Goal: Task Accomplishment & Management: Complete application form

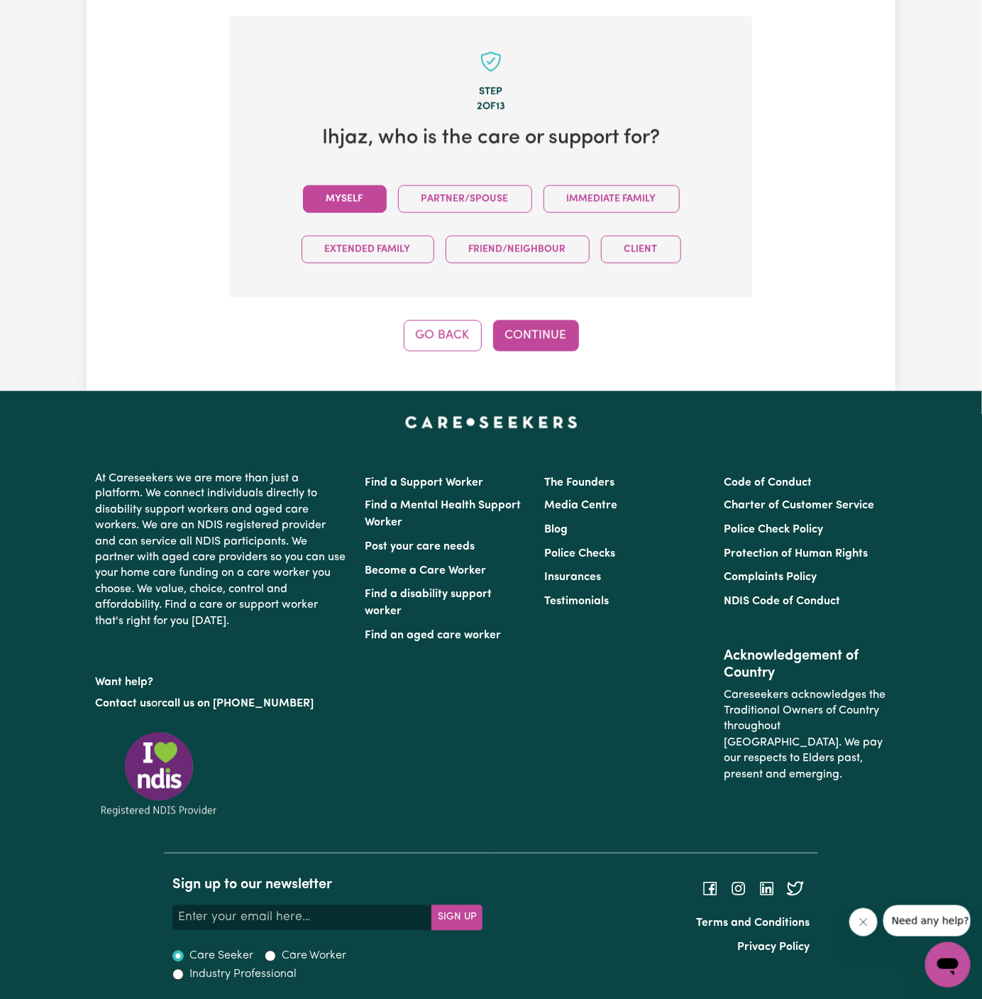
click at [361, 199] on button "Myself" at bounding box center [345, 199] width 84 height 28
click at [543, 326] on button "Continue" at bounding box center [536, 335] width 86 height 31
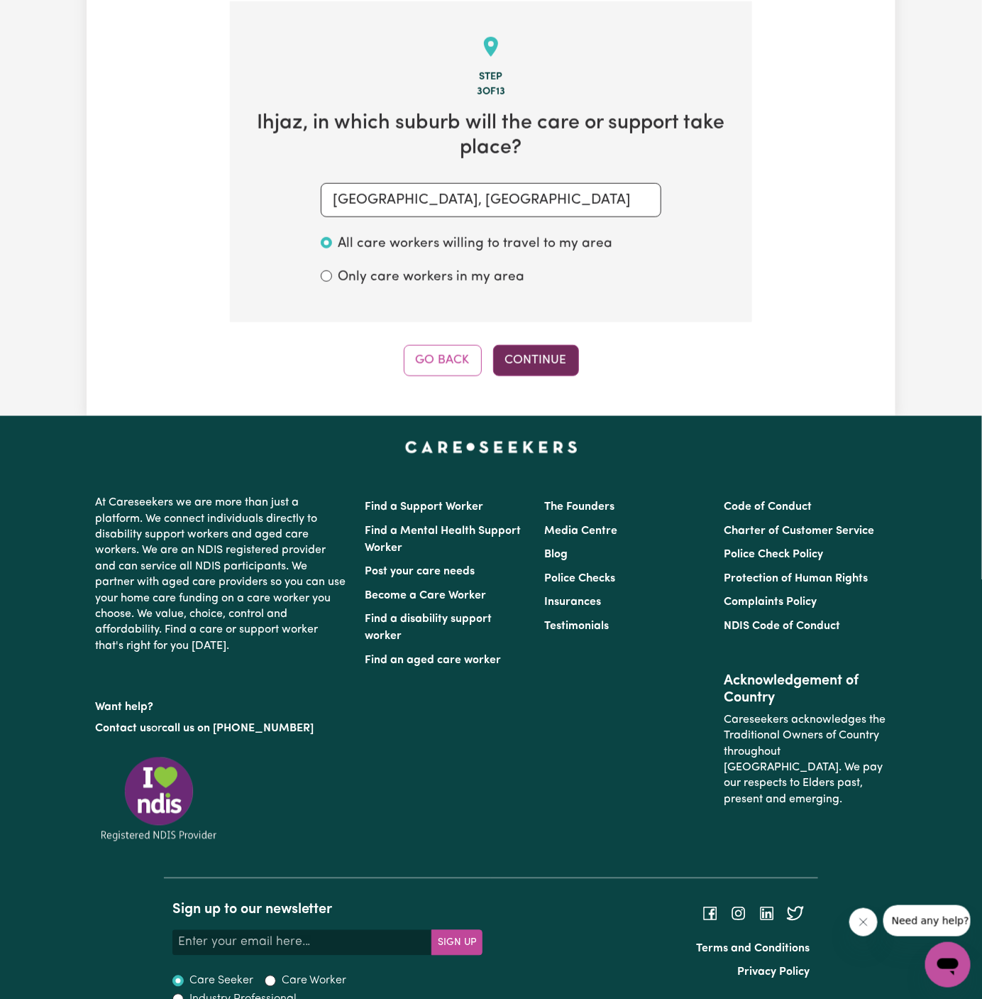
click at [546, 354] on button "Continue" at bounding box center [536, 360] width 86 height 31
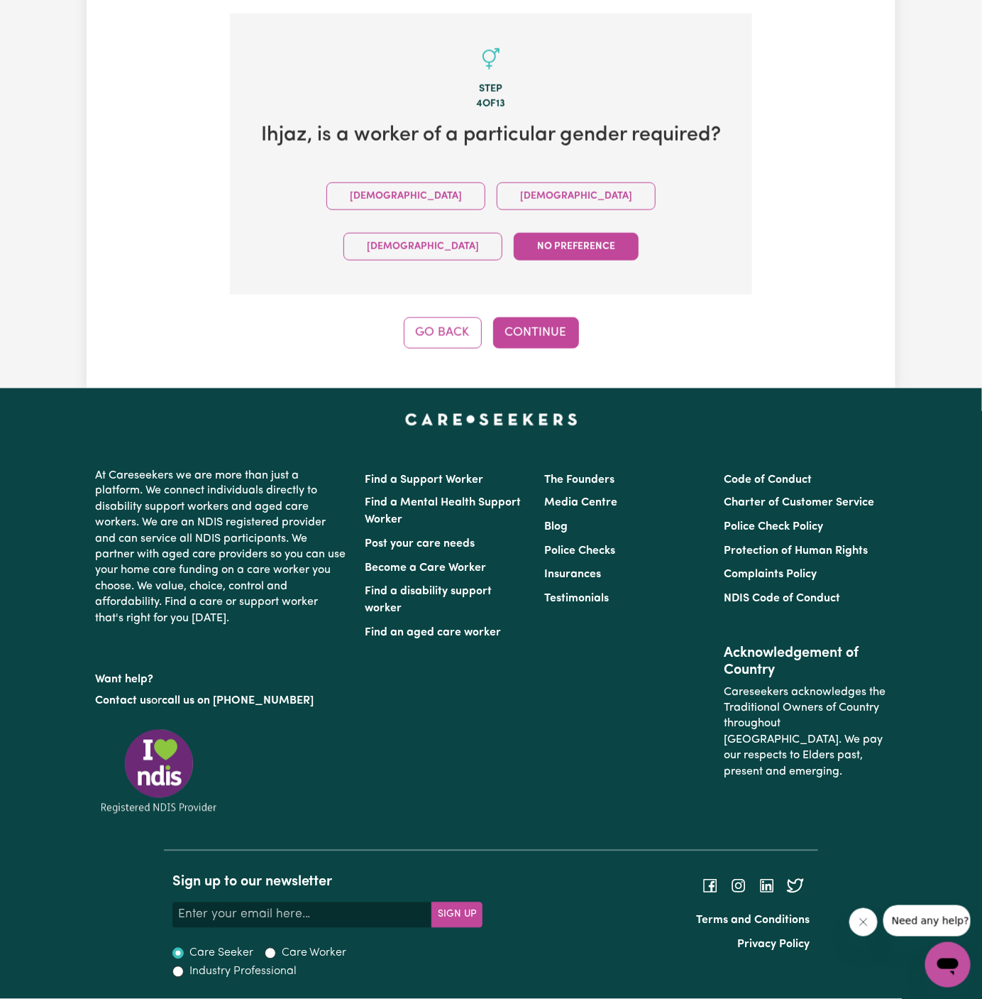
scroll to position [439, 0]
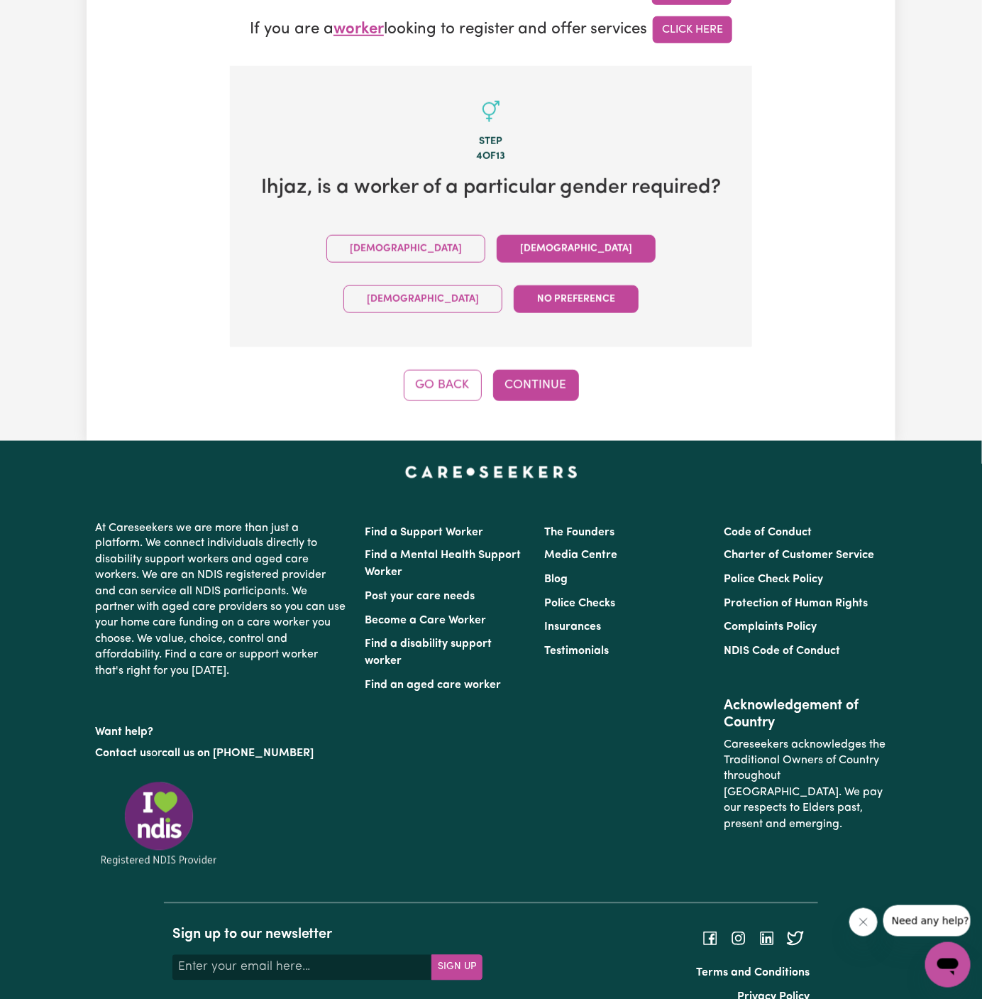
click at [497, 248] on button "[DEMOGRAPHIC_DATA]" at bounding box center [576, 249] width 159 height 28
click at [536, 370] on button "Continue" at bounding box center [536, 385] width 86 height 31
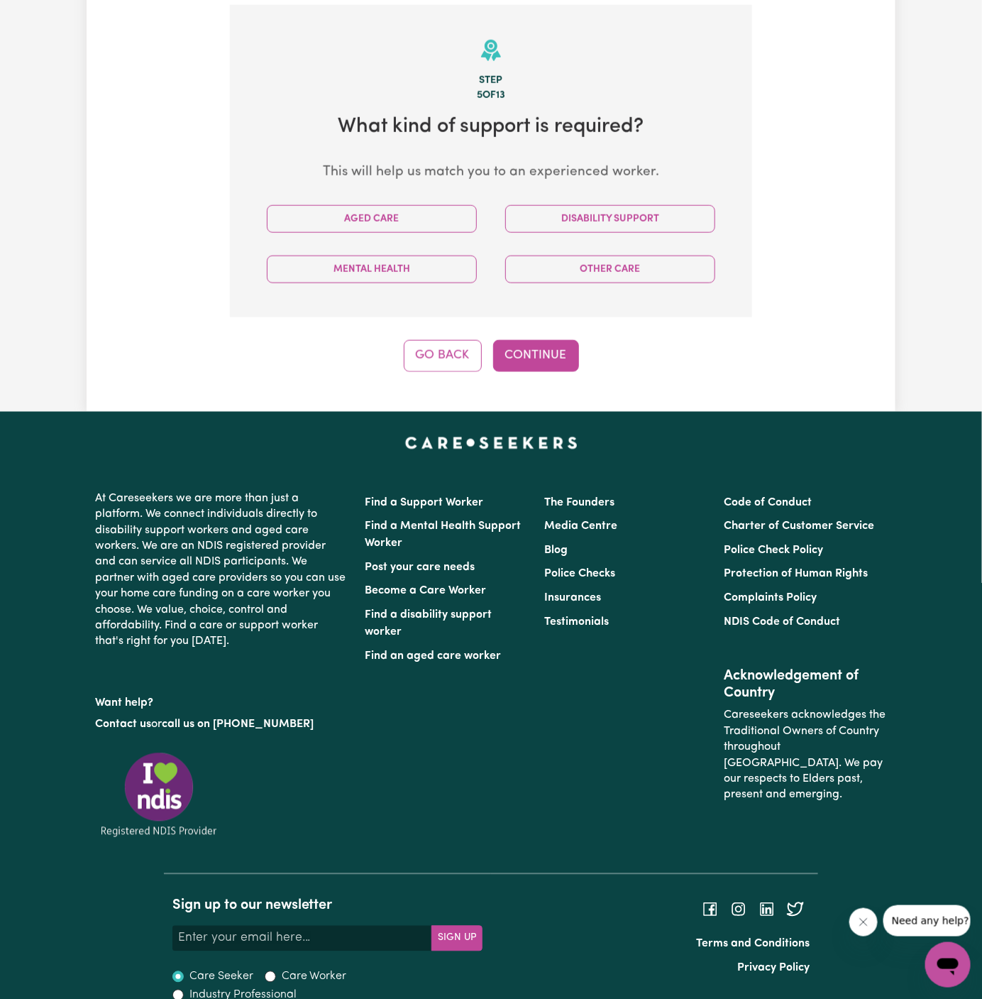
scroll to position [503, 0]
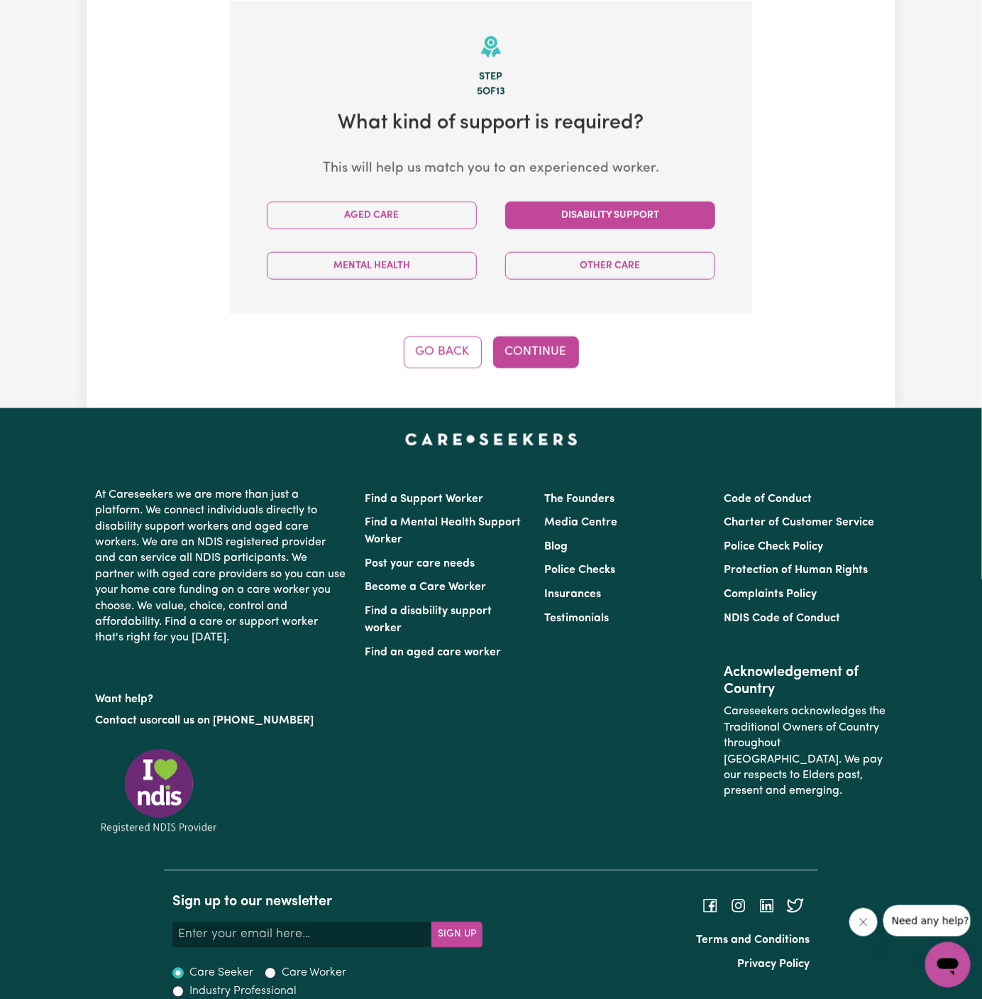
click at [593, 215] on button "Disability Support" at bounding box center [610, 216] width 210 height 28
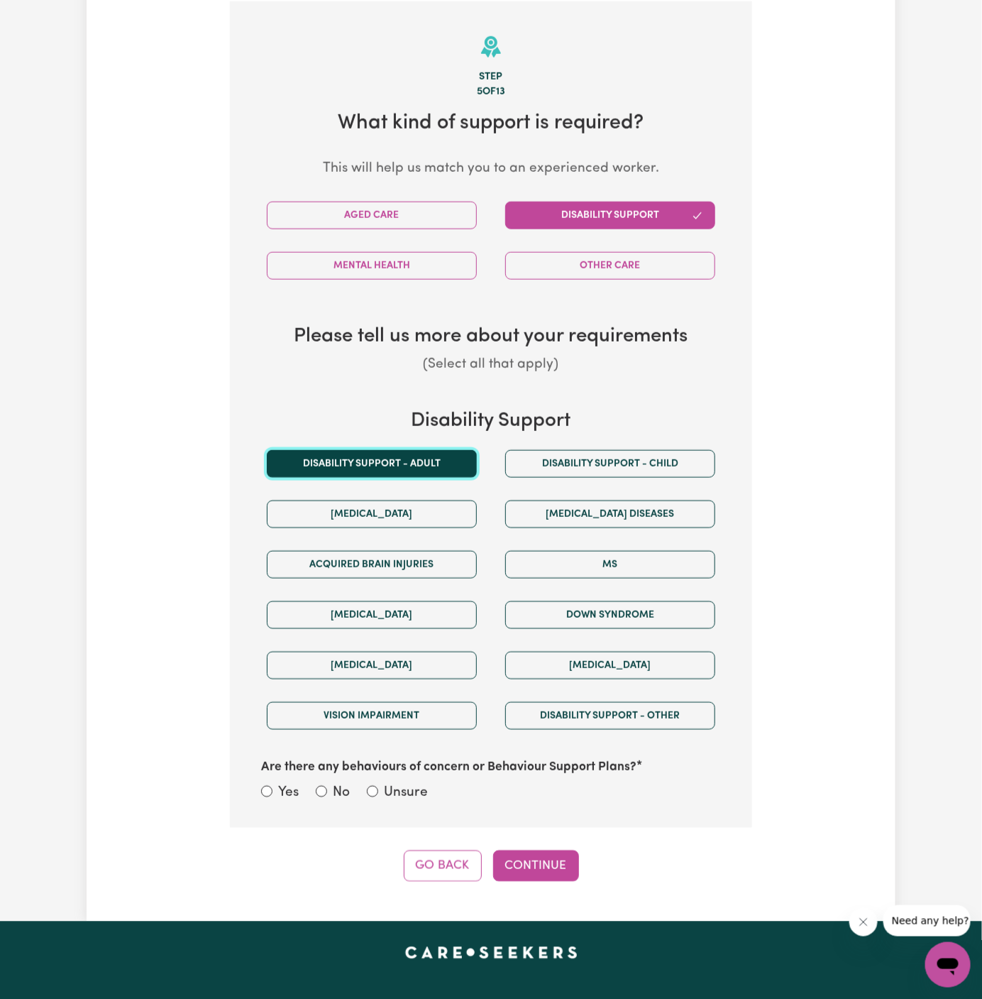
click at [427, 474] on button "Disability support - Adult" at bounding box center [372, 464] width 210 height 28
click at [417, 786] on label "Unsure" at bounding box center [406, 793] width 44 height 21
click at [378, 786] on input "Unsure" at bounding box center [372, 791] width 11 height 11
radio input "true"
click at [532, 856] on button "Continue" at bounding box center [536, 865] width 86 height 31
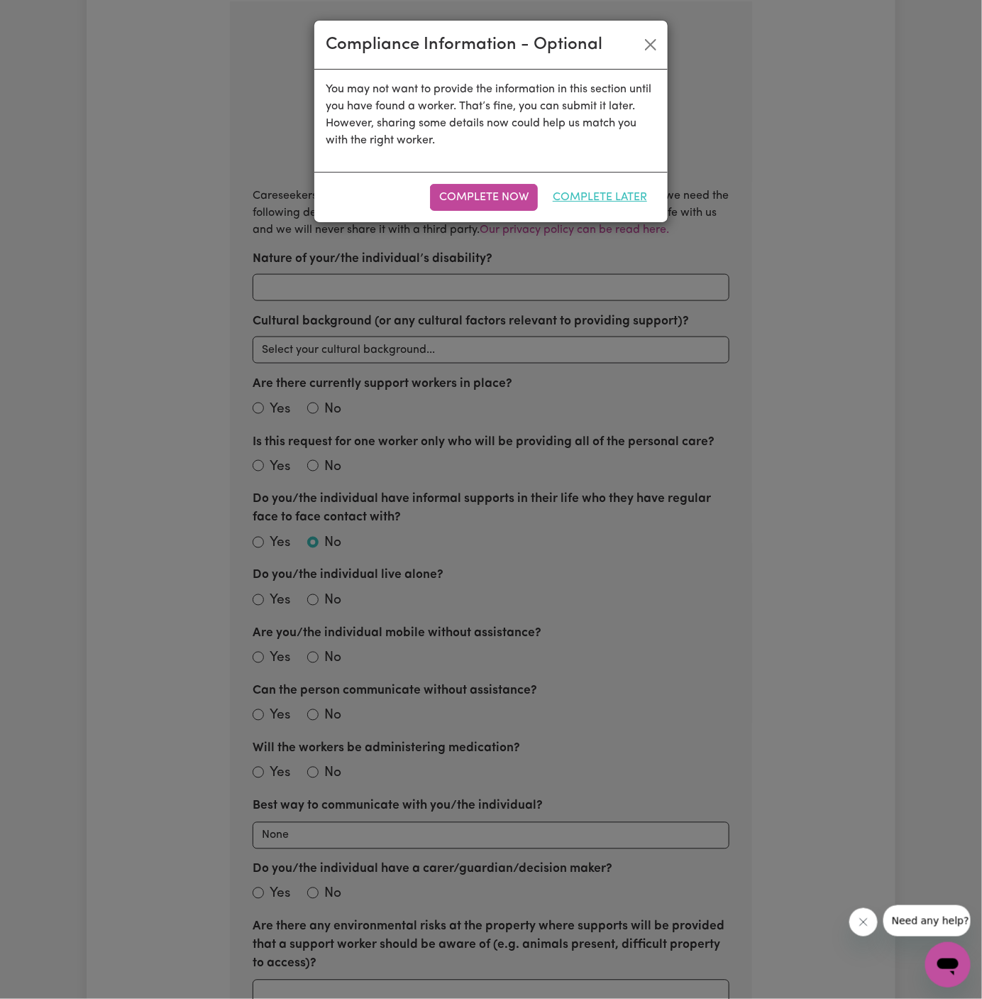
click at [631, 194] on button "Complete Later" at bounding box center [600, 197] width 113 height 27
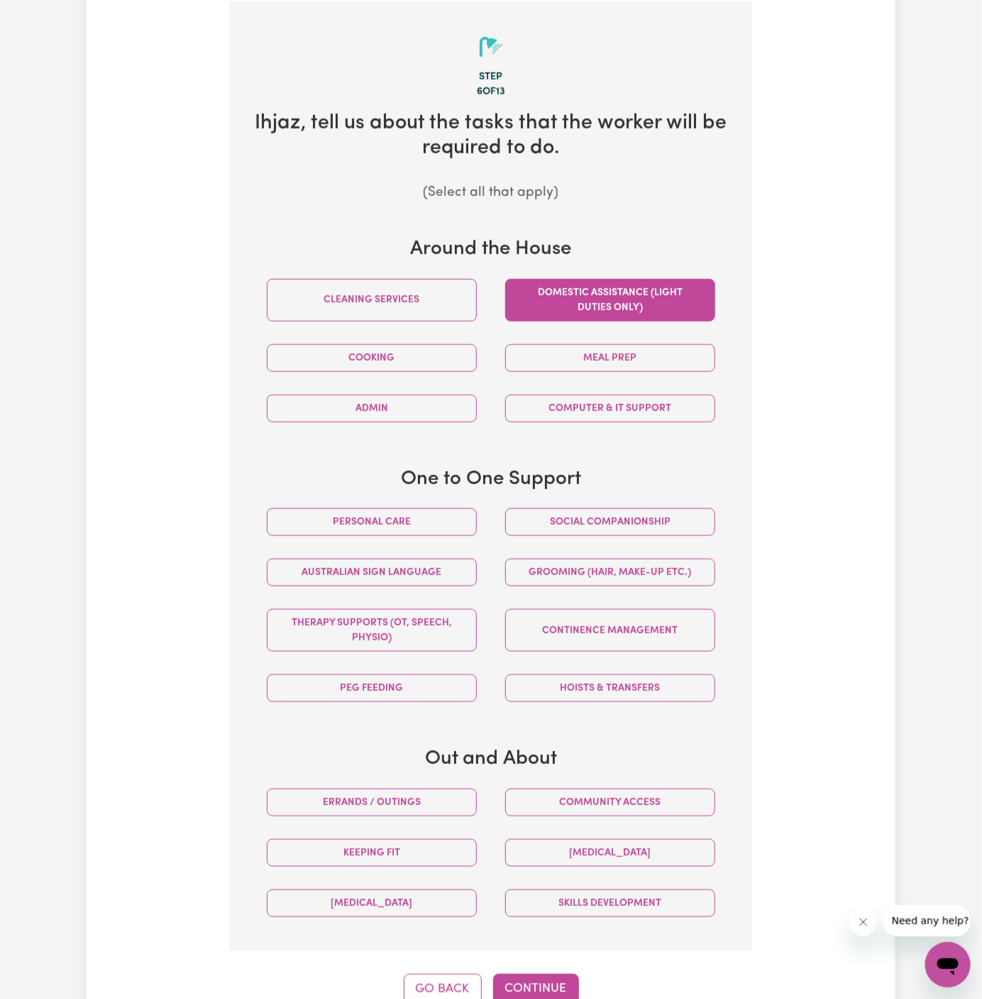
click at [650, 317] on button "Domestic assistance (light duties only)" at bounding box center [610, 300] width 210 height 43
click at [637, 528] on button "Social companionship" at bounding box center [610, 522] width 210 height 28
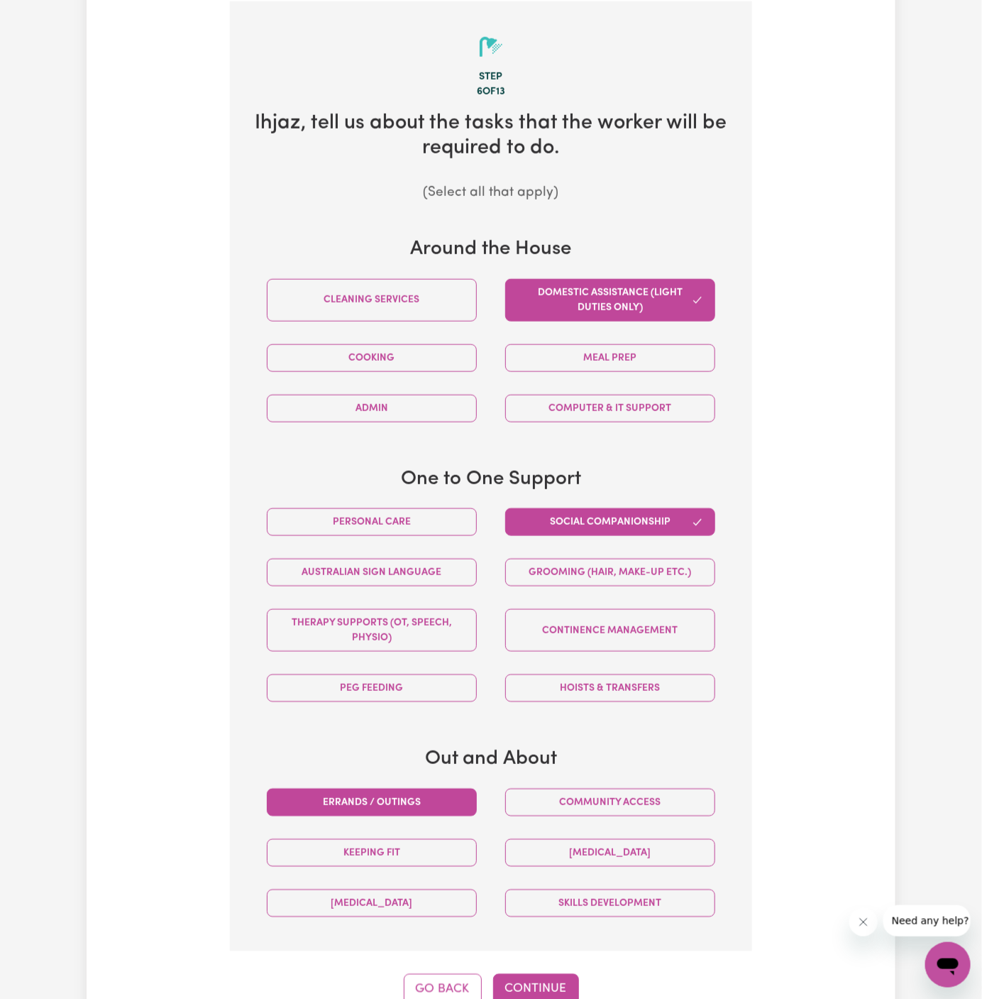
click at [451, 794] on button "Errands / Outings" at bounding box center [372, 802] width 210 height 28
click at [559, 794] on button "Community access" at bounding box center [610, 802] width 210 height 28
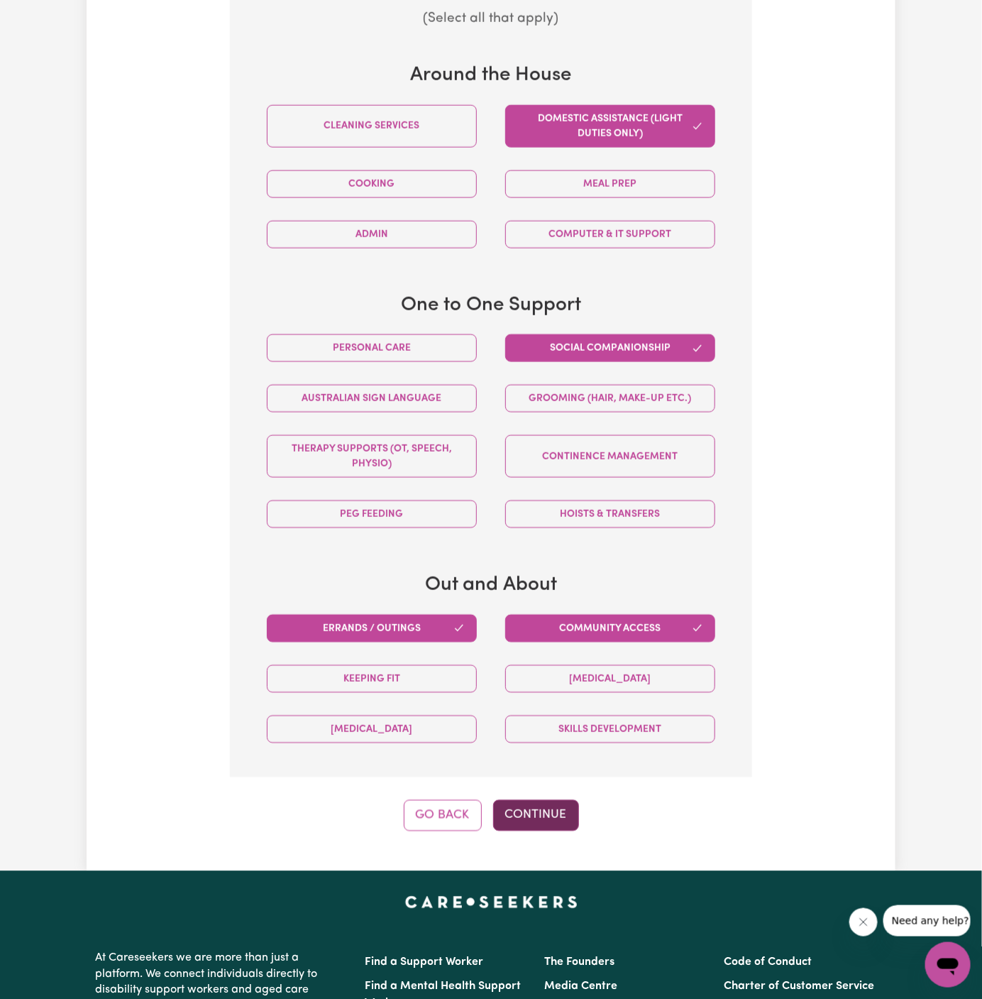
click at [543, 803] on button "Continue" at bounding box center [536, 815] width 86 height 31
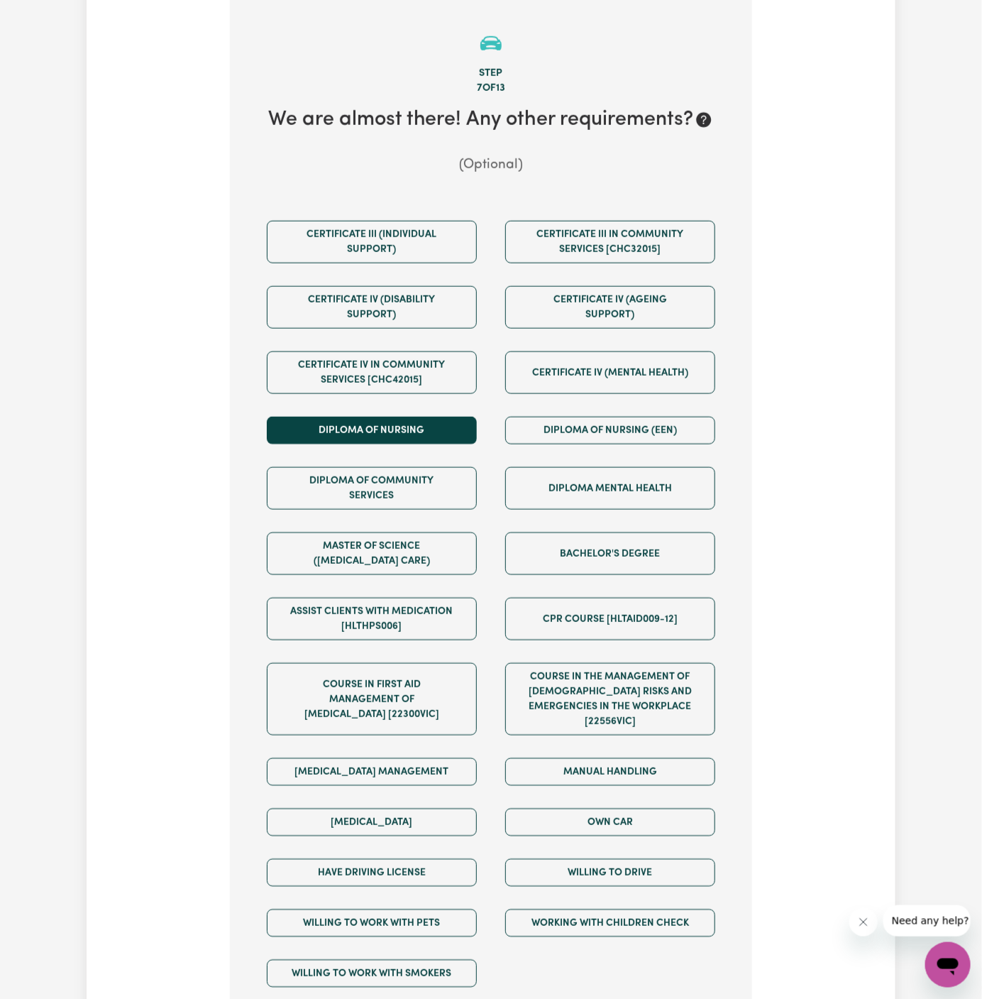
scroll to position [503, 0]
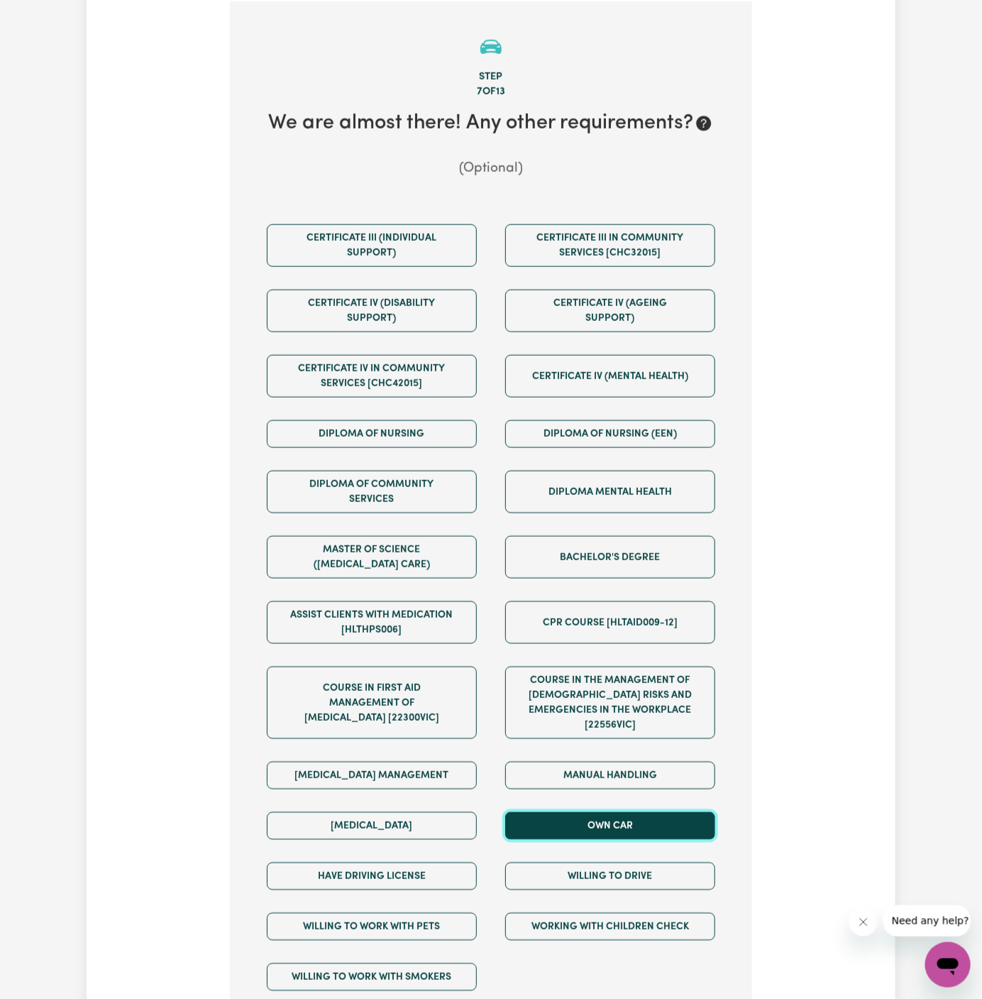
click at [610, 812] on button "Own Car" at bounding box center [610, 826] width 210 height 28
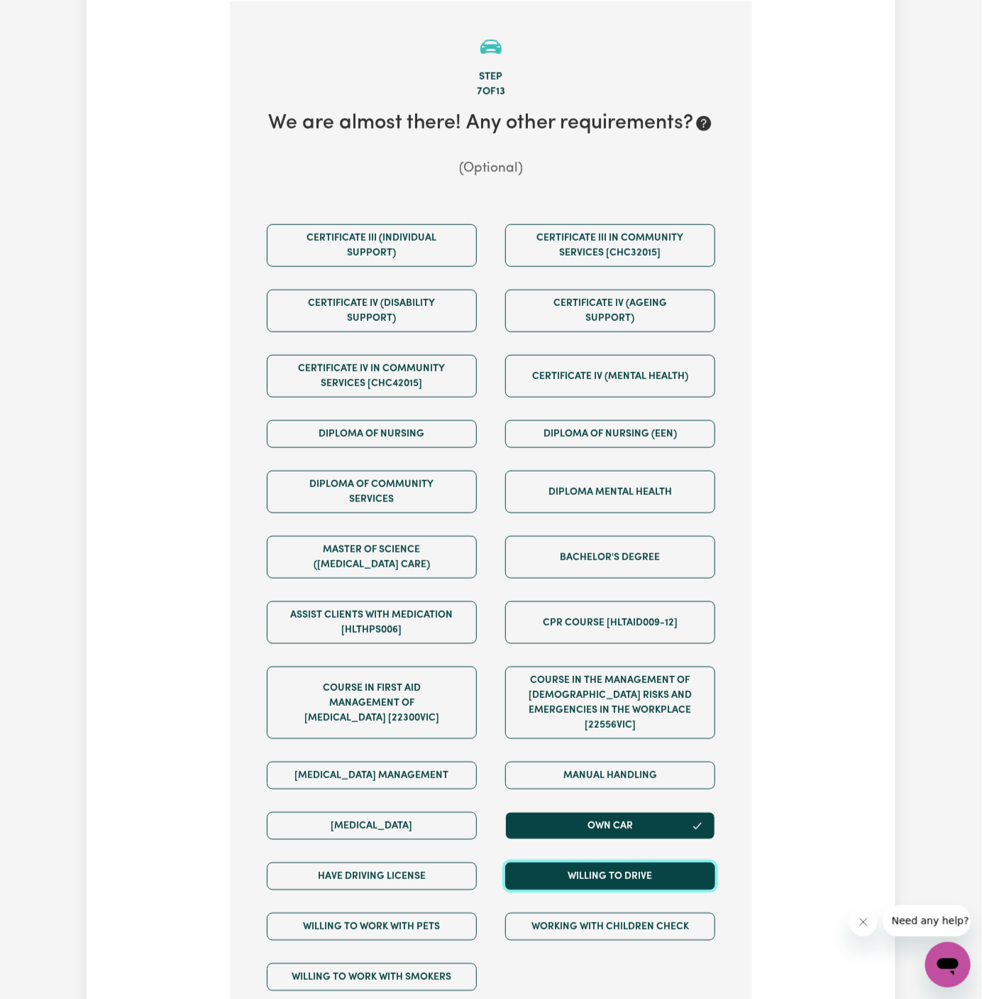
click at [612, 862] on button "Willing to drive" at bounding box center [610, 876] width 210 height 28
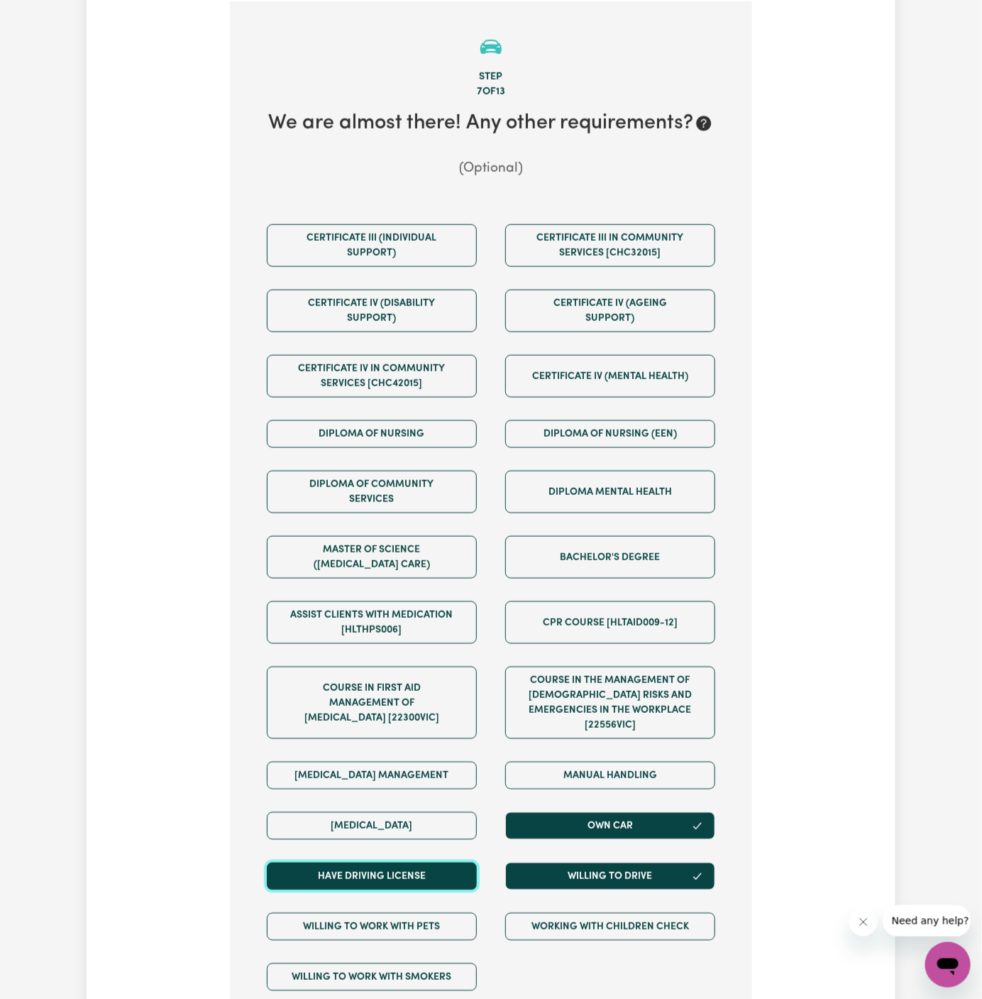
click at [448, 862] on button "Have driving license" at bounding box center [372, 876] width 210 height 28
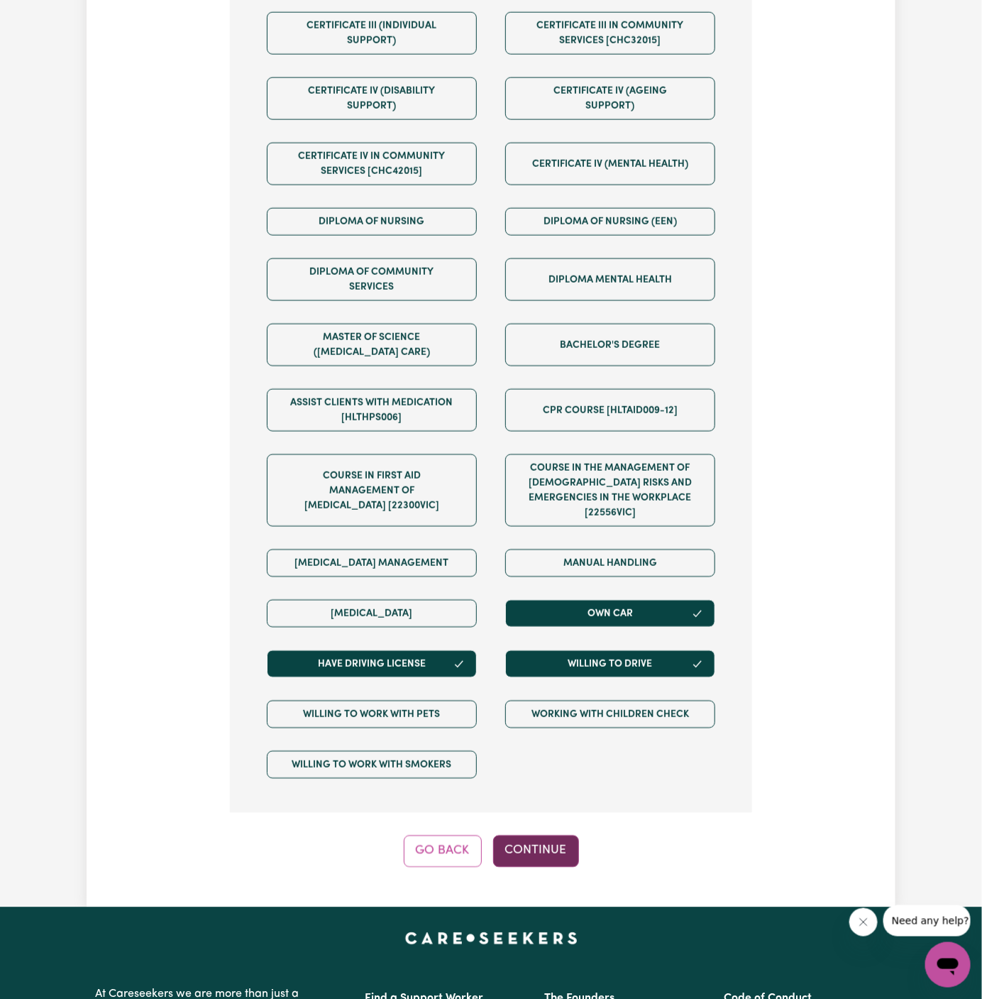
click at [551, 835] on button "Continue" at bounding box center [536, 850] width 86 height 31
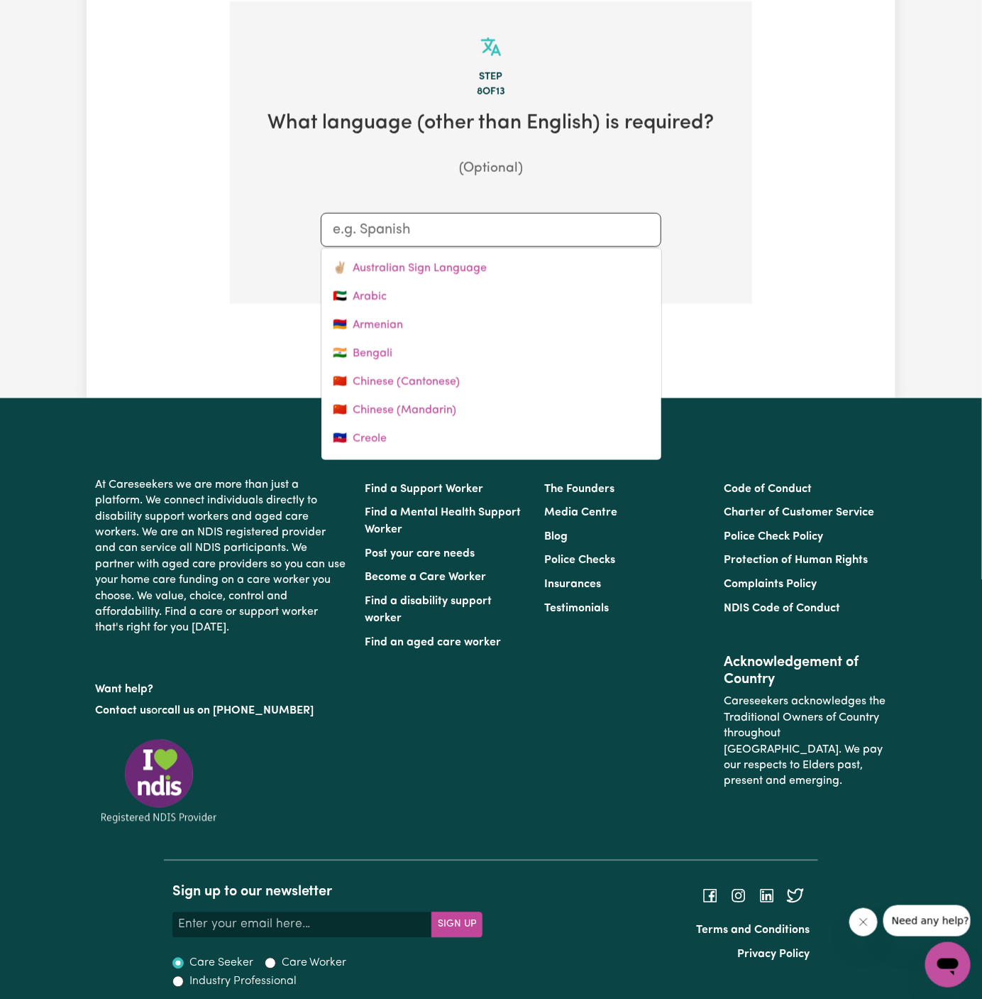
click at [465, 241] on div at bounding box center [491, 230] width 341 height 34
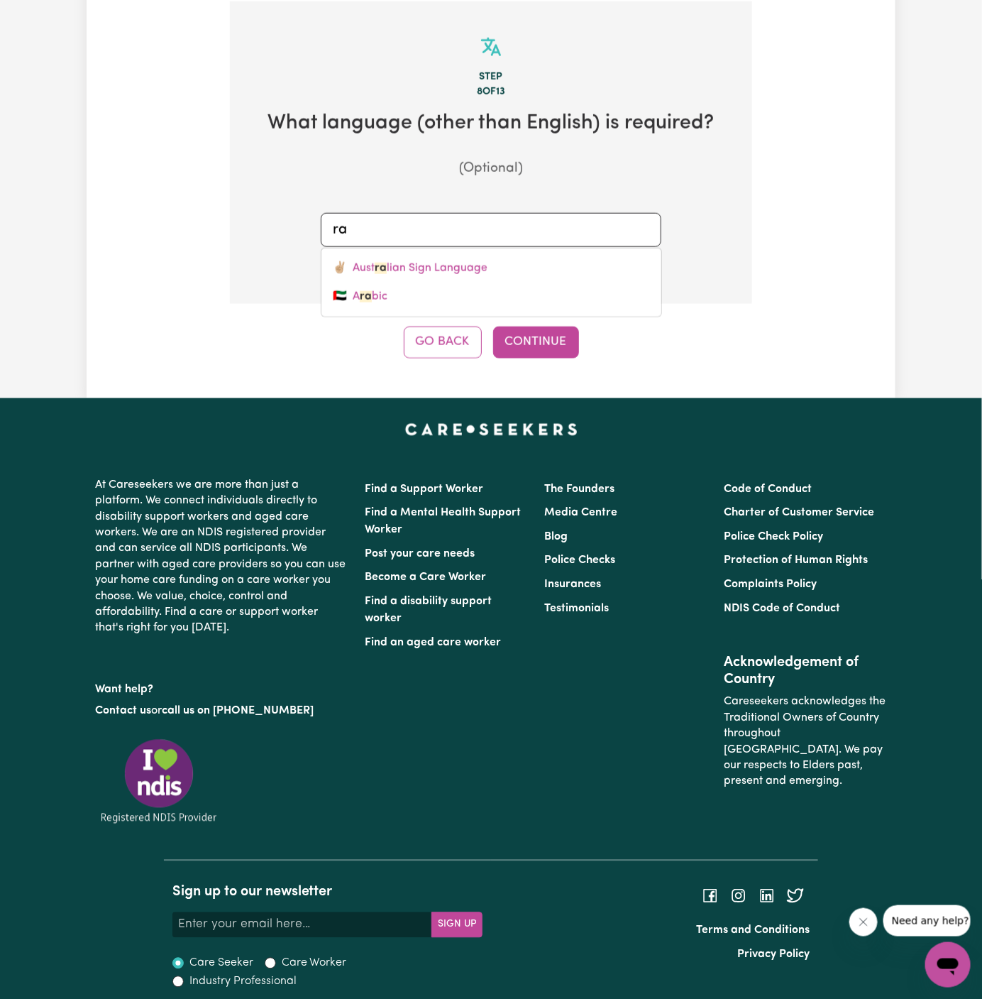
type input "r"
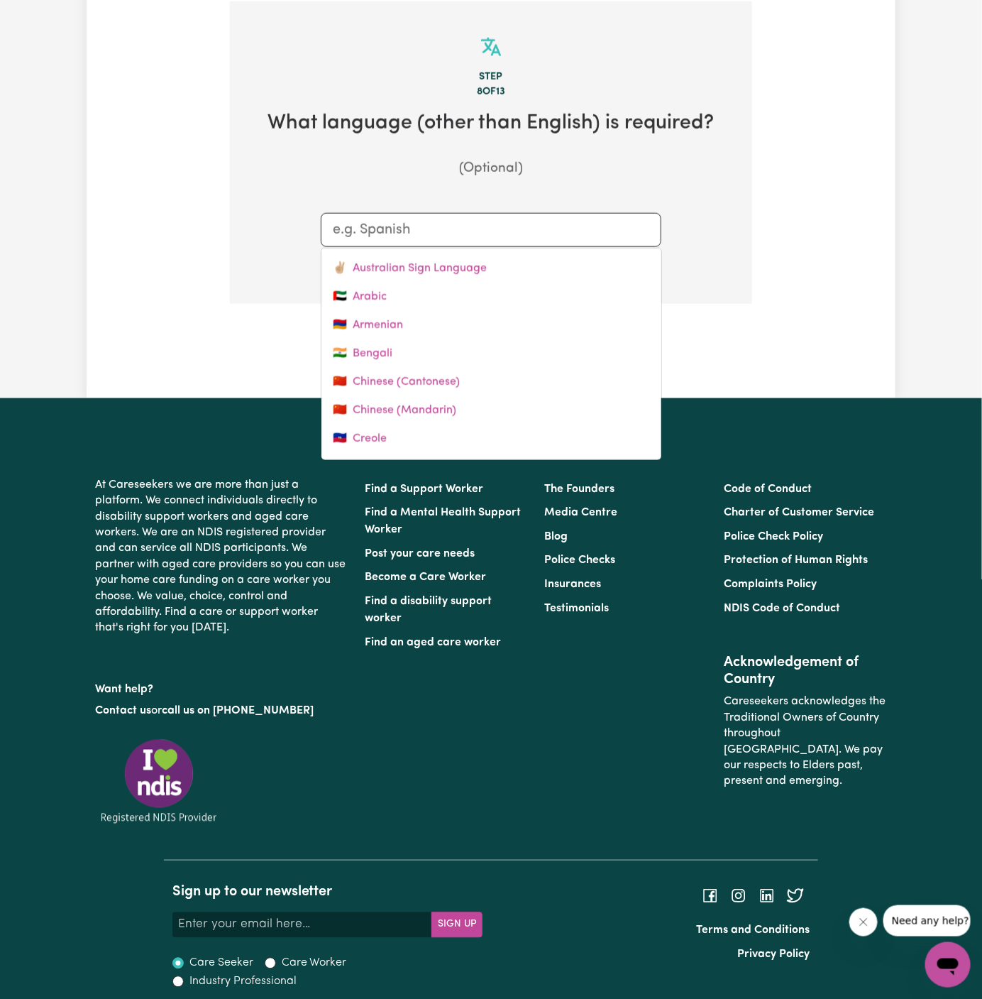
type input "a"
type input "australian Sign Language"
type input "ar"
type input "arabic"
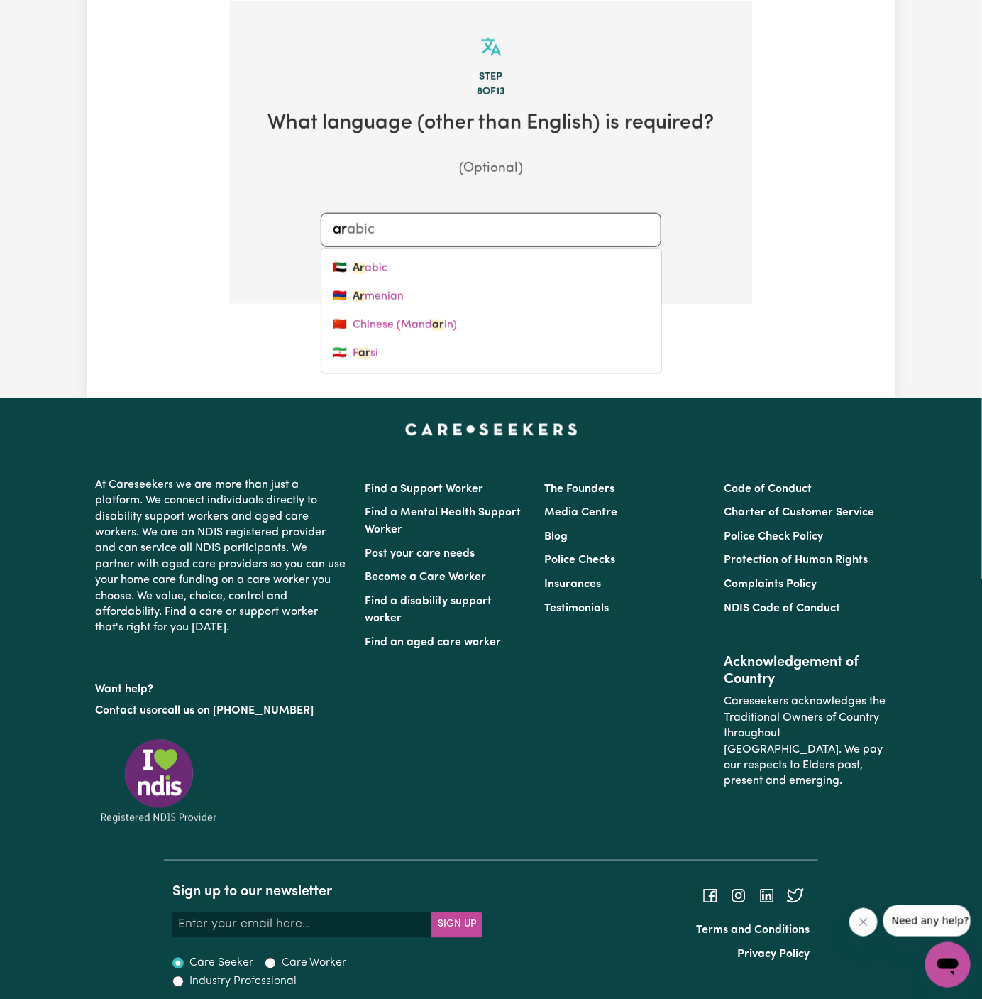
type input "ara"
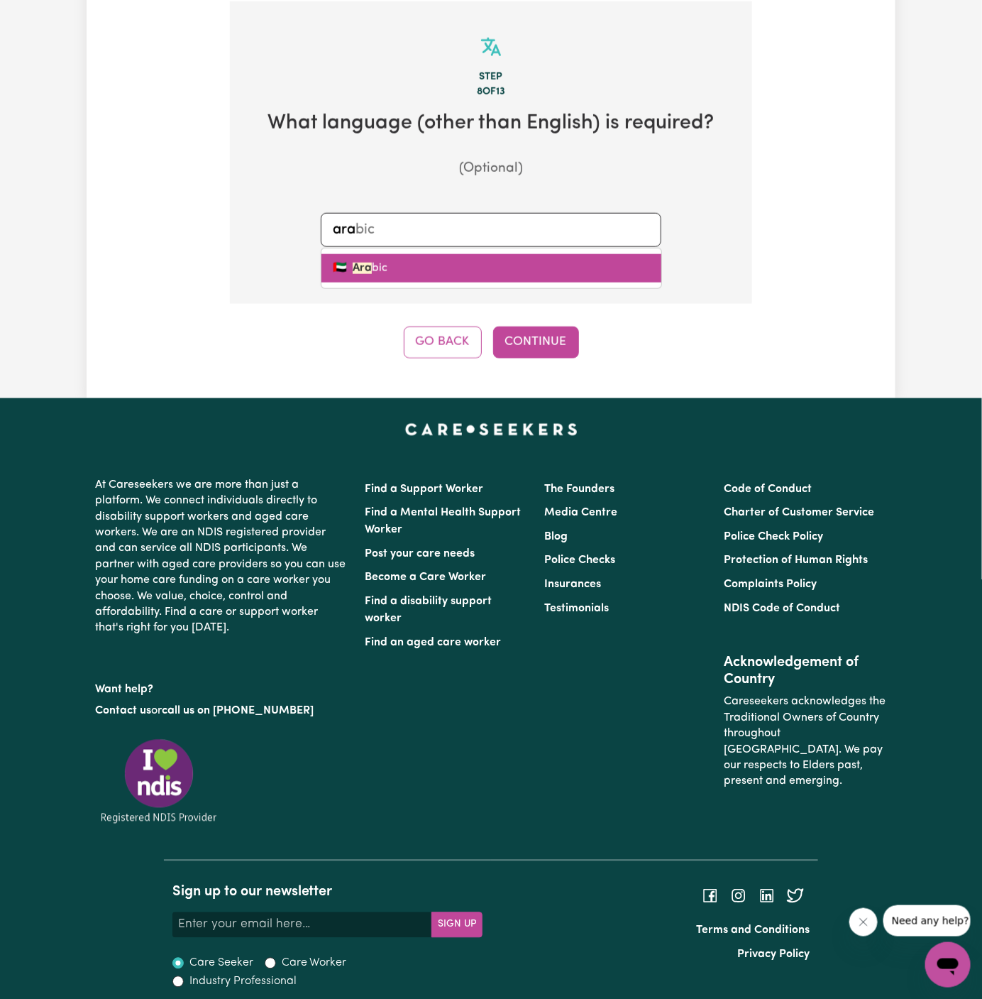
click at [507, 260] on link "🇦🇪 Ara bic" at bounding box center [491, 268] width 340 height 28
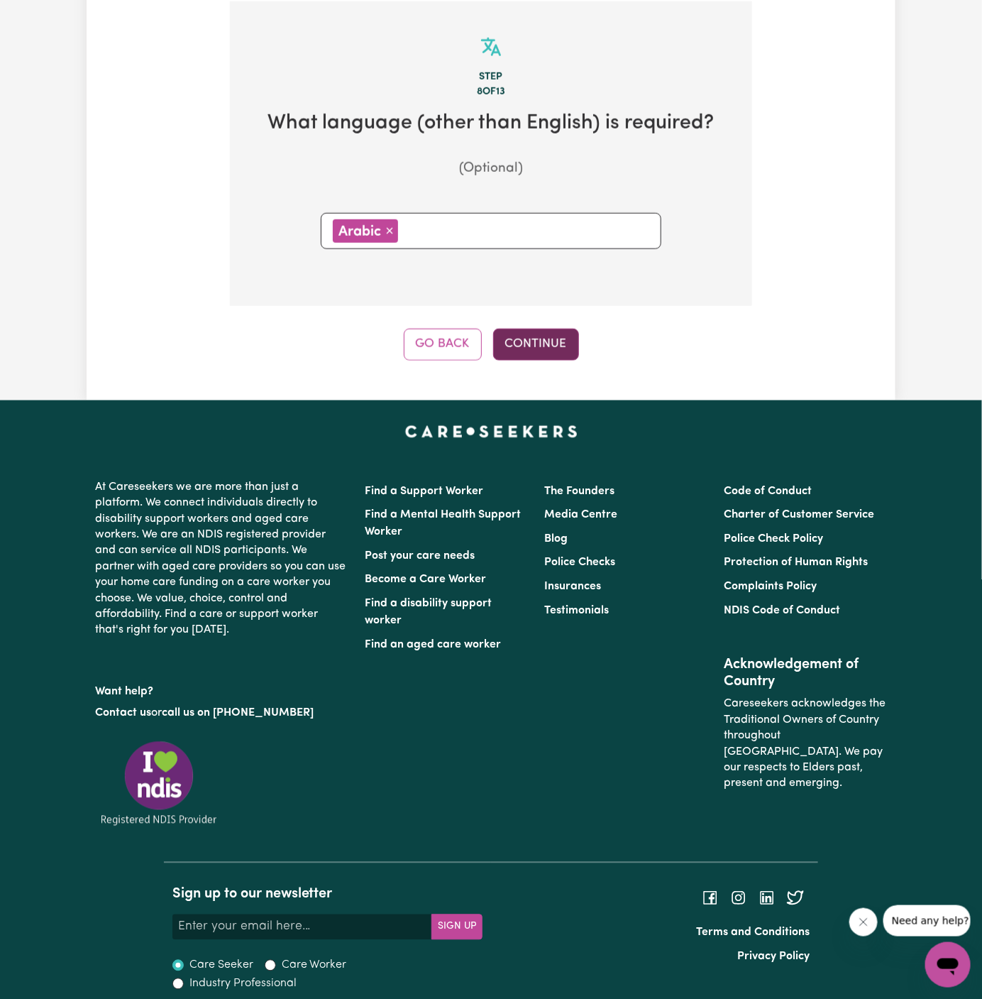
click at [549, 337] on button "Continue" at bounding box center [536, 344] width 86 height 31
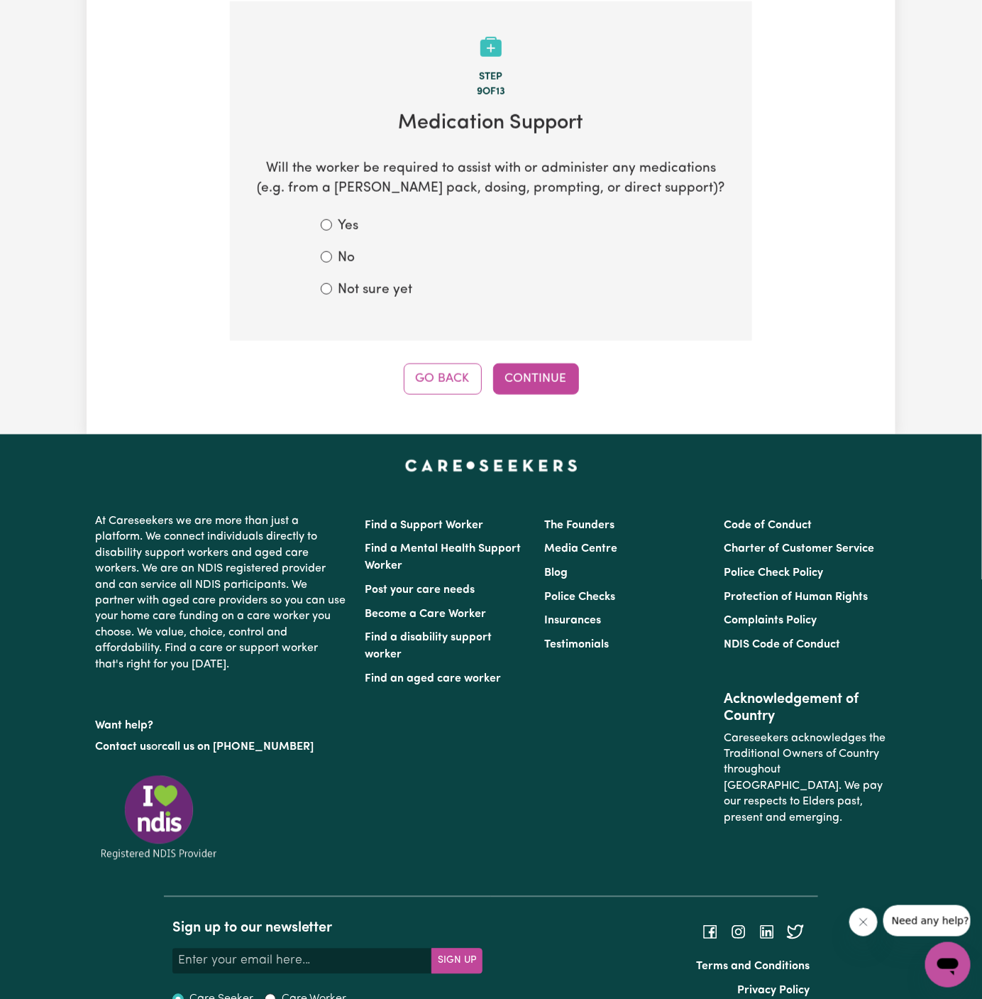
click at [369, 297] on label "Not sure yet" at bounding box center [375, 290] width 75 height 21
click at [332, 295] on input "Not sure yet" at bounding box center [326, 288] width 11 height 11
radio input "true"
click at [535, 385] on button "Continue" at bounding box center [536, 378] width 86 height 31
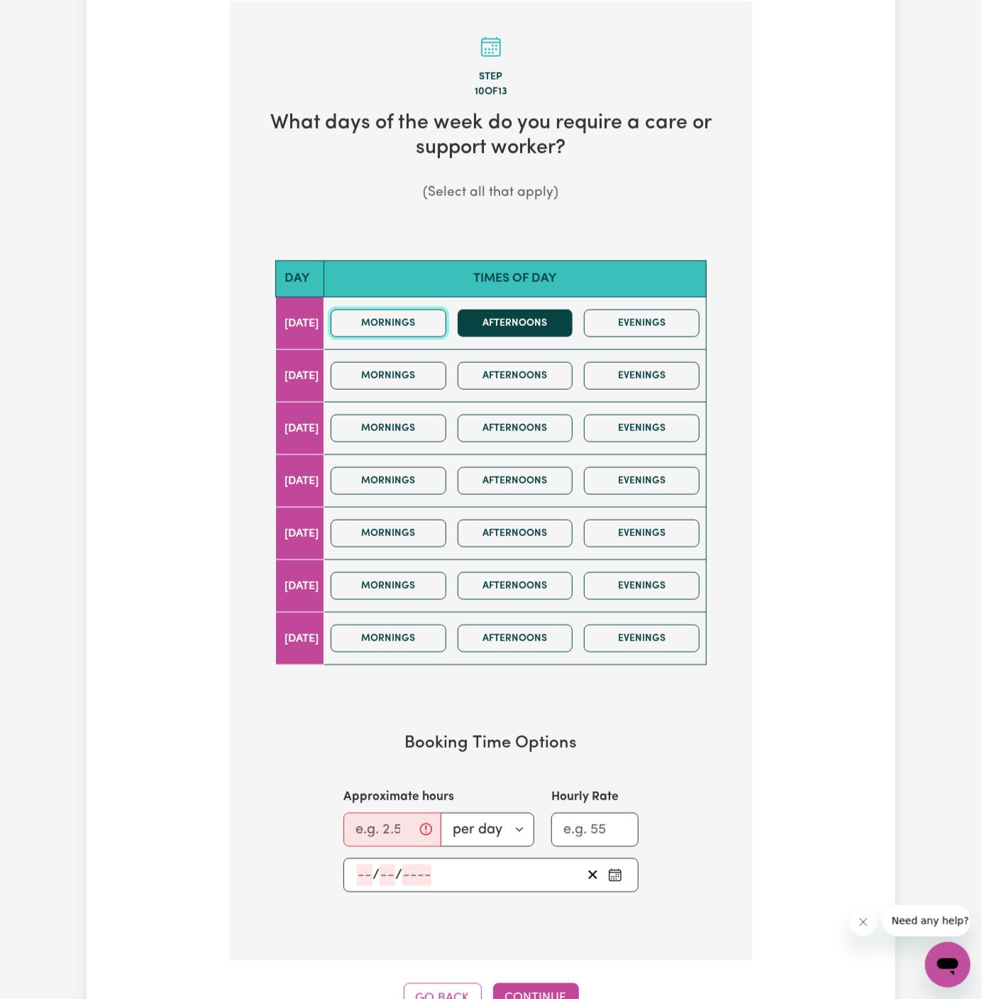
drag, startPoint x: 449, startPoint y: 327, endPoint x: 495, endPoint y: 327, distance: 46.1
click at [446, 327] on button "Mornings" at bounding box center [389, 323] width 116 height 28
click at [495, 327] on button "Afternoons" at bounding box center [516, 323] width 116 height 28
click at [427, 432] on button "Mornings" at bounding box center [389, 428] width 116 height 28
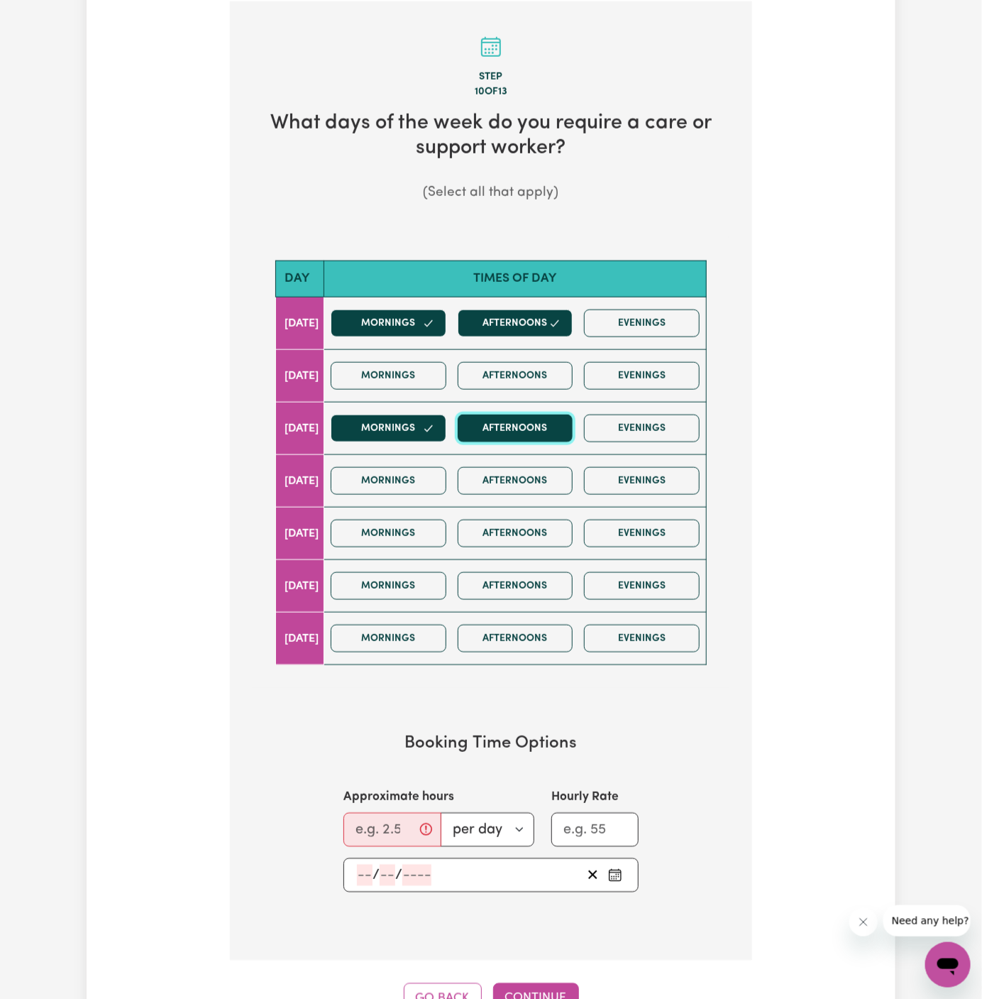
click at [510, 433] on button "Afternoons" at bounding box center [516, 428] width 116 height 28
click at [542, 483] on button "Afternoons" at bounding box center [516, 481] width 116 height 28
click at [388, 817] on input "Approximate hours" at bounding box center [392, 830] width 98 height 34
type input "4"
click at [365, 867] on input "number" at bounding box center [365, 874] width 16 height 21
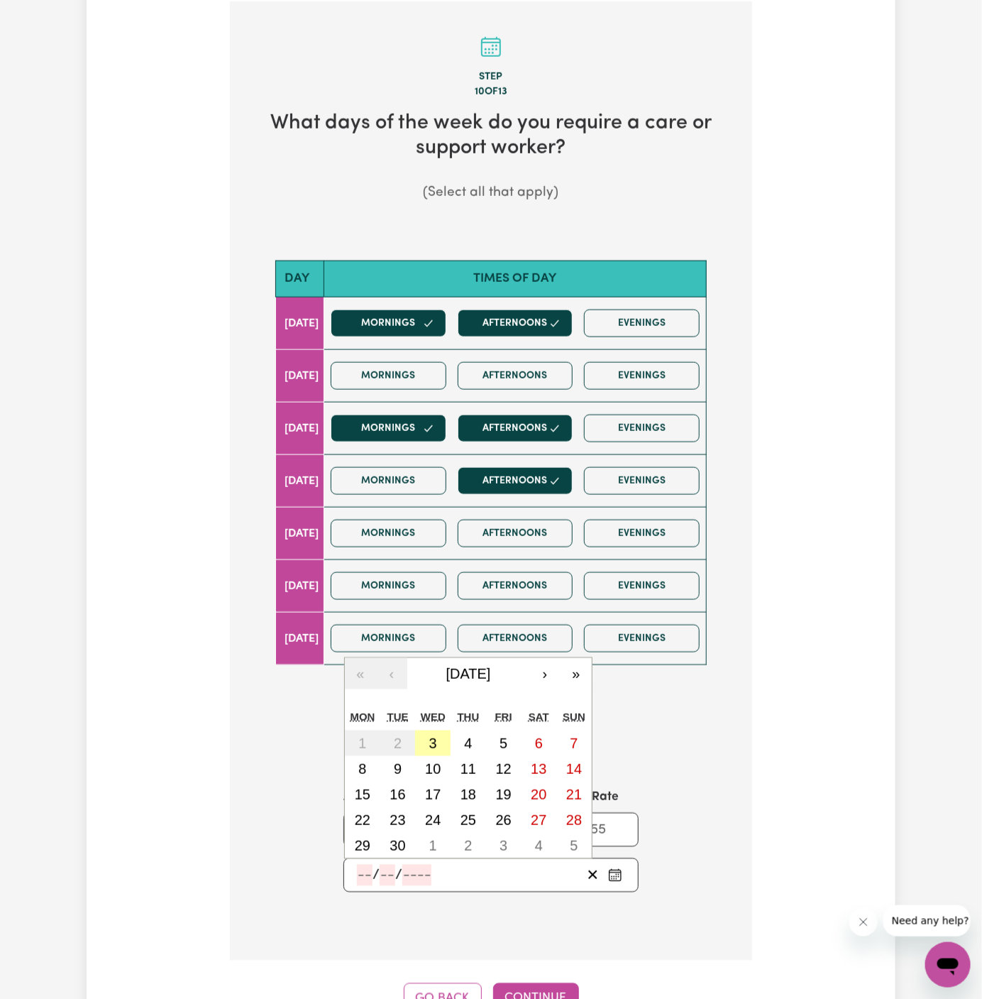
click at [438, 734] on button "3" at bounding box center [432, 743] width 35 height 26
type input "[DATE]"
type input "3"
type input "9"
type input "2025"
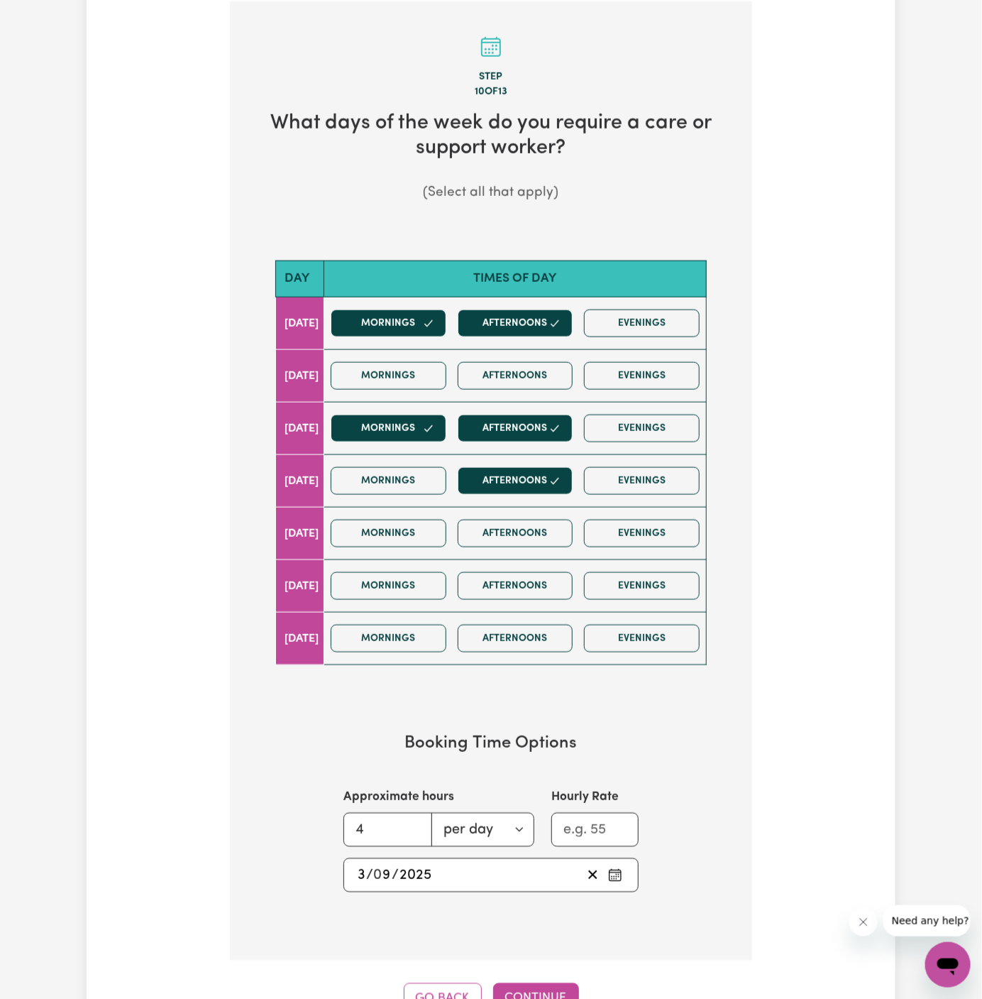
scroll to position [733, 0]
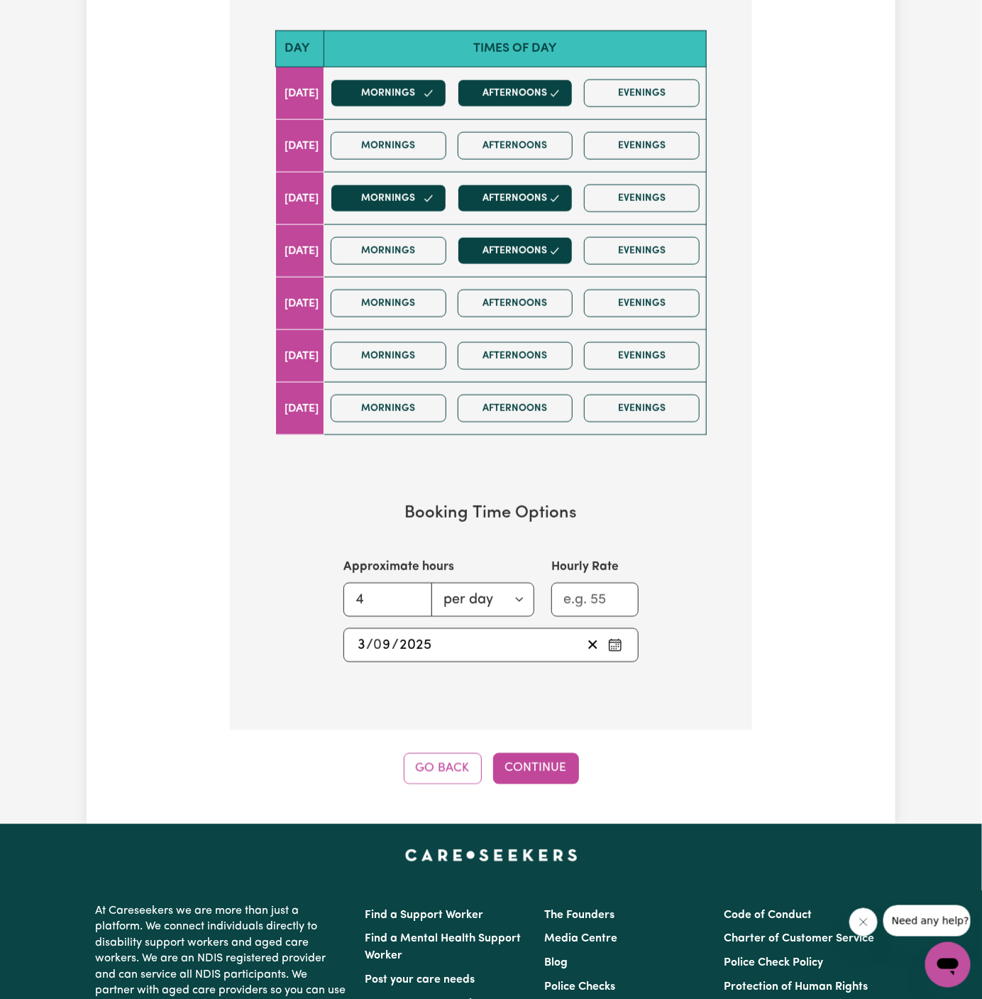
click at [546, 791] on div "Tell us your care and support requirements Welcome to Careseekers. We are excit…" at bounding box center [491, 70] width 809 height 1507
click at [539, 759] on button "Continue" at bounding box center [536, 768] width 86 height 31
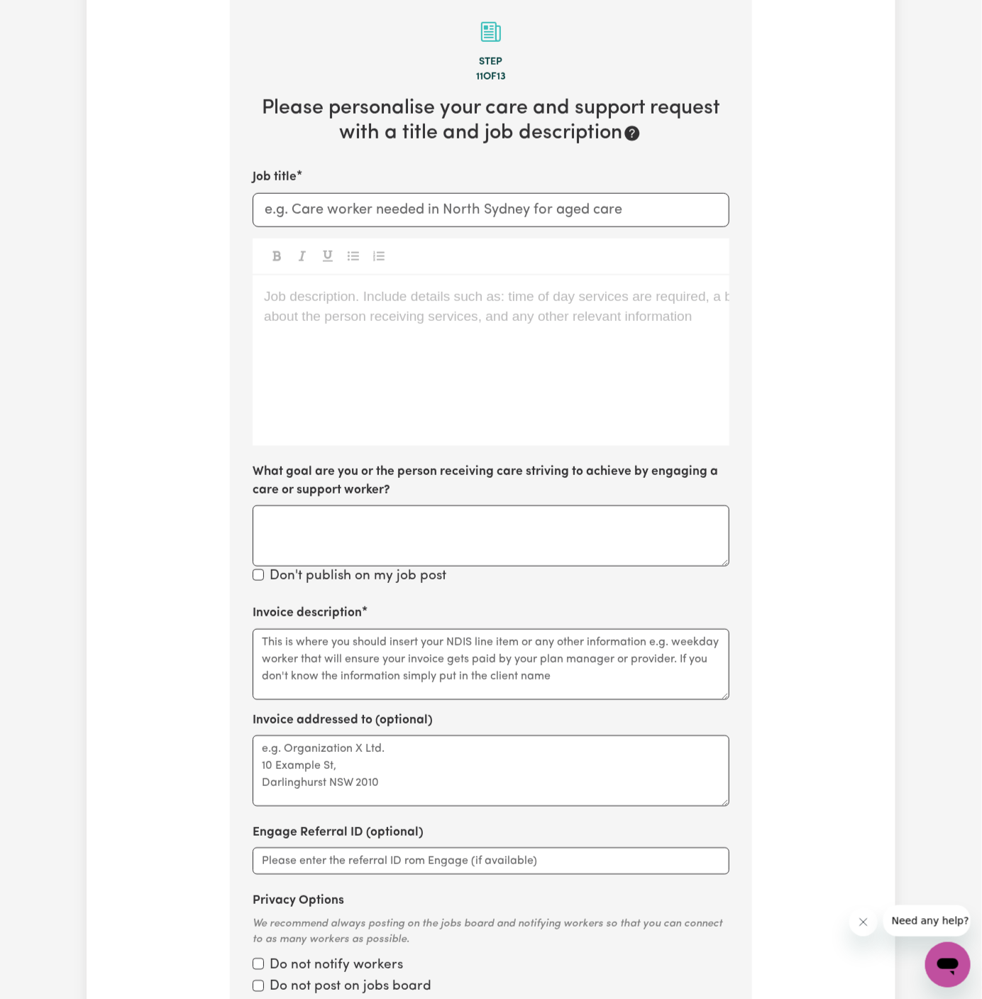
scroll to position [503, 0]
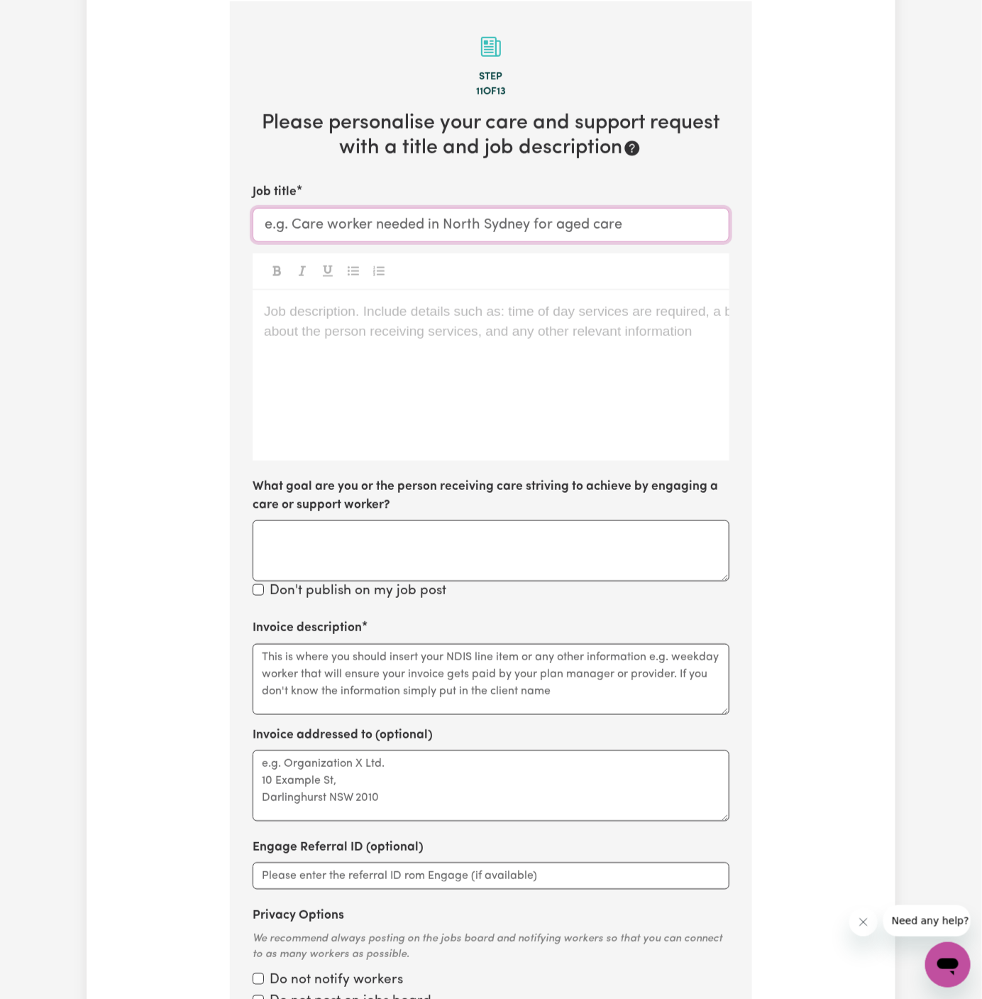
click at [434, 216] on input "Job title" at bounding box center [491, 225] width 477 height 34
paste input "[DEMOGRAPHIC_DATA] Support Worker Needed In [GEOGRAPHIC_DATA][DATE], [GEOGRAPHI…"
click at [656, 335] on div "Job description. Include details such as: time of day services are required, a …" at bounding box center [491, 375] width 477 height 170
click at [603, 328] on div "Job description. Include details such as: time of day services are required, a …" at bounding box center [491, 375] width 477 height 170
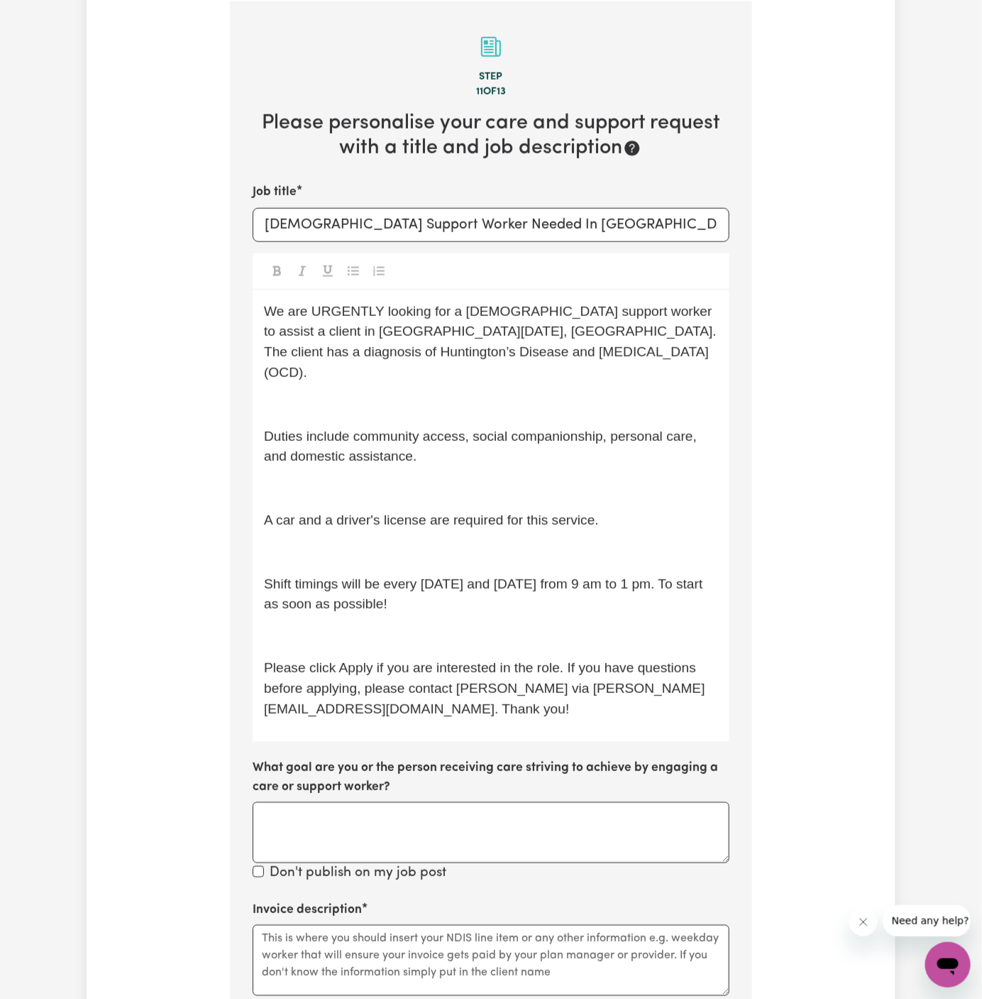
click at [462, 365] on div "We are URGENTLY looking for a [DEMOGRAPHIC_DATA] support worker to assist a cli…" at bounding box center [491, 516] width 477 height 452
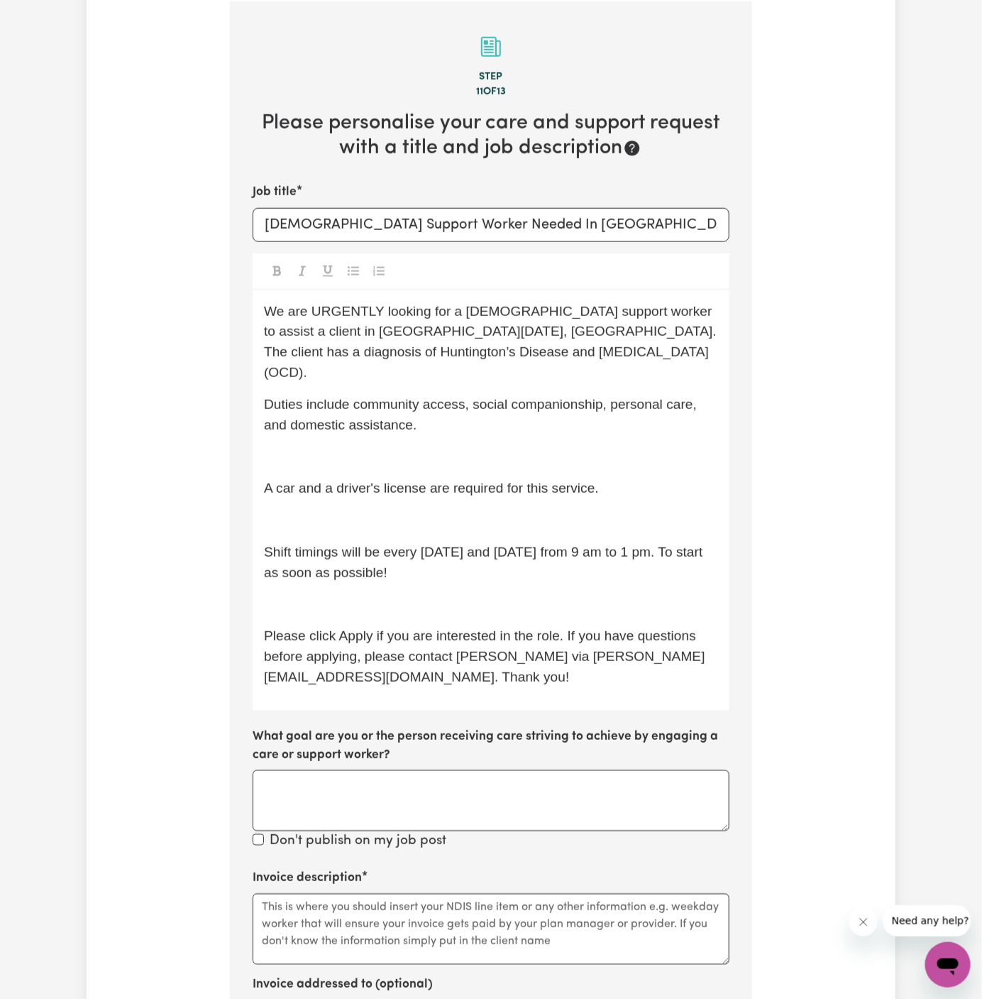
click at [351, 420] on div "We are URGENTLY looking for a [DEMOGRAPHIC_DATA] support worker to assist a cli…" at bounding box center [491, 500] width 477 height 420
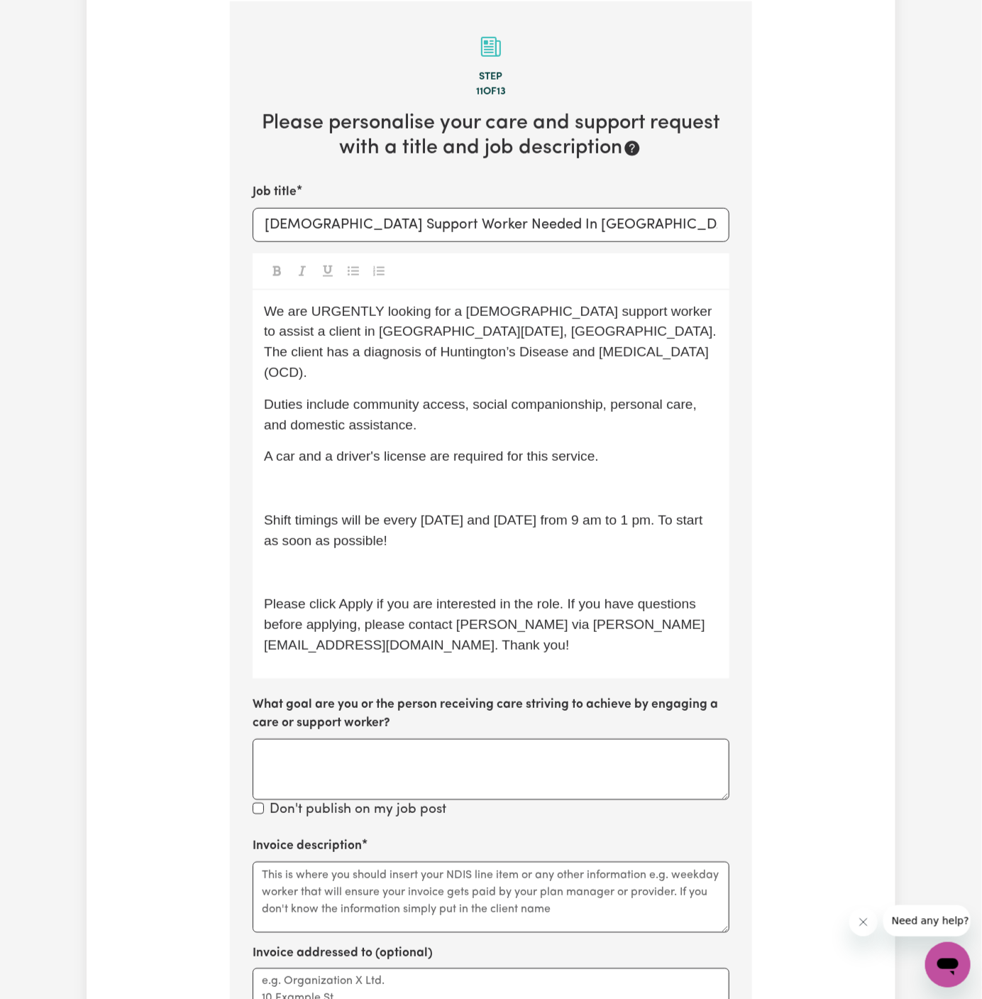
click at [299, 478] on p "﻿" at bounding box center [491, 488] width 454 height 21
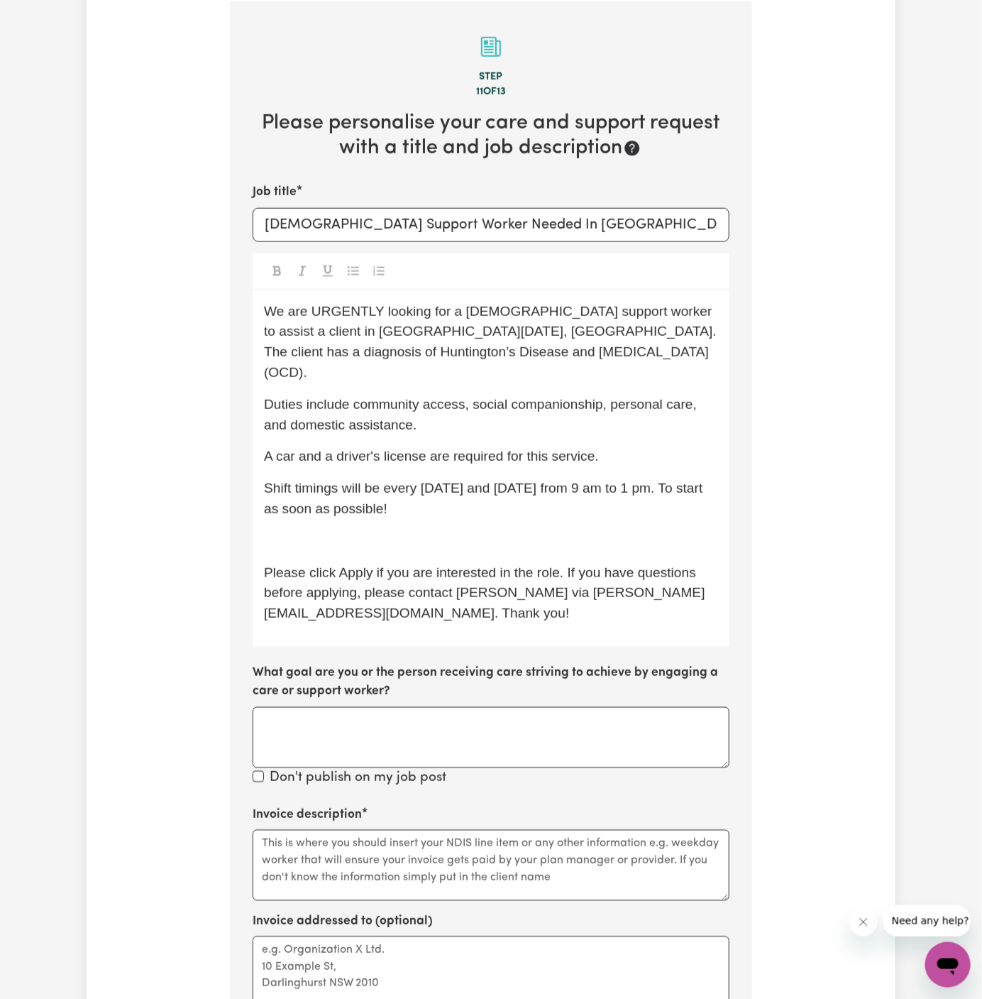
click at [264, 531] on p "﻿" at bounding box center [491, 541] width 454 height 21
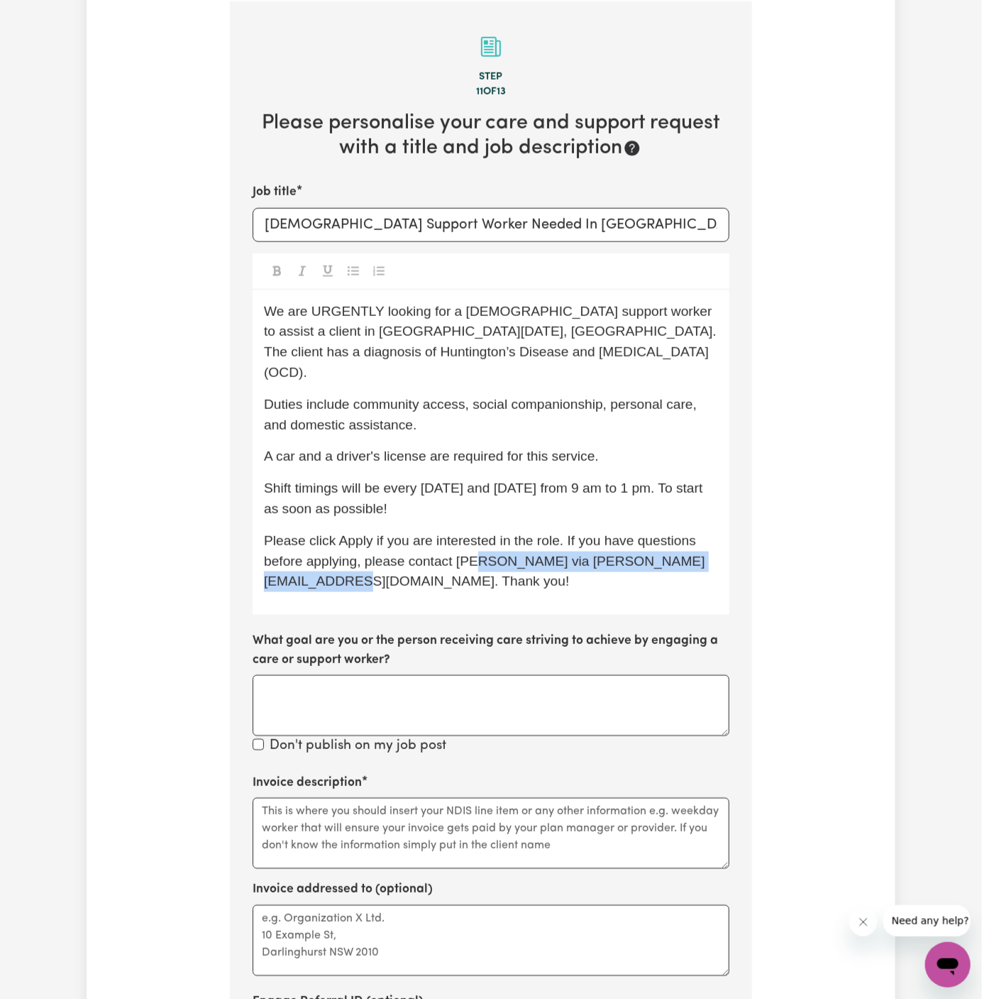
drag, startPoint x: 363, startPoint y: 559, endPoint x: 480, endPoint y: 544, distance: 117.4
click at [480, 544] on p "Please click Apply if you are interested in the role. If you have questions bef…" at bounding box center [491, 561] width 454 height 61
click at [480, 544] on span "Please click Apply if you are interested in the role. If you have questions bef…" at bounding box center [484, 561] width 441 height 56
click at [477, 541] on span "Please click Apply if you are interested in the role. If you have questions bef…" at bounding box center [484, 561] width 441 height 56
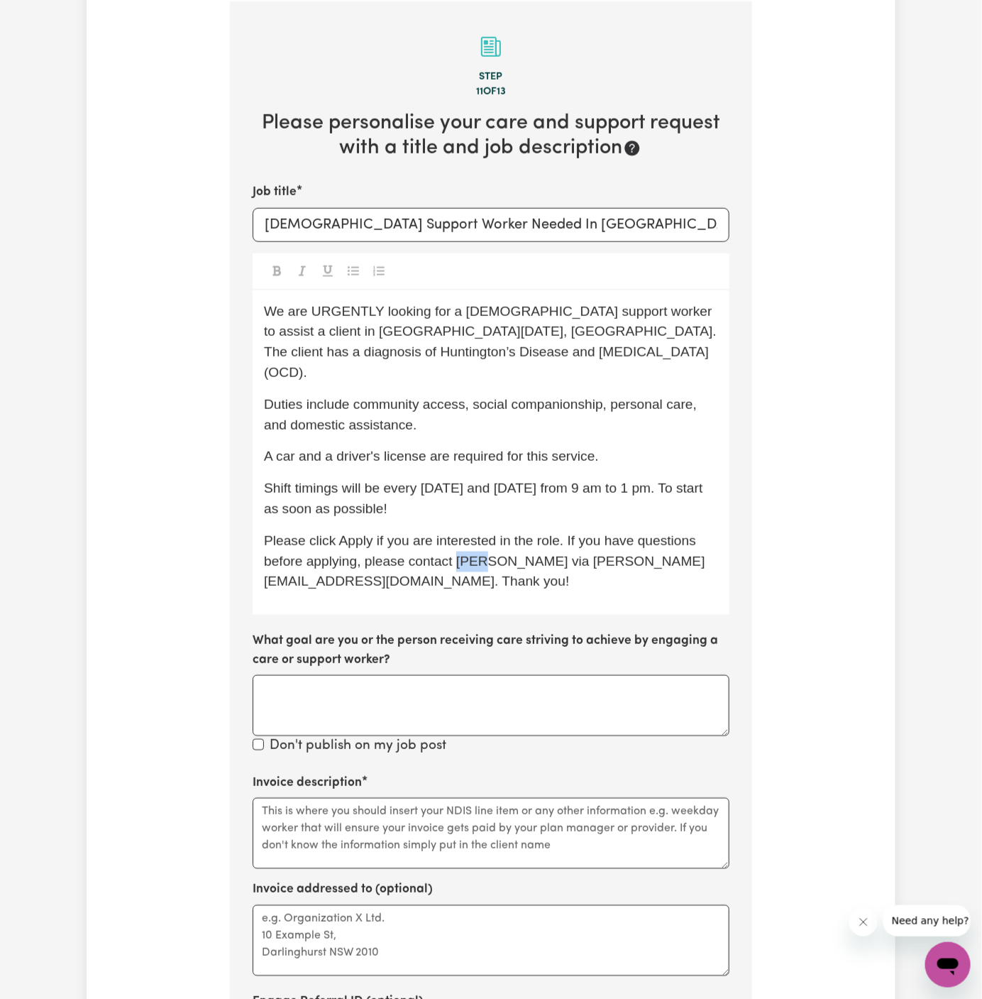
click at [389, 531] on p "Please click Apply if you are interested in the role. If you have questions bef…" at bounding box center [491, 561] width 454 height 61
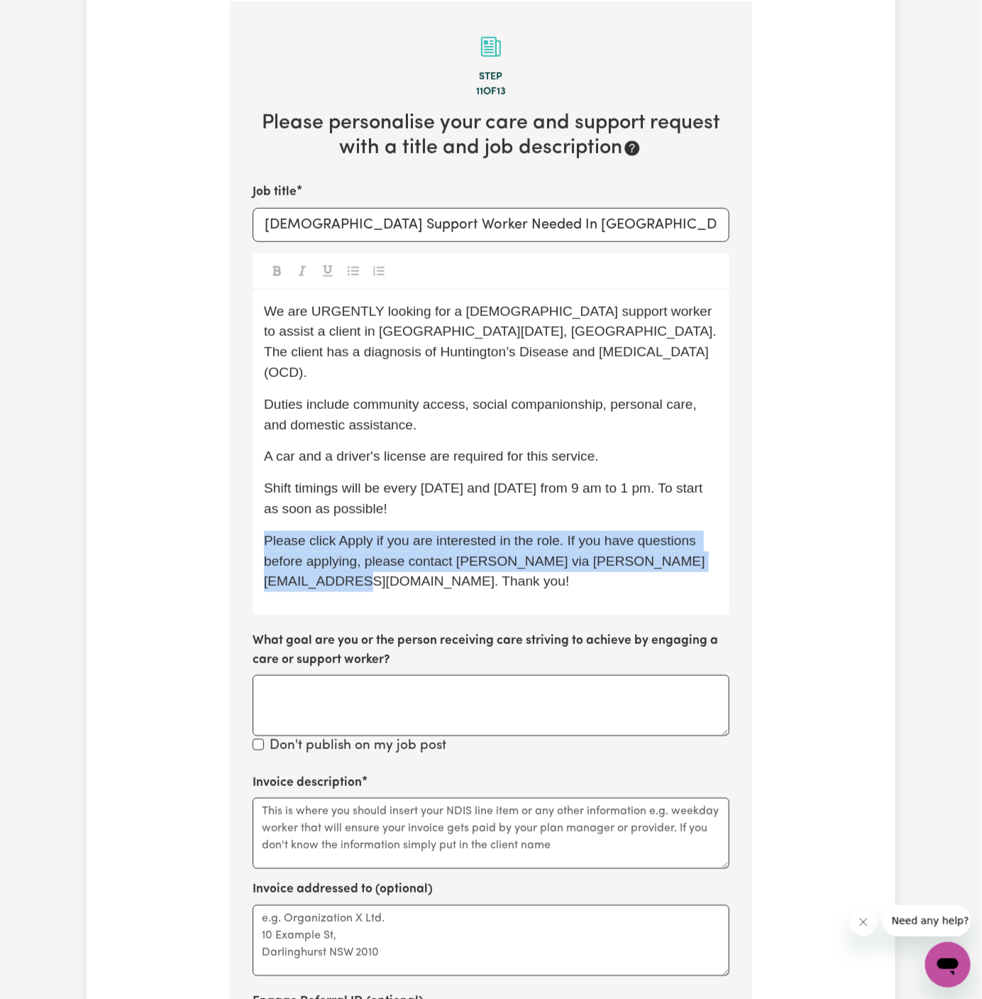
click at [389, 531] on p "Please click Apply if you are interested in the role. If you have questions bef…" at bounding box center [491, 561] width 454 height 61
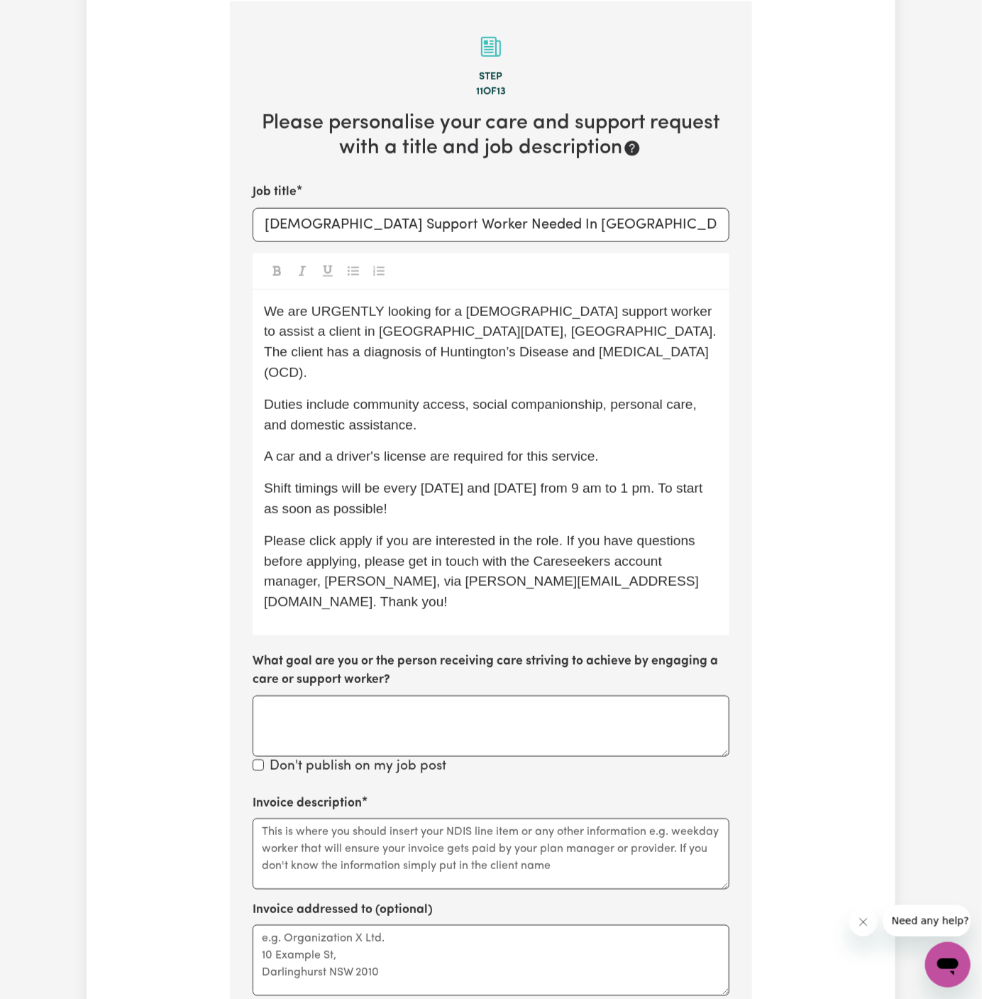
click at [365, 533] on span "Please click apply if you are interested in the role. If you have questions bef…" at bounding box center [481, 571] width 435 height 76
click at [429, 556] on span "Please click Apply if you are interested in the role. If you have questions bef…" at bounding box center [482, 571] width 436 height 76
click at [334, 304] on span "We are URGENTLY looking for a [DEMOGRAPHIC_DATA] support worker to assist a cli…" at bounding box center [492, 342] width 456 height 76
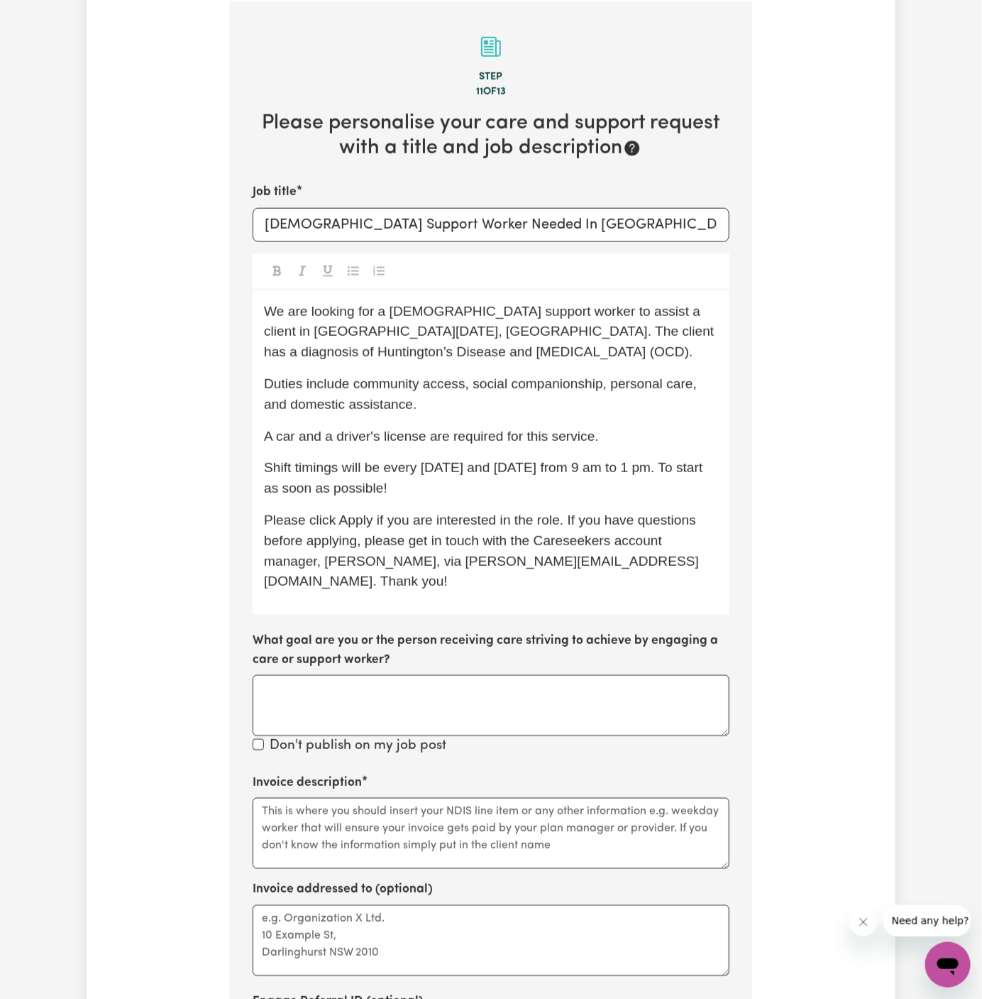
click at [478, 317] on span "We are looking for a [DEMOGRAPHIC_DATA] support worker to assist a client in [G…" at bounding box center [491, 332] width 454 height 56
click at [568, 317] on p "We are looking for a [DEMOGRAPHIC_DATA] support worker to assist a client in [G…" at bounding box center [491, 332] width 454 height 61
drag, startPoint x: 841, startPoint y: 372, endPoint x: 883, endPoint y: 393, distance: 47.0
click at [842, 372] on div "Tell us your care and support requirements Welcome to Careseekers. We are excit…" at bounding box center [491, 420] width 809 height 1669
drag, startPoint x: 493, startPoint y: 224, endPoint x: 609, endPoint y: 219, distance: 116.5
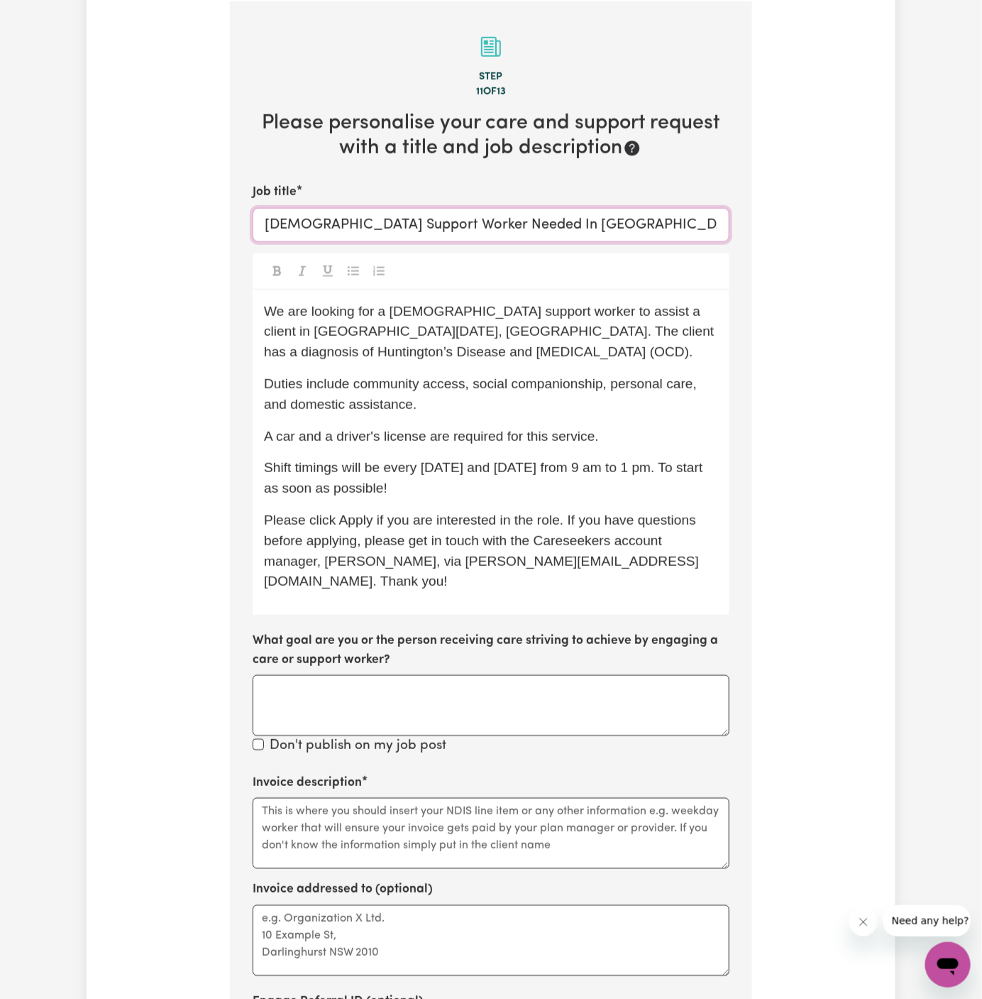
click at [609, 219] on input "[DEMOGRAPHIC_DATA] Support Worker Needed In [GEOGRAPHIC_DATA][DATE], [GEOGRAPHI…" at bounding box center [491, 225] width 477 height 34
paste input "[GEOGRAPHIC_DATA],[GEOGRAPHIC_DATA]"
type input "[DEMOGRAPHIC_DATA] Support Worker Needed In [GEOGRAPHIC_DATA],[GEOGRAPHIC_DATA]"
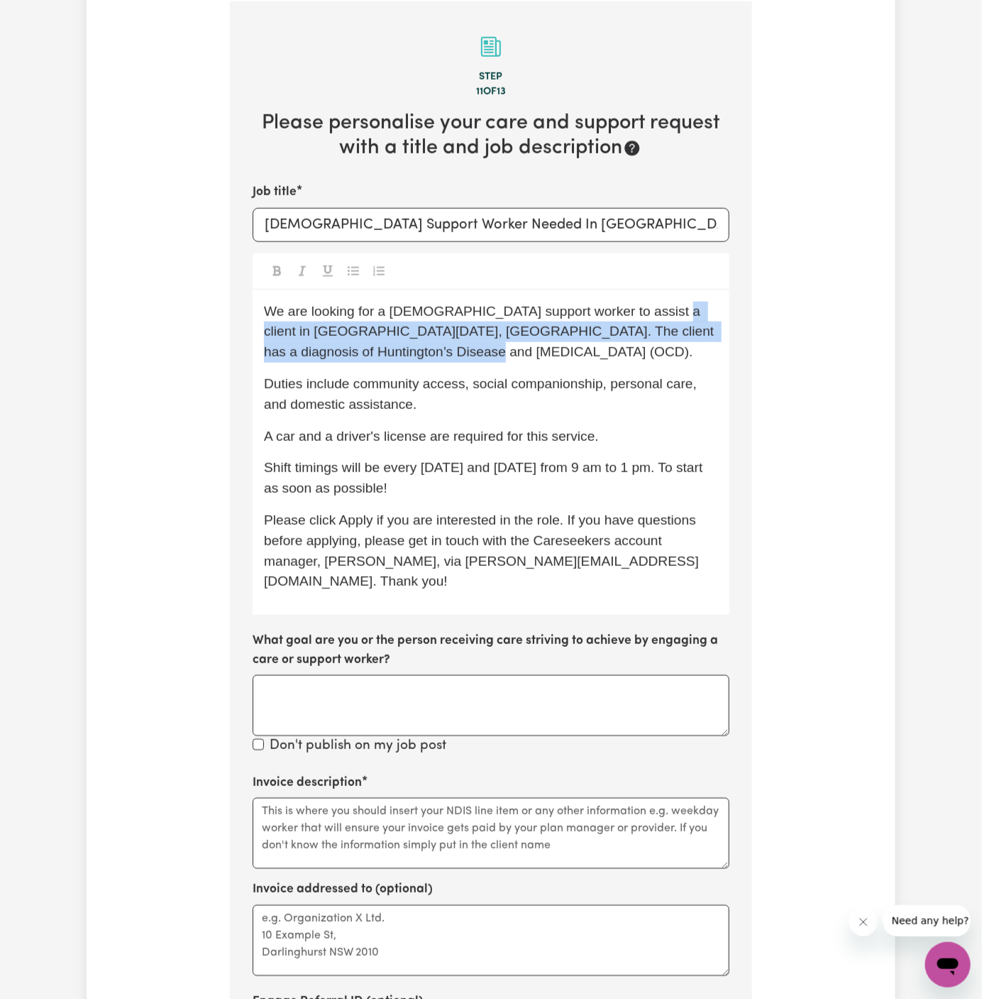
drag, startPoint x: 641, startPoint y: 309, endPoint x: 669, endPoint y: 351, distance: 50.2
click at [669, 351] on p "We are looking for a [DEMOGRAPHIC_DATA] support worker to assist a client in [G…" at bounding box center [491, 332] width 454 height 61
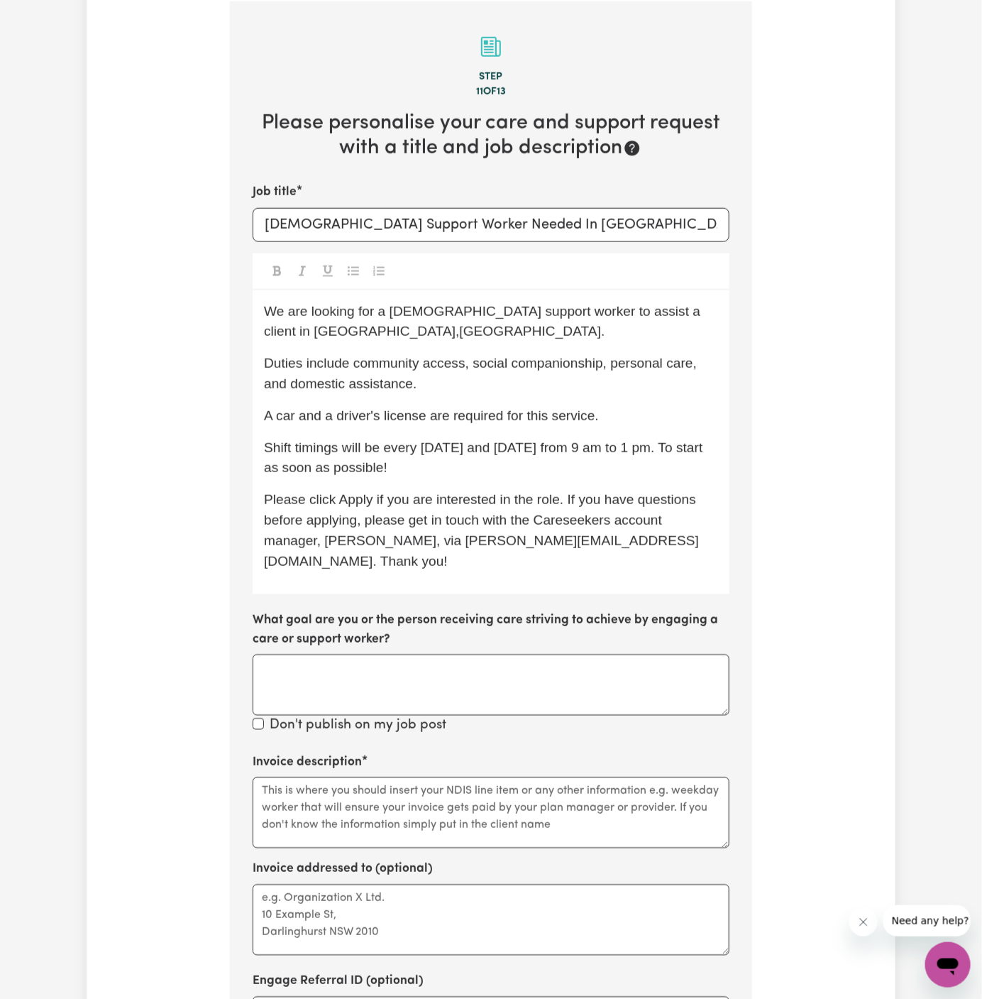
click at [615, 408] on p "A car and a driver's license are required for this service." at bounding box center [491, 416] width 454 height 21
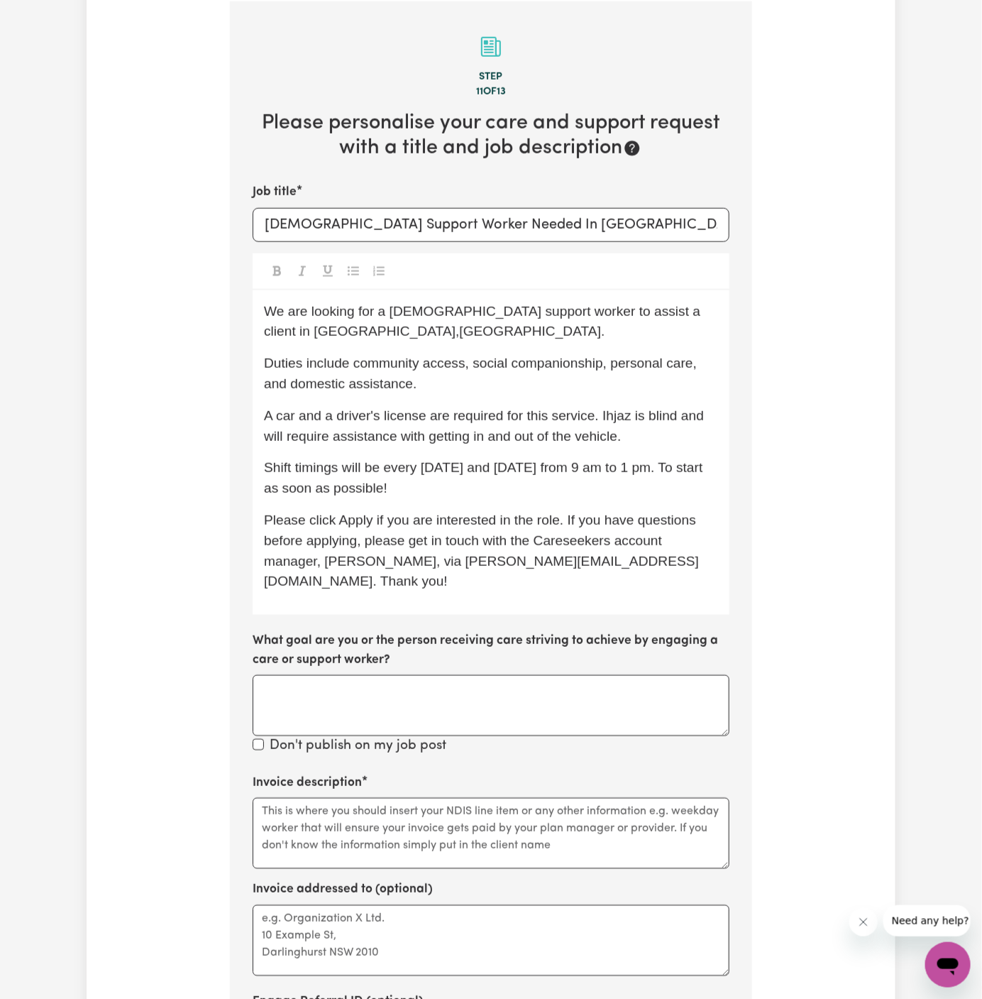
click at [622, 416] on span "A car and a driver's license are required for this service. Ihjaz is blind and …" at bounding box center [486, 425] width 444 height 35
click at [446, 481] on p "Shift timings will be every [DATE] and [DATE] from 9 am to 1 pm. To start as so…" at bounding box center [491, 478] width 454 height 41
drag, startPoint x: 415, startPoint y: 471, endPoint x: 471, endPoint y: 476, distance: 55.6
click at [471, 476] on p "Shift timings will be every [DATE] and [DATE] from 9 am to 1 pm. To start as so…" at bounding box center [491, 478] width 454 height 41
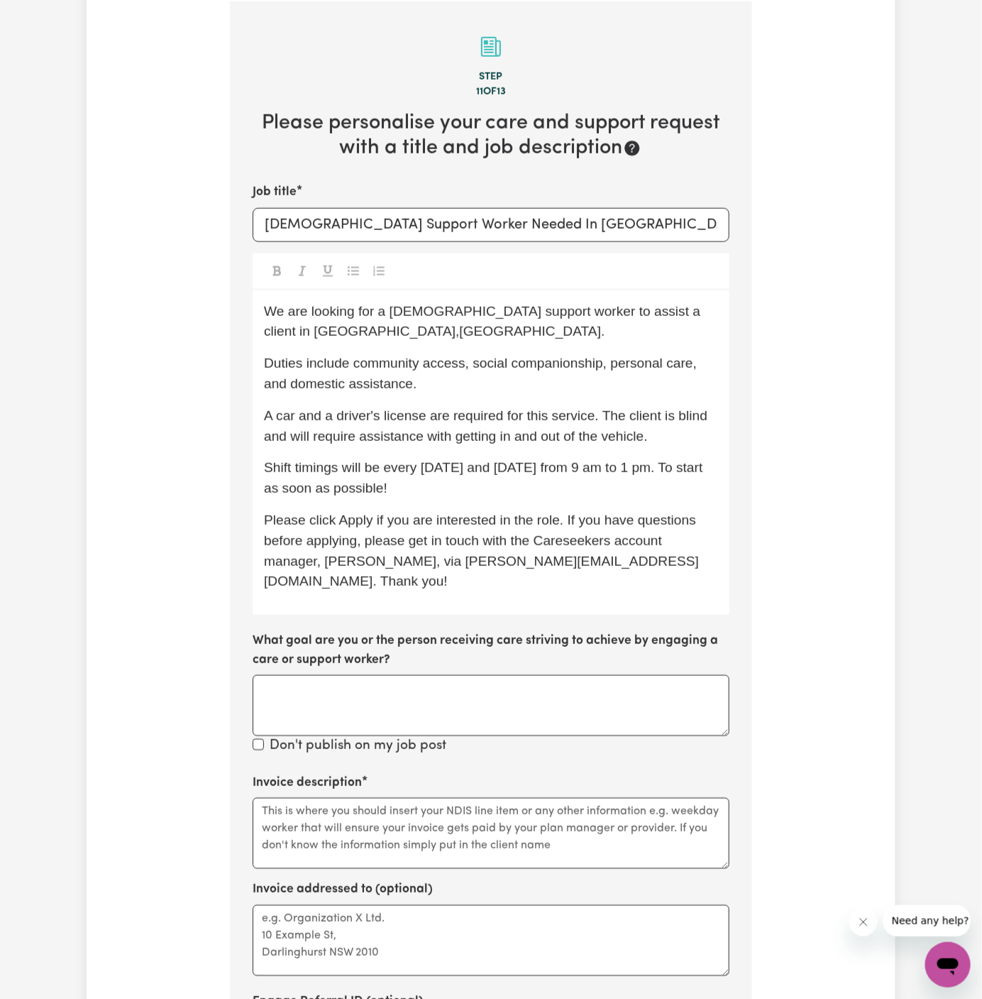
click at [471, 476] on p "Shift timings will be every [DATE] and [DATE] from 9 am to 1 pm. To start as so…" at bounding box center [491, 478] width 454 height 41
drag, startPoint x: 448, startPoint y: 478, endPoint x: 385, endPoint y: 468, distance: 63.2
click at [385, 468] on p "Shift timings will be every [DATE] and [DATE] from 9 am to 1 pm. To start as so…" at bounding box center [491, 478] width 454 height 41
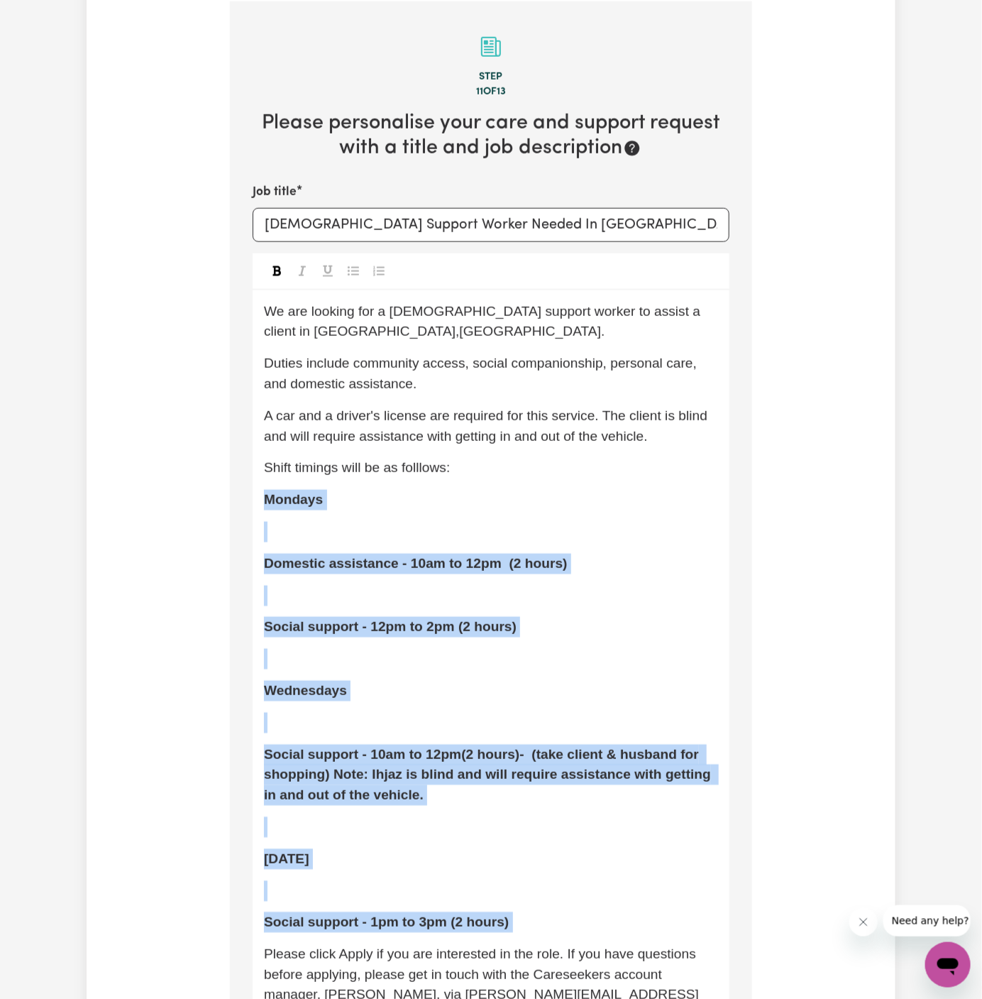
drag, startPoint x: 265, startPoint y: 498, endPoint x: 539, endPoint y: 936, distance: 517.1
click at [539, 936] on div "We are looking for a [DEMOGRAPHIC_DATA] support worker to assist a client in [G…" at bounding box center [491, 669] width 477 height 759
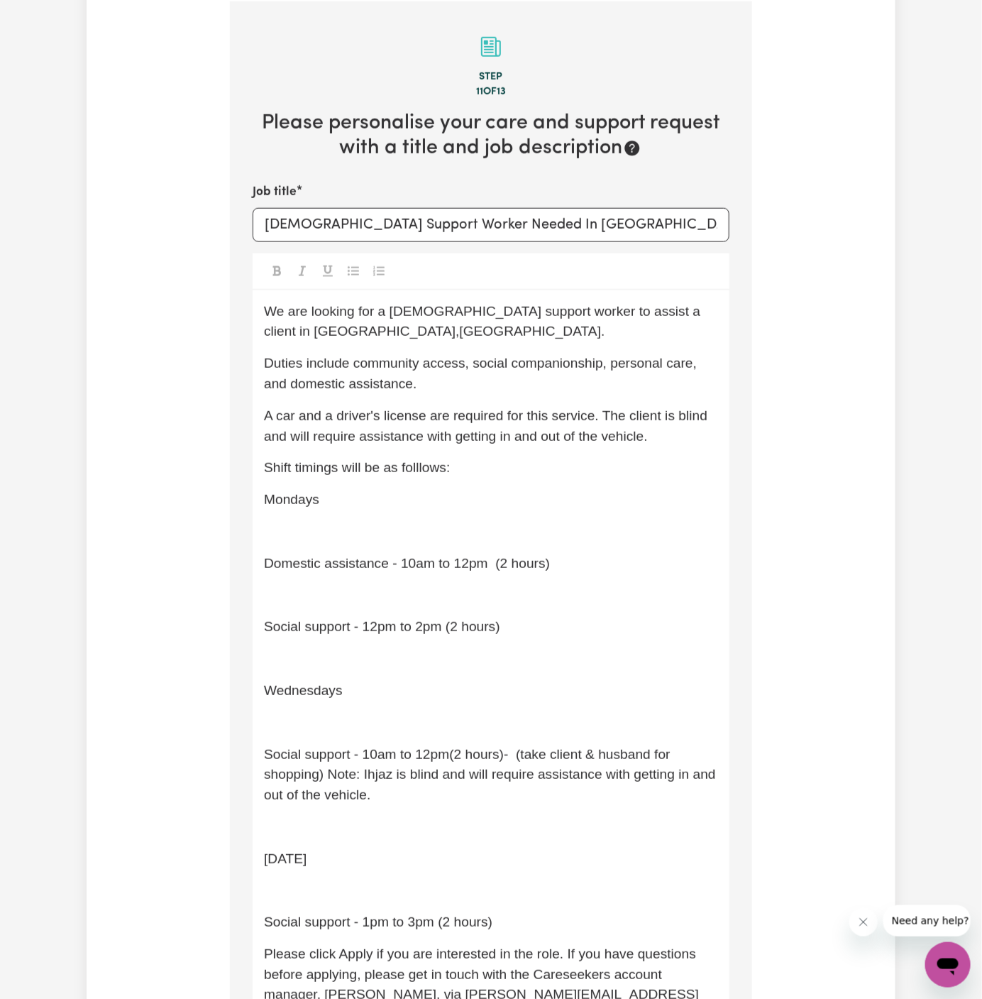
click at [431, 752] on span "Social support - 10am to 12pm(2 hours)- (take client & husband for shopping) No…" at bounding box center [492, 775] width 456 height 56
click at [265, 565] on span "Domestic assistance - 10am to 12pm (2 hours)" at bounding box center [407, 563] width 286 height 15
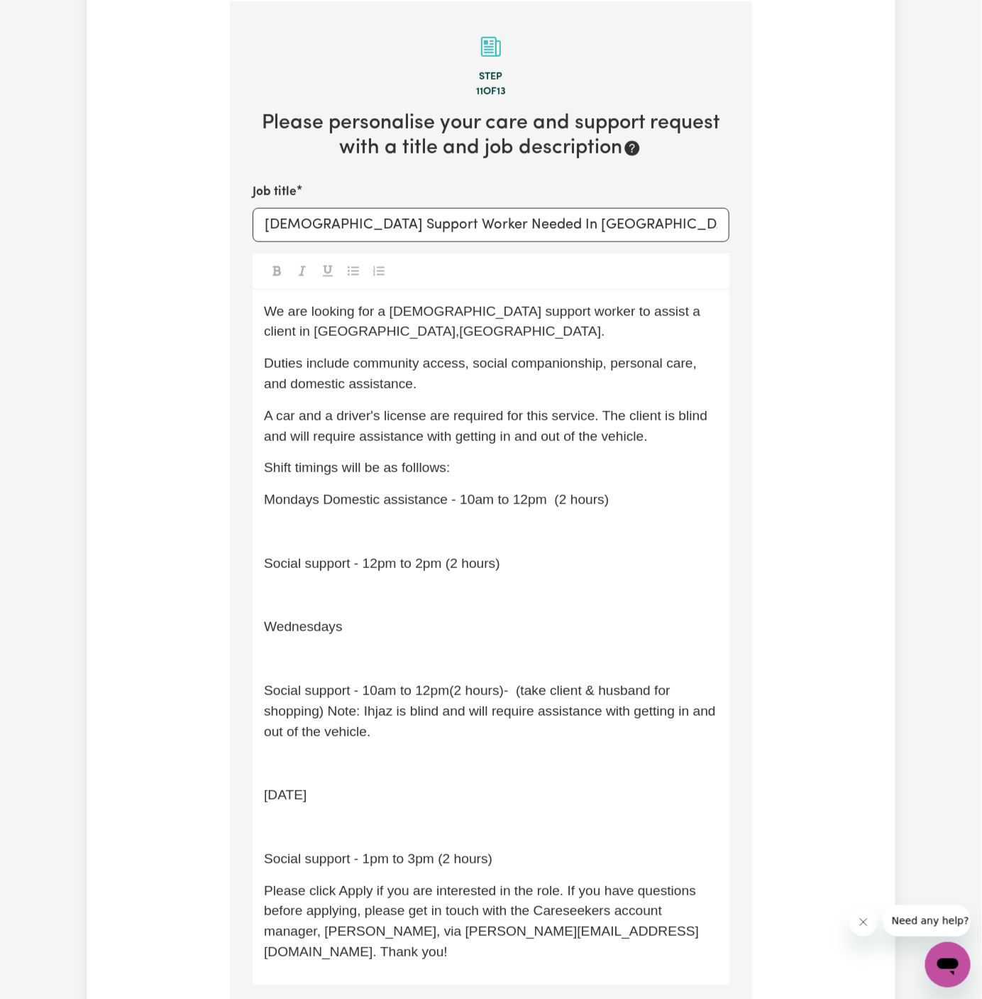
click at [264, 561] on span "Social support - 12pm to 2pm (2 hours)" at bounding box center [382, 563] width 236 height 15
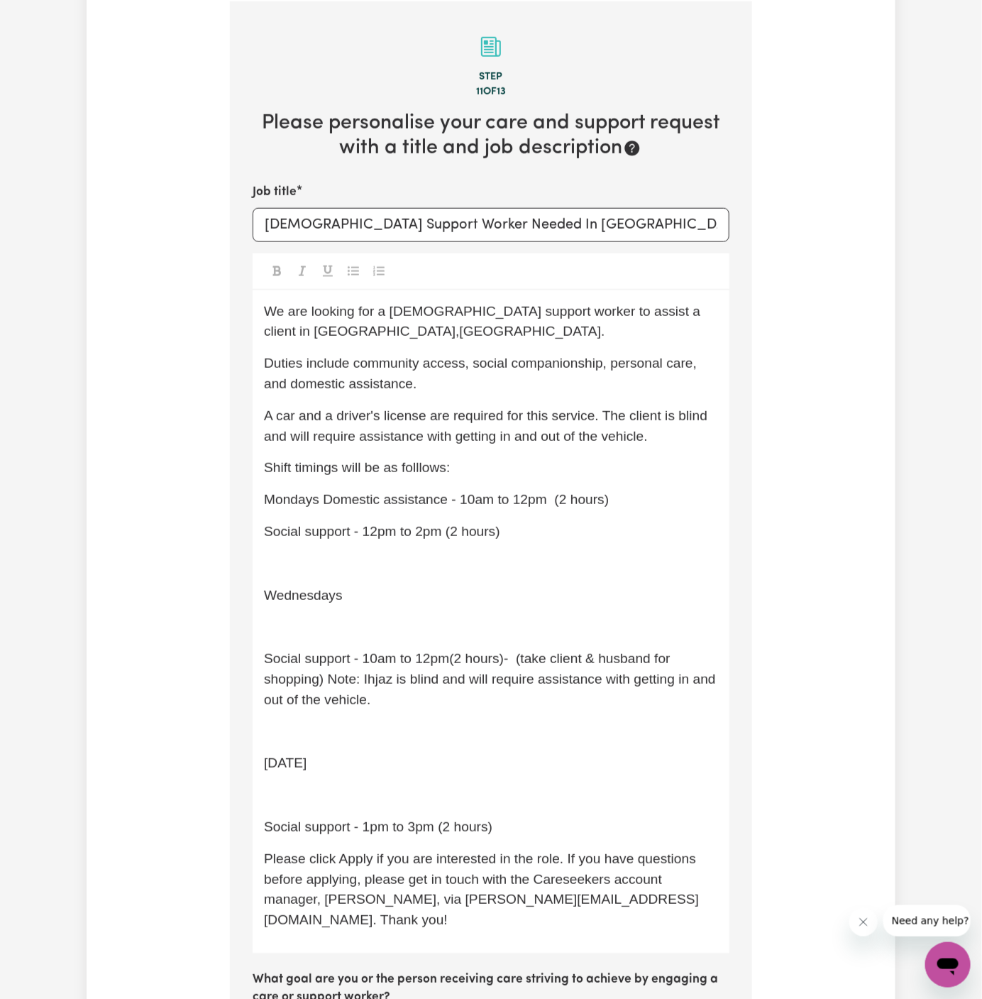
click at [321, 500] on span "Mondays Domestic assistance - 10am to 12pm (2 hours)" at bounding box center [436, 499] width 345 height 15
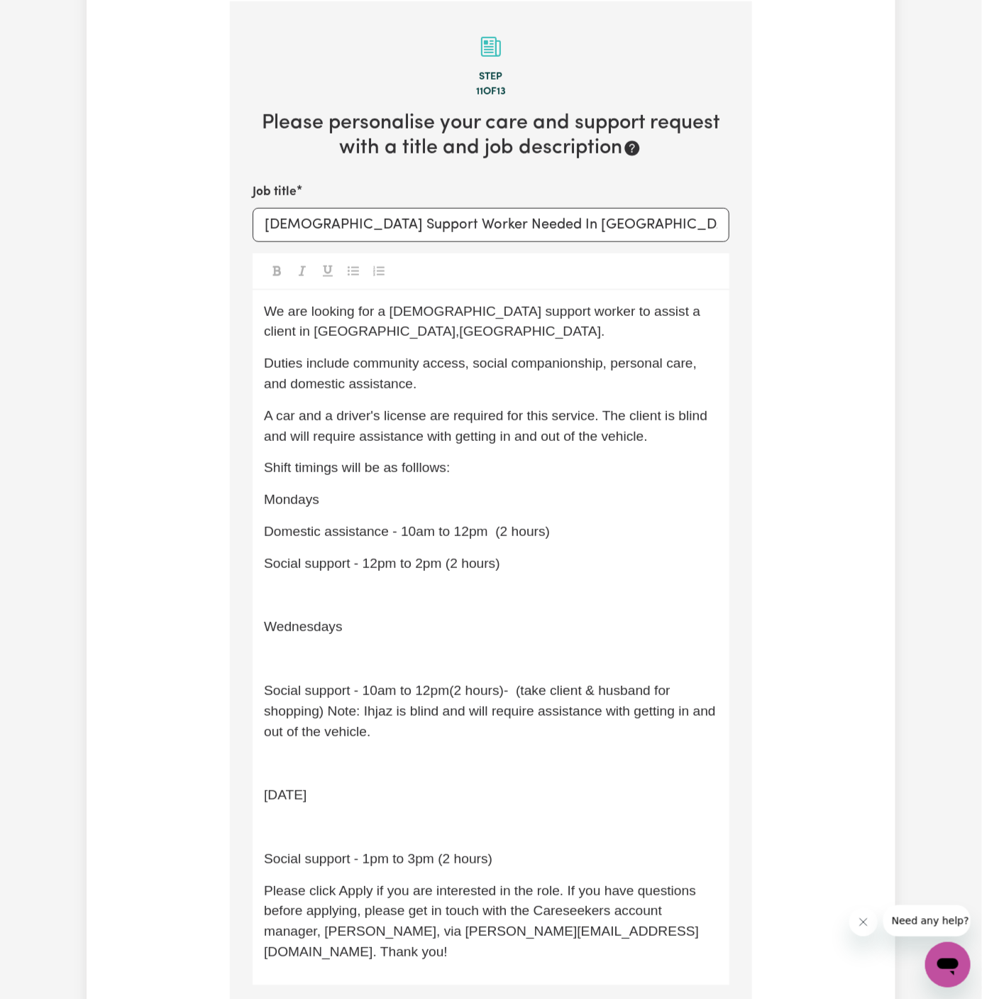
click at [300, 649] on p "﻿" at bounding box center [491, 659] width 454 height 21
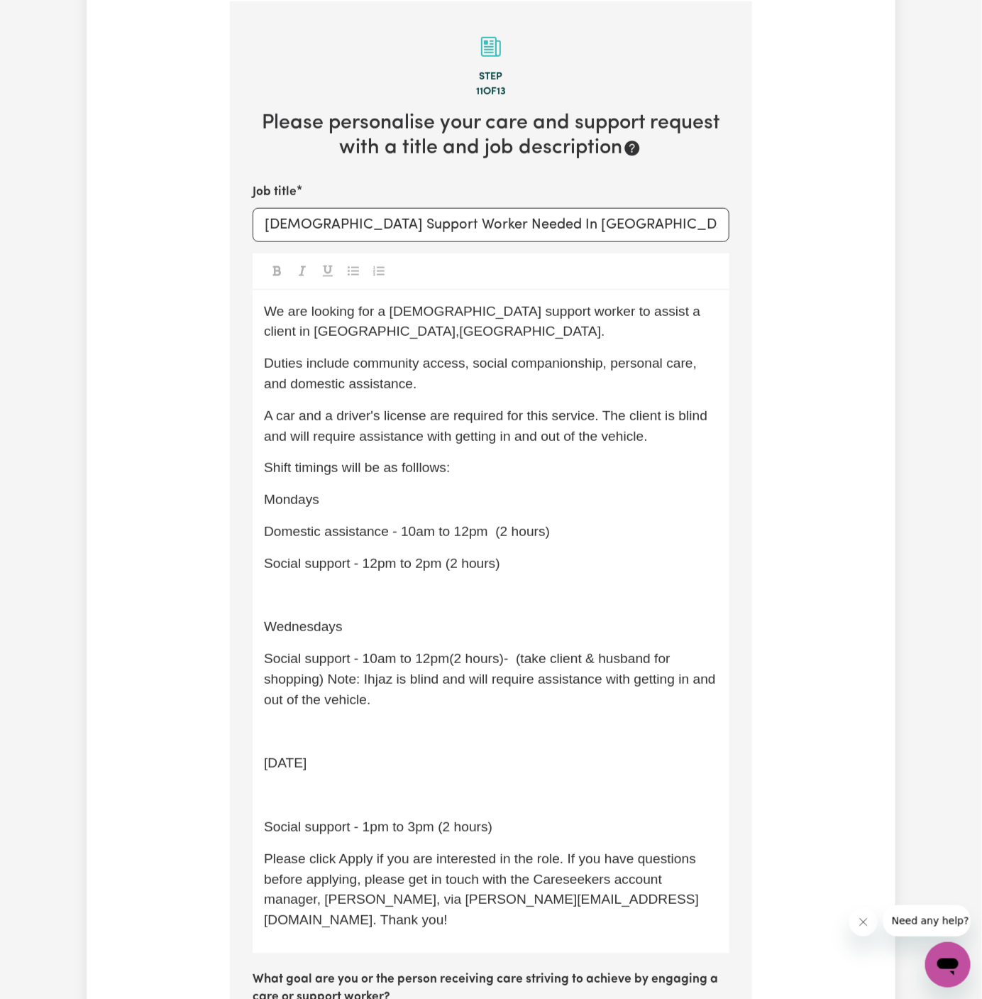
click at [319, 732] on p "﻿" at bounding box center [491, 732] width 454 height 21
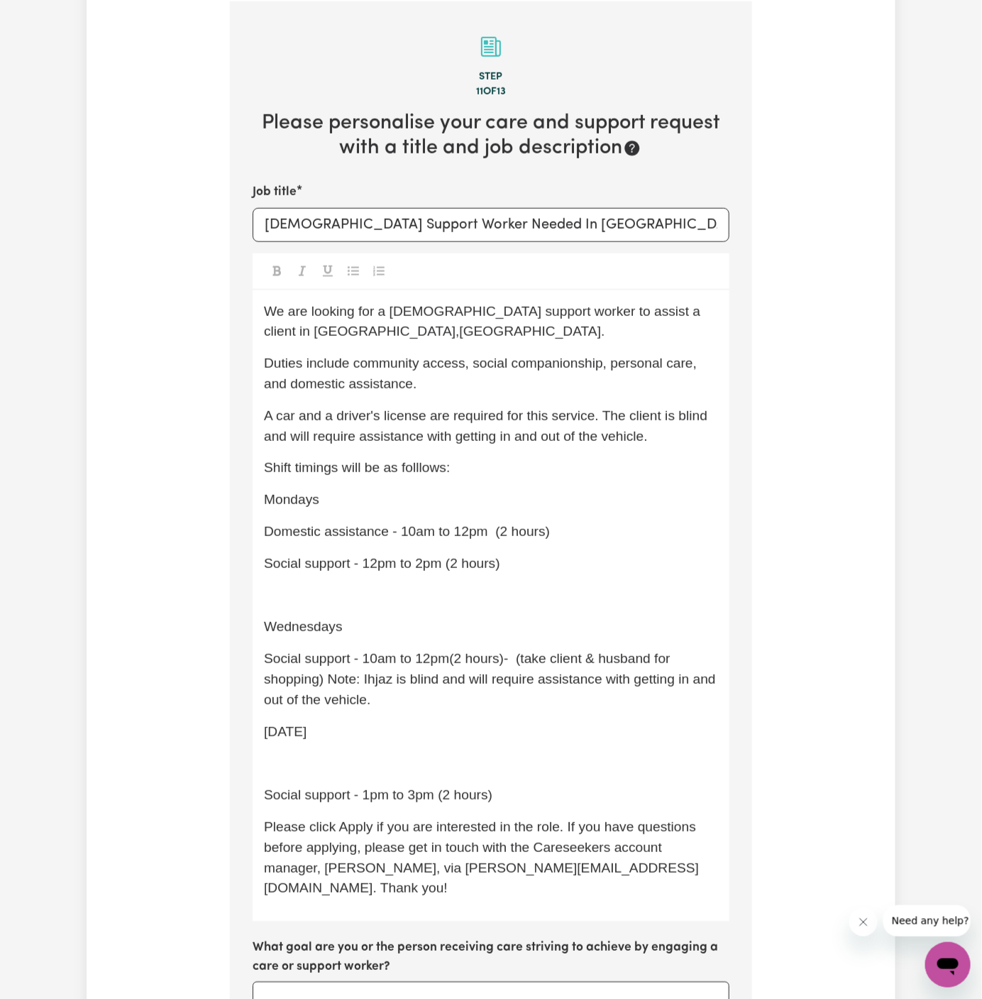
click at [317, 775] on div "We are looking for a [DEMOGRAPHIC_DATA] support worker to assist a client in [G…" at bounding box center [491, 606] width 477 height 632
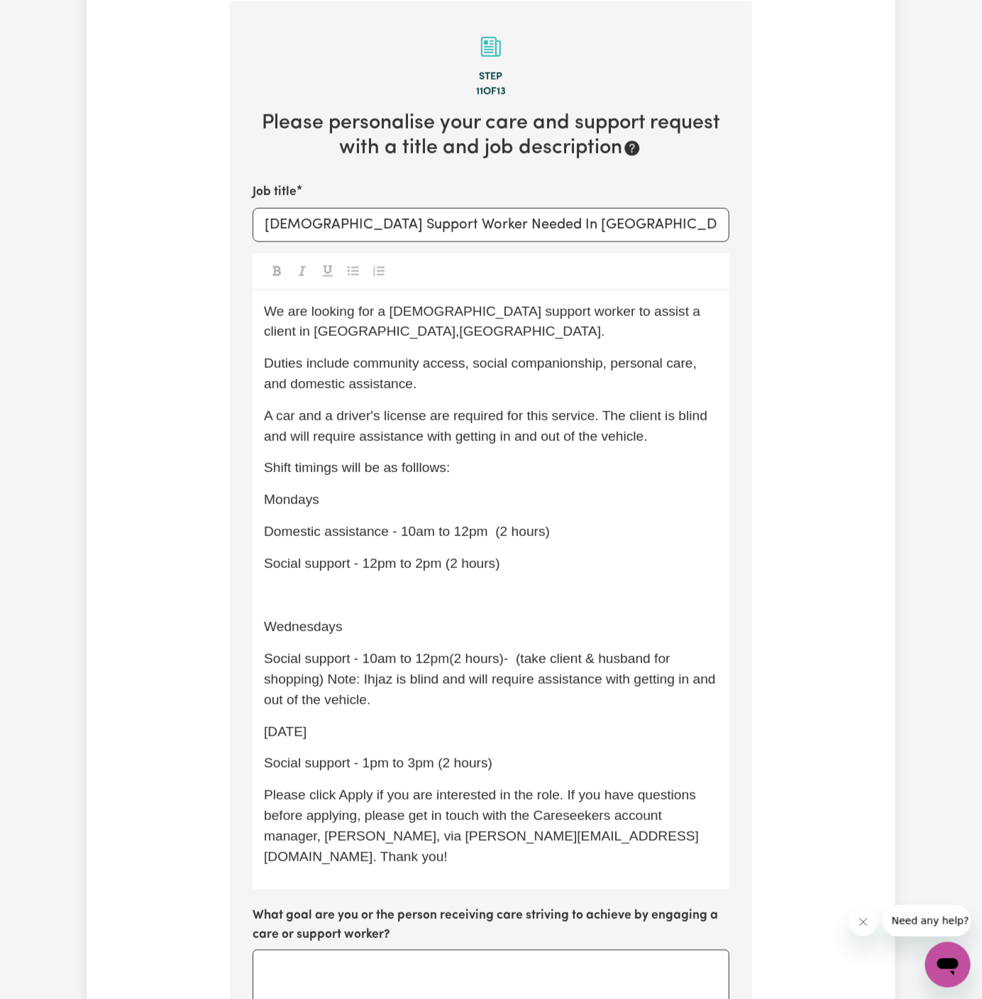
click at [310, 605] on div "We are looking for a [DEMOGRAPHIC_DATA] support worker to assist a client in [G…" at bounding box center [491, 590] width 477 height 600
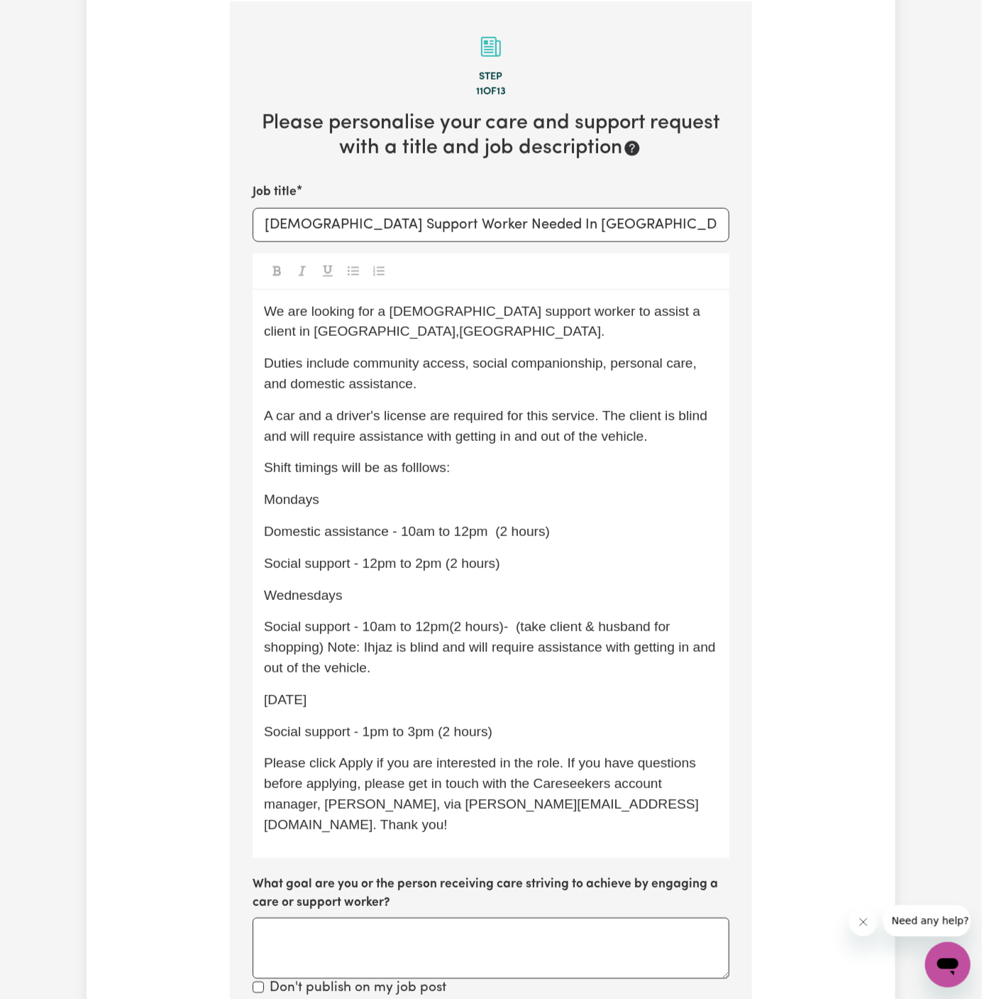
click at [346, 500] on p "Mondays" at bounding box center [491, 500] width 454 height 21
click at [381, 493] on p "Mondays from" at bounding box center [491, 500] width 454 height 21
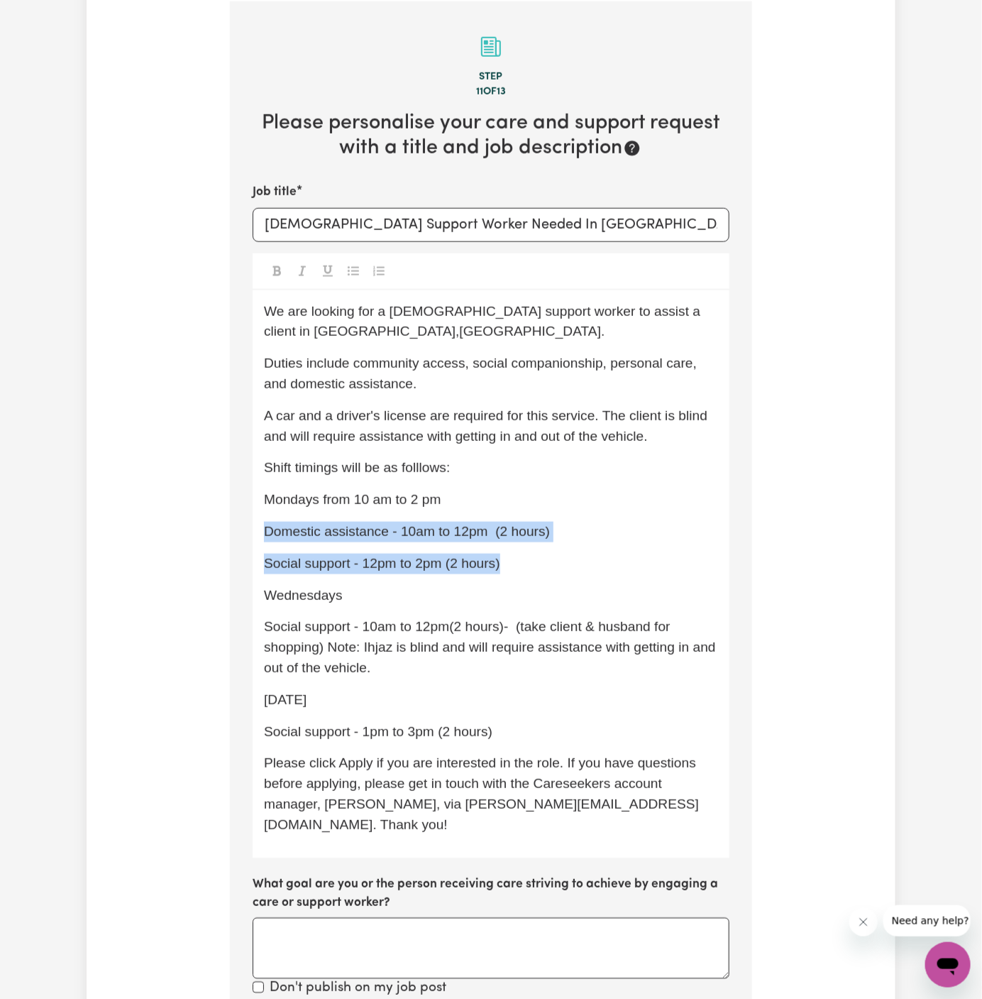
drag, startPoint x: 529, startPoint y: 564, endPoint x: 245, endPoint y: 529, distance: 286.6
click at [245, 529] on section "Step 11 of 13 Please personalise your care and support request with a title and…" at bounding box center [491, 722] width 522 height 1442
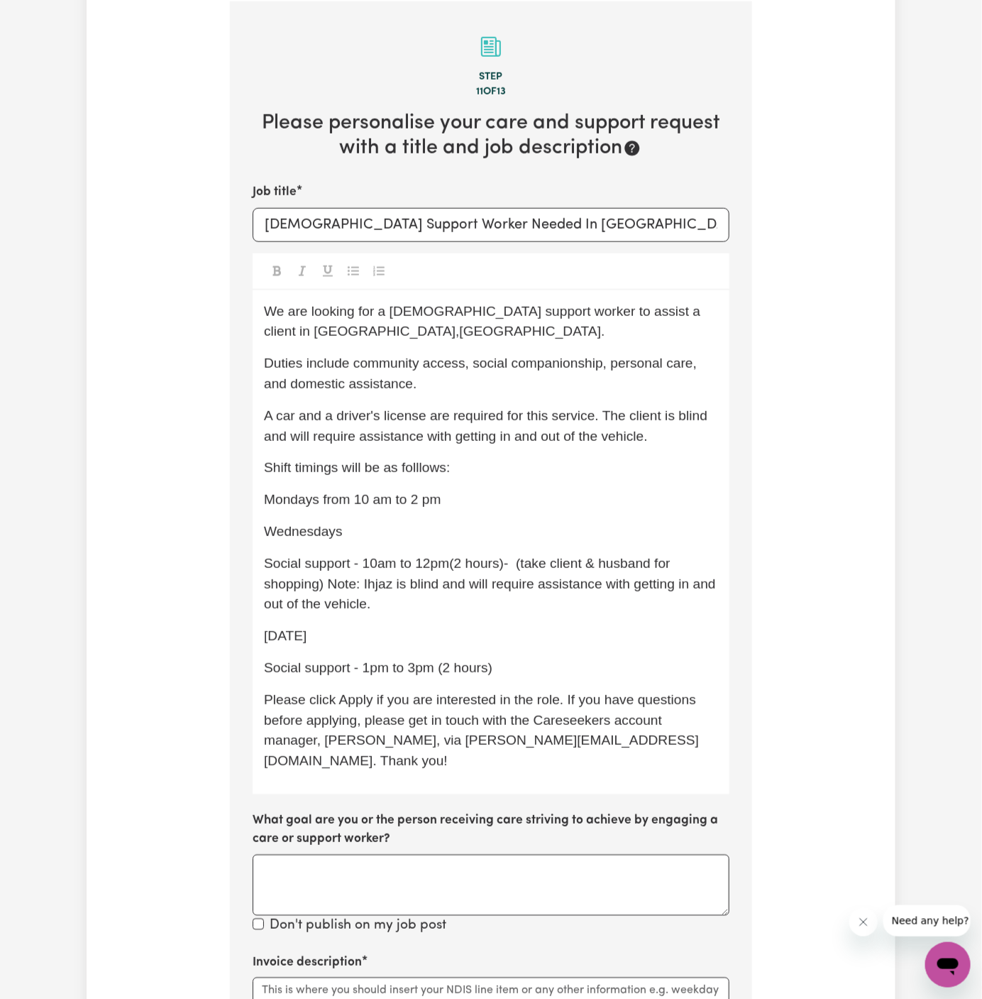
click at [368, 535] on p "Wednesdays" at bounding box center [491, 532] width 454 height 21
click at [499, 620] on div "We are looking for a [DEMOGRAPHIC_DATA] support worker to assist a client in [G…" at bounding box center [491, 542] width 477 height 504
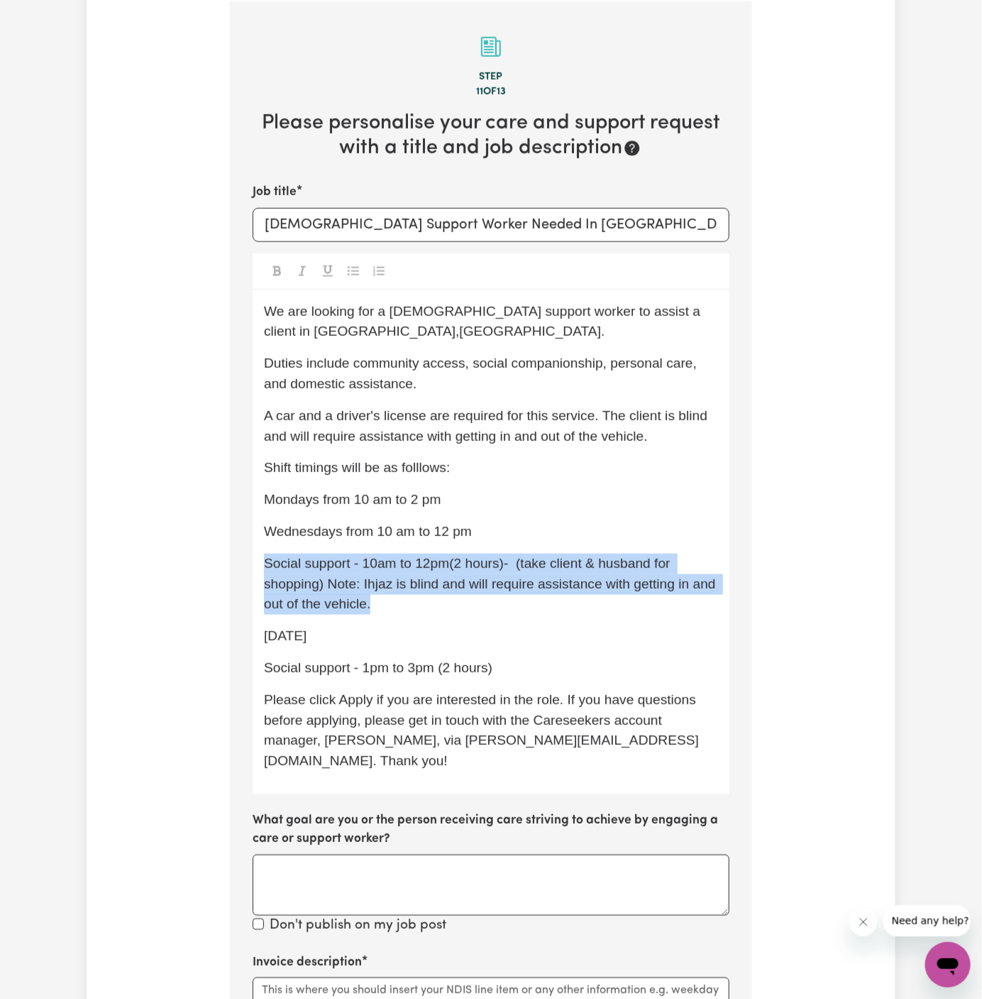
drag, startPoint x: 415, startPoint y: 609, endPoint x: 247, endPoint y: 558, distance: 175.8
click at [247, 558] on section "Step 11 of 13 Please personalise your care and support request with a title and…" at bounding box center [491, 690] width 522 height 1379
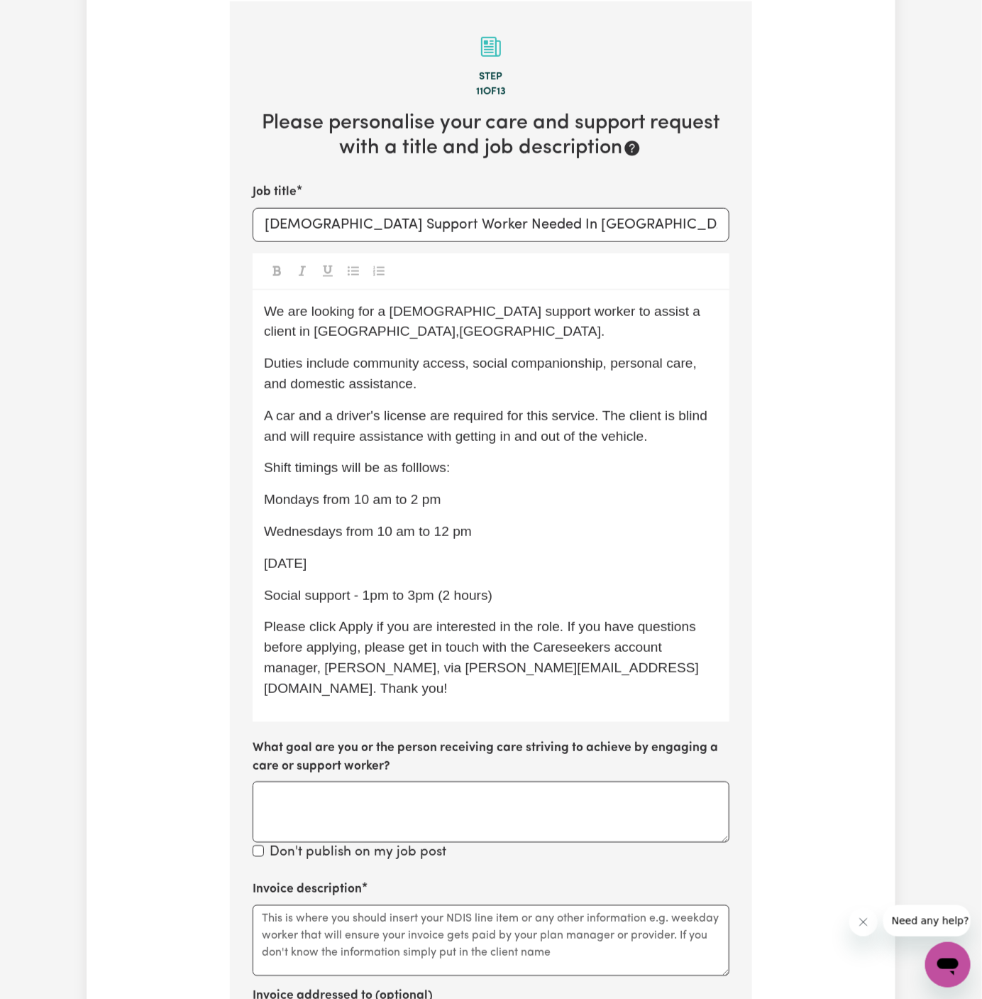
drag, startPoint x: 363, startPoint y: 598, endPoint x: 351, endPoint y: 563, distance: 37.0
click at [351, 563] on div "We are looking for a [DEMOGRAPHIC_DATA] support worker to assist a client in [G…" at bounding box center [491, 505] width 477 height 431
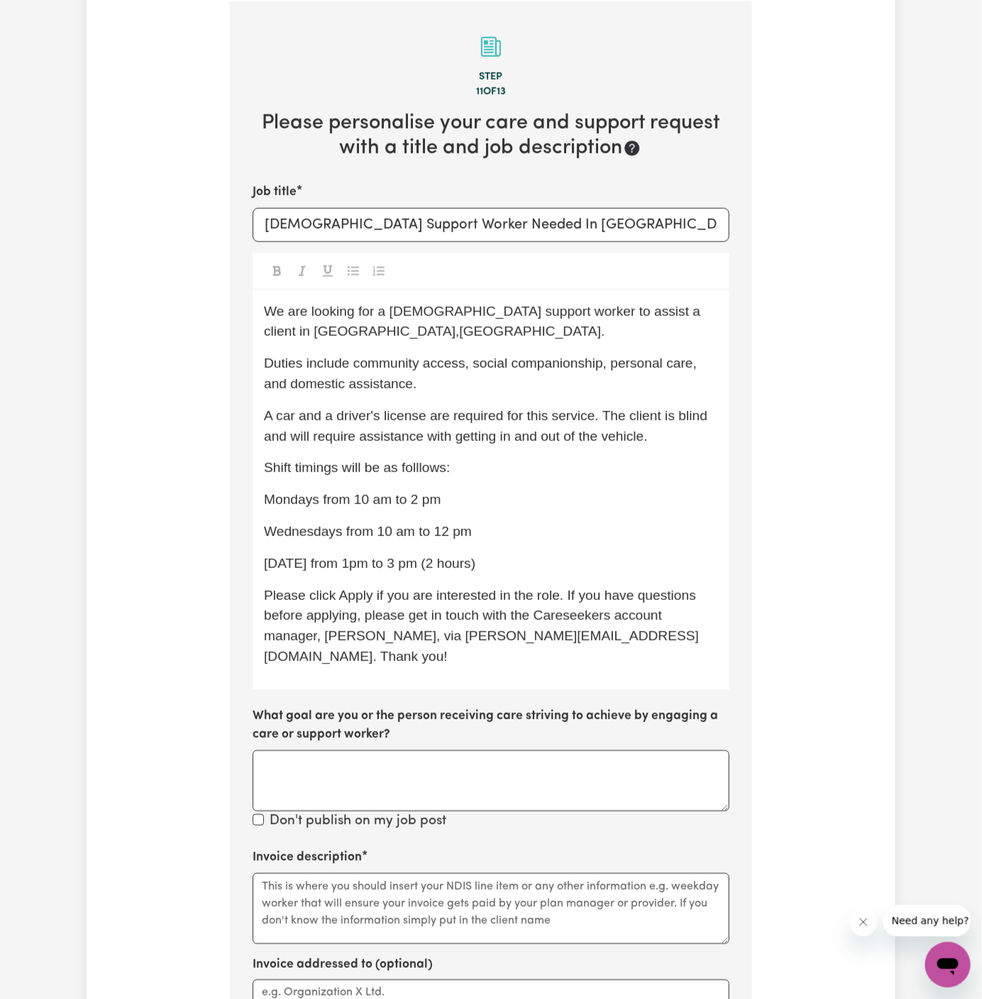
click at [511, 576] on div "We are looking for a [DEMOGRAPHIC_DATA] support worker to assist a client in [G…" at bounding box center [491, 490] width 477 height 400
click at [419, 470] on span "Shift timings will be as folllows:" at bounding box center [357, 467] width 186 height 15
click at [527, 522] on p "Wednesdays from 10 am to 12 pm" at bounding box center [491, 532] width 454 height 21
drag, startPoint x: 499, startPoint y: 562, endPoint x: 260, endPoint y: 497, distance: 247.9
click at [260, 497] on div "We are looking for a [DEMOGRAPHIC_DATA] support worker to assist a client in [G…" at bounding box center [491, 490] width 477 height 400
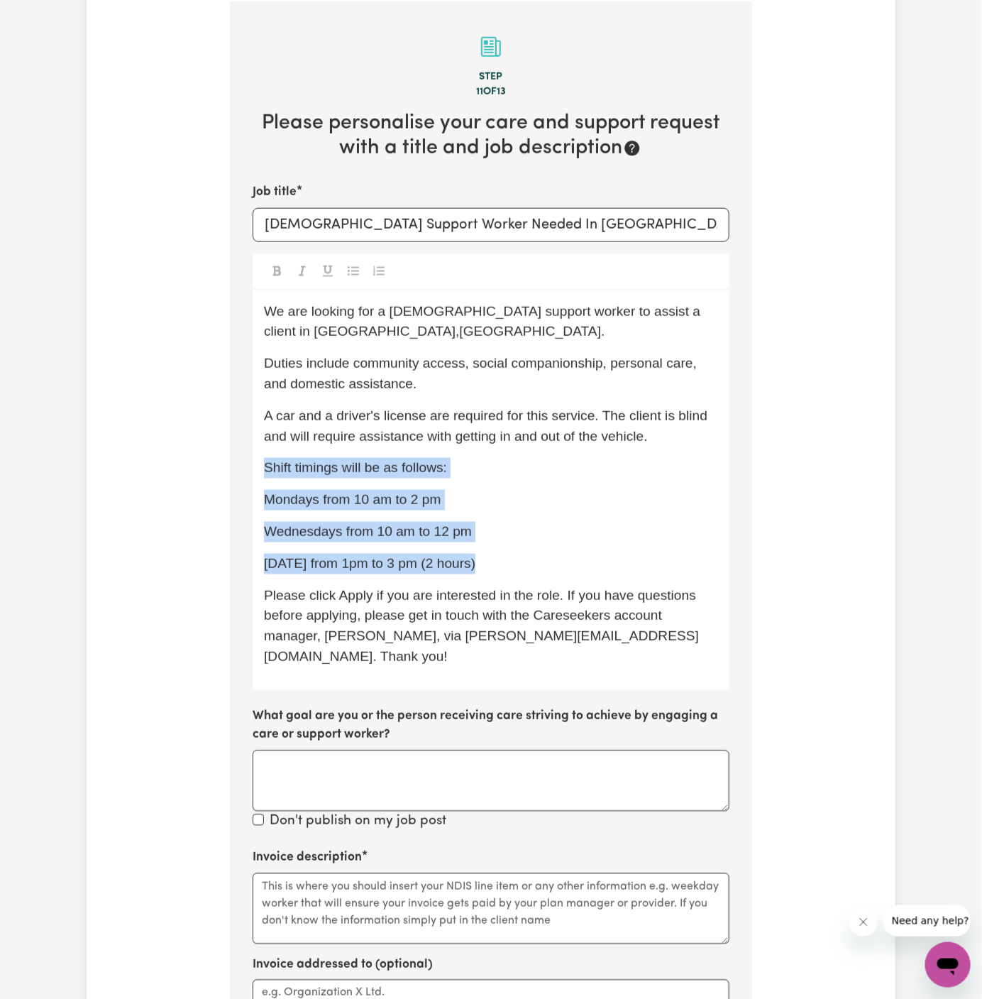
click at [358, 265] on icon "Toggle undefined" at bounding box center [353, 270] width 11 height 11
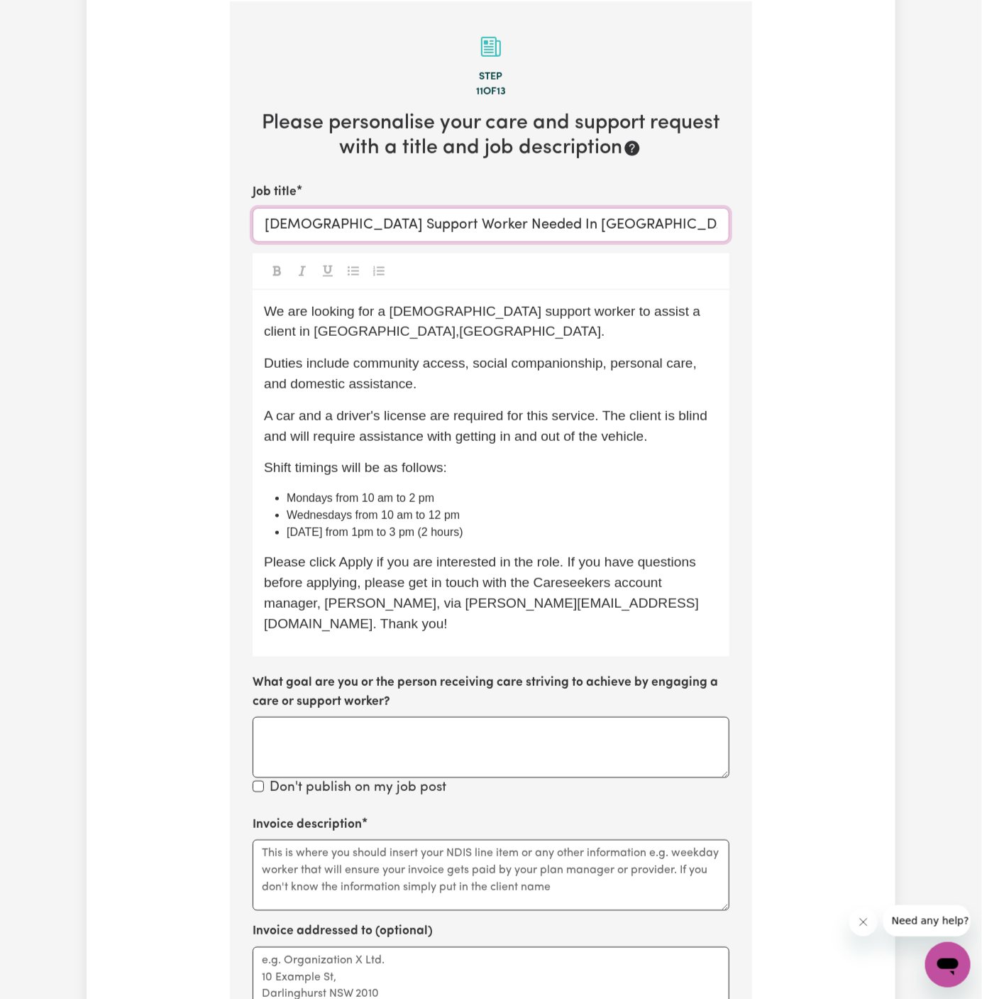
click at [405, 220] on input "[DEMOGRAPHIC_DATA] Support Worker Needed In [GEOGRAPHIC_DATA],[GEOGRAPHIC_DATA]" at bounding box center [491, 225] width 477 height 34
drag, startPoint x: 479, startPoint y: 510, endPoint x: 446, endPoint y: 511, distance: 32.7
click at [461, 511] on li "Wednesdays from 10 am to 12 pm" at bounding box center [502, 515] width 431 height 17
click at [372, 534] on span "[DATE] from 1pm to 3 pm (2 hours)" at bounding box center [375, 532] width 177 height 12
click at [387, 564] on span "Please click Apply if you are interested in the role. If you have questions bef…" at bounding box center [482, 592] width 436 height 76
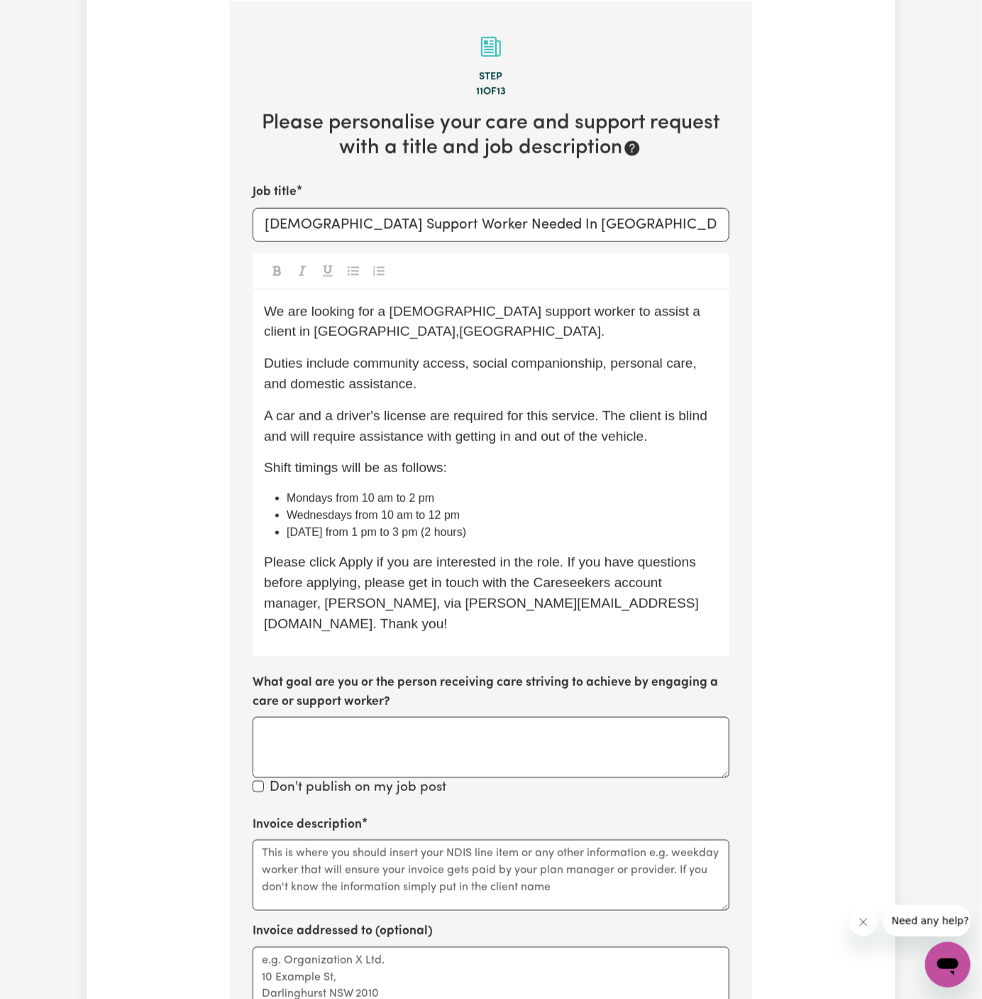
click at [521, 473] on p "Shift timings will be as follows:" at bounding box center [491, 468] width 454 height 21
click at [566, 524] on li "[DATE] from 1 pm to 3 pm (2 hours)" at bounding box center [502, 532] width 431 height 17
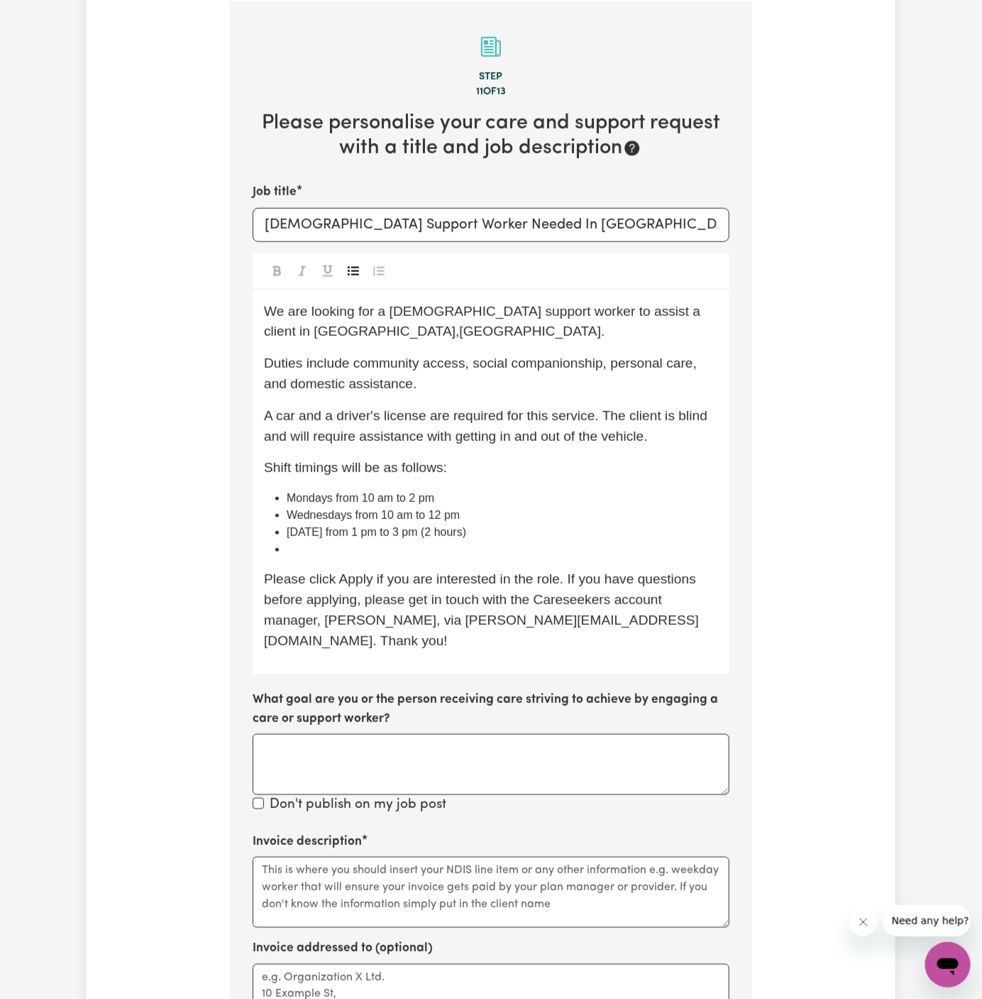
click at [364, 265] on div at bounding box center [491, 271] width 477 height 37
click at [324, 555] on li "﻿" at bounding box center [502, 549] width 431 height 17
click at [353, 271] on icon "Toggle undefined" at bounding box center [353, 270] width 11 height 11
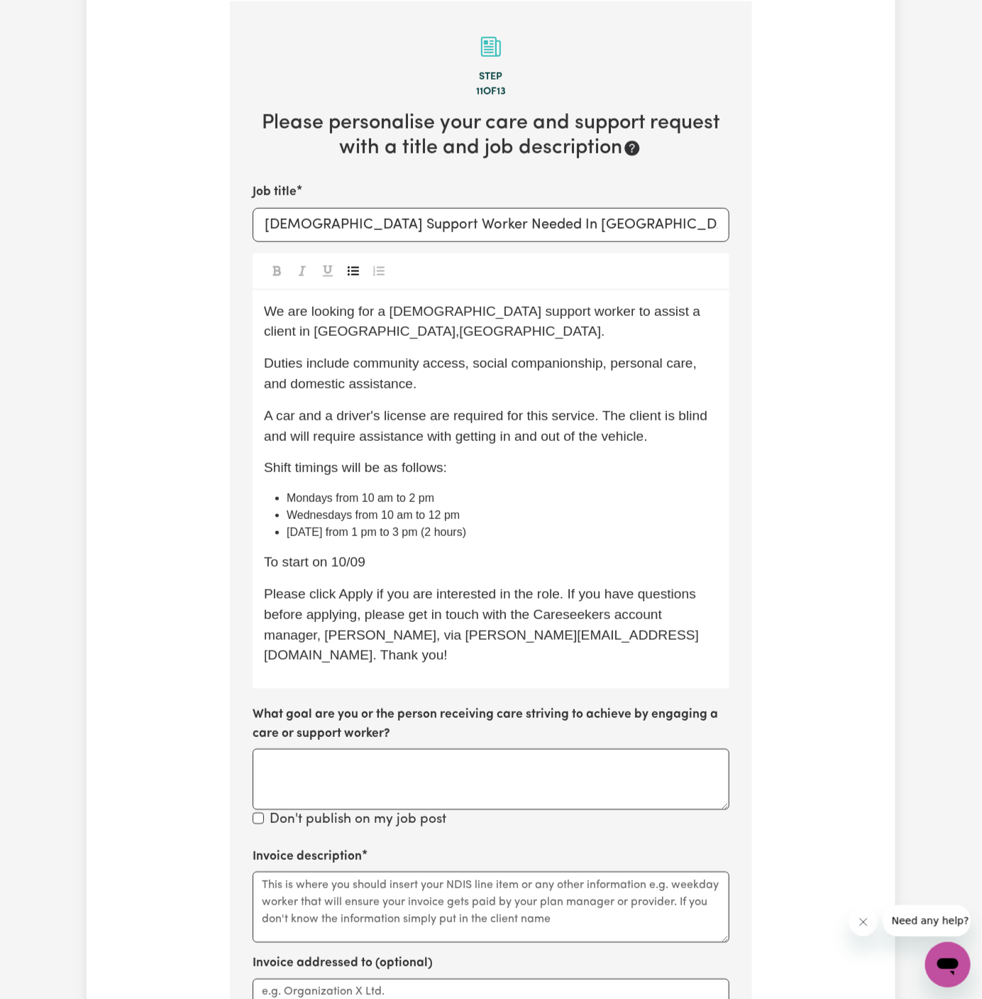
click at [433, 526] on span "[DATE] from 1 pm to 3 pm (2 hours)" at bounding box center [377, 532] width 180 height 12
click at [433, 566] on p "To start on 10/09" at bounding box center [491, 562] width 454 height 21
click at [505, 571] on div "We are looking for a [DEMOGRAPHIC_DATA] support worker to assist a client in [G…" at bounding box center [491, 489] width 477 height 399
click at [378, 565] on span "To start on [DATE]!" at bounding box center [321, 561] width 114 height 15
click at [488, 603] on p "Please click Apply if you are interested in the role. If you have questions bef…" at bounding box center [491, 625] width 454 height 82
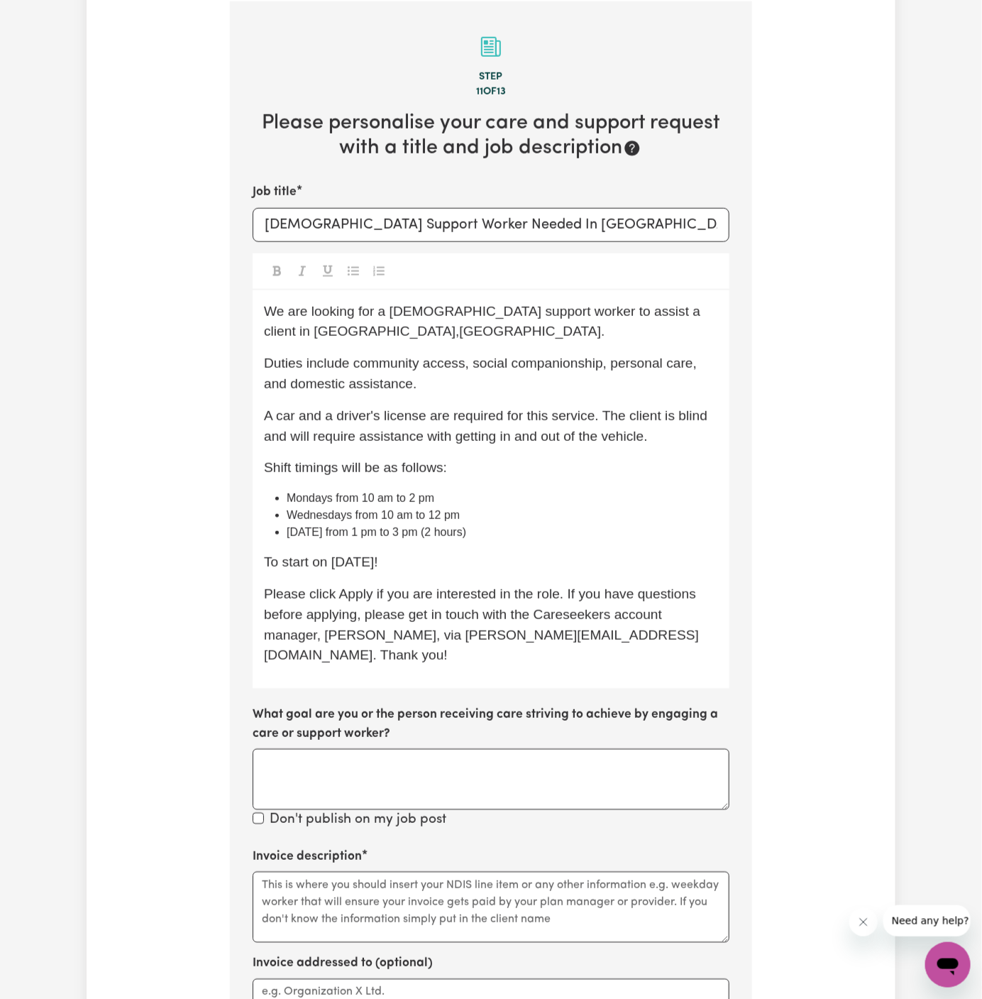
click at [560, 552] on p "To start on [DATE]!" at bounding box center [491, 562] width 454 height 21
click at [410, 346] on div "We are looking for a [DEMOGRAPHIC_DATA] support worker to assist a client in [G…" at bounding box center [491, 489] width 477 height 399
click at [556, 563] on p "To start on [DATE]!" at bounding box center [491, 562] width 454 height 21
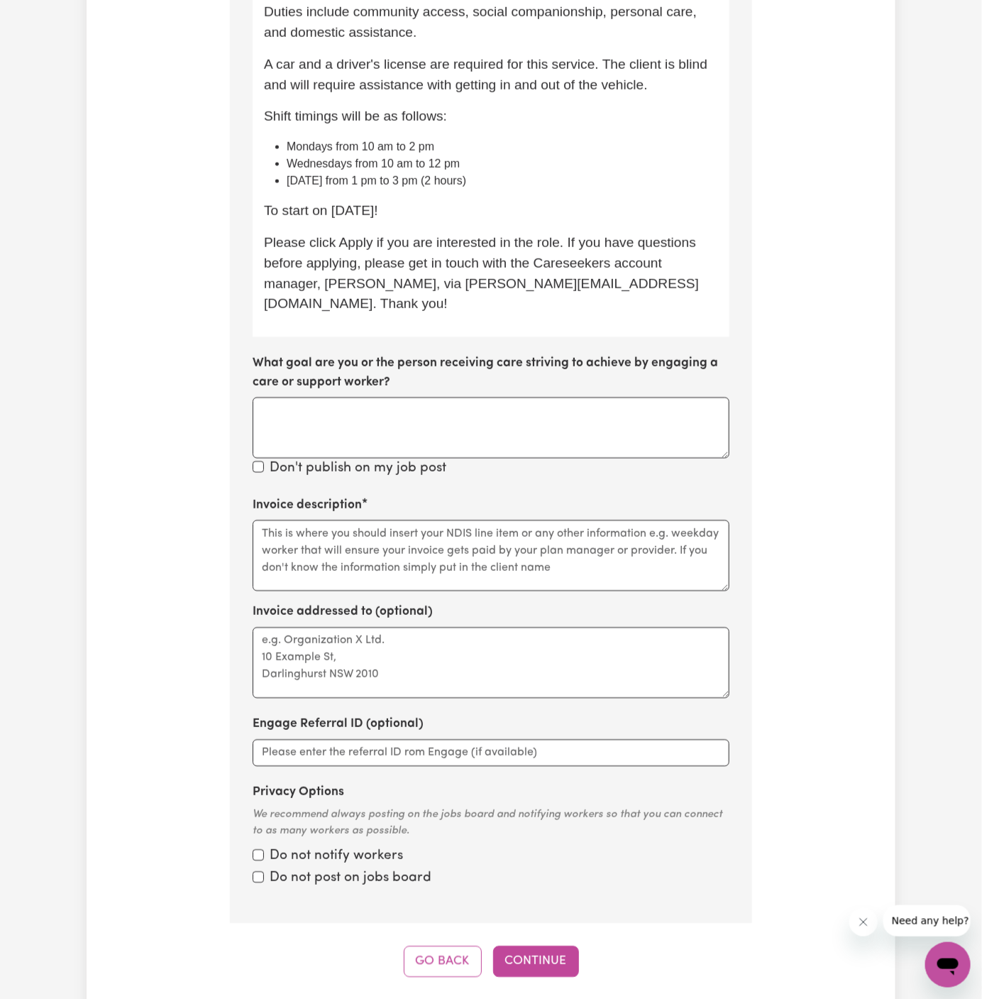
scroll to position [861, 0]
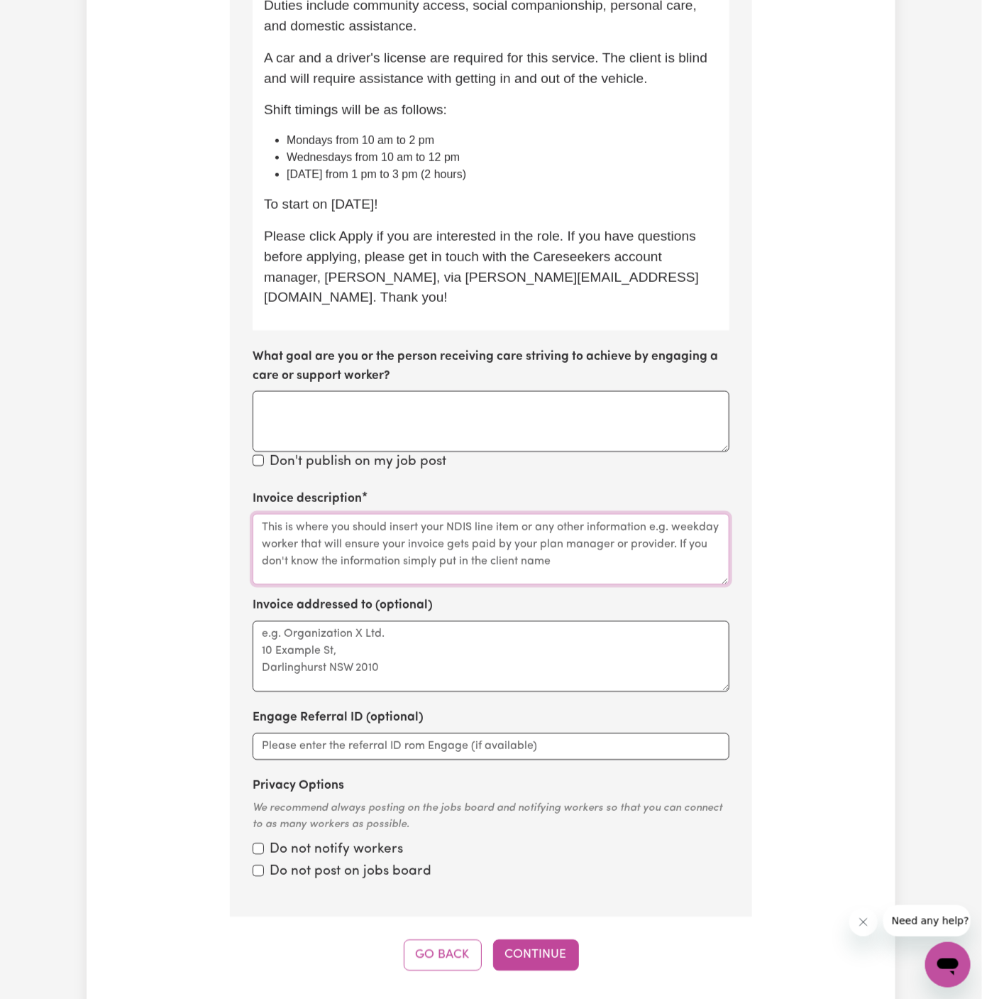
click at [394, 523] on textarea "Invoice description" at bounding box center [491, 549] width 477 height 71
paste textarea "Together We Can"
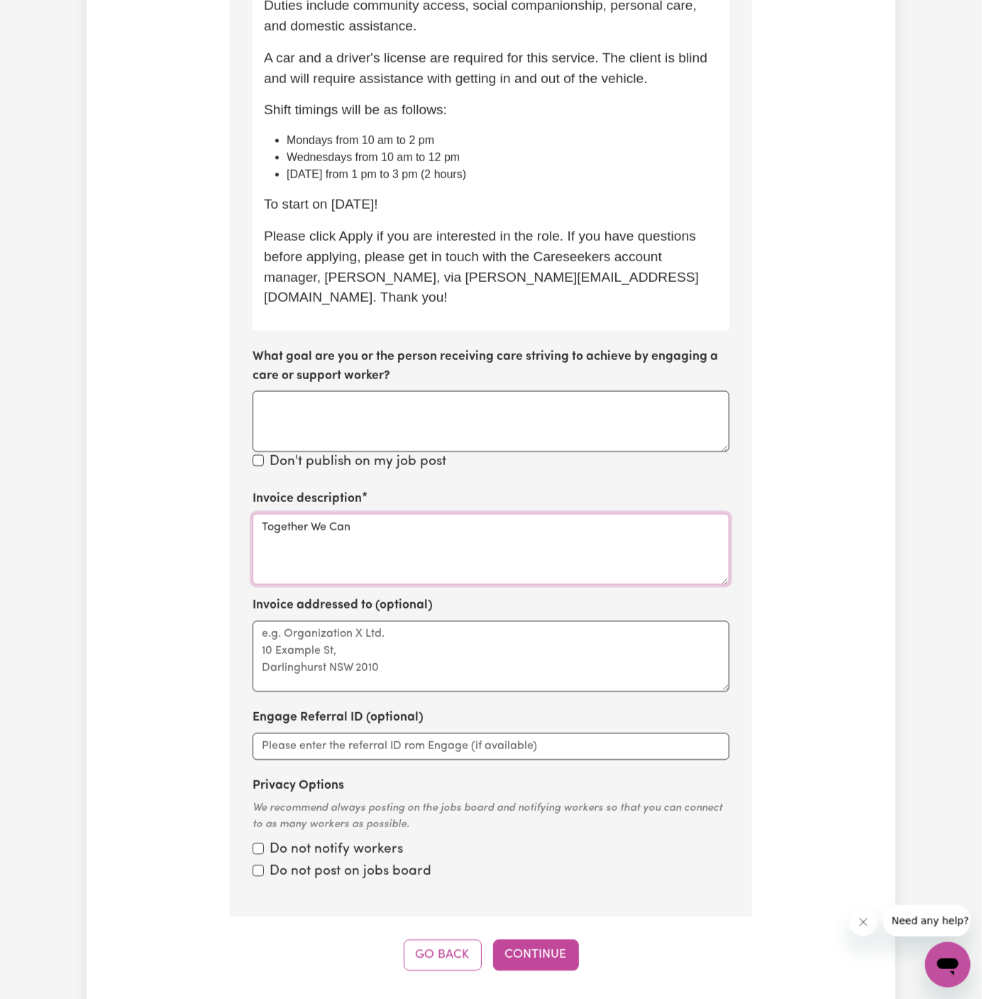
click at [259, 514] on textarea "Together We Can" at bounding box center [491, 549] width 477 height 71
click at [301, 514] on textarea "c/o Together We Can" at bounding box center [491, 549] width 477 height 71
type textarea "c/o Together We Can"
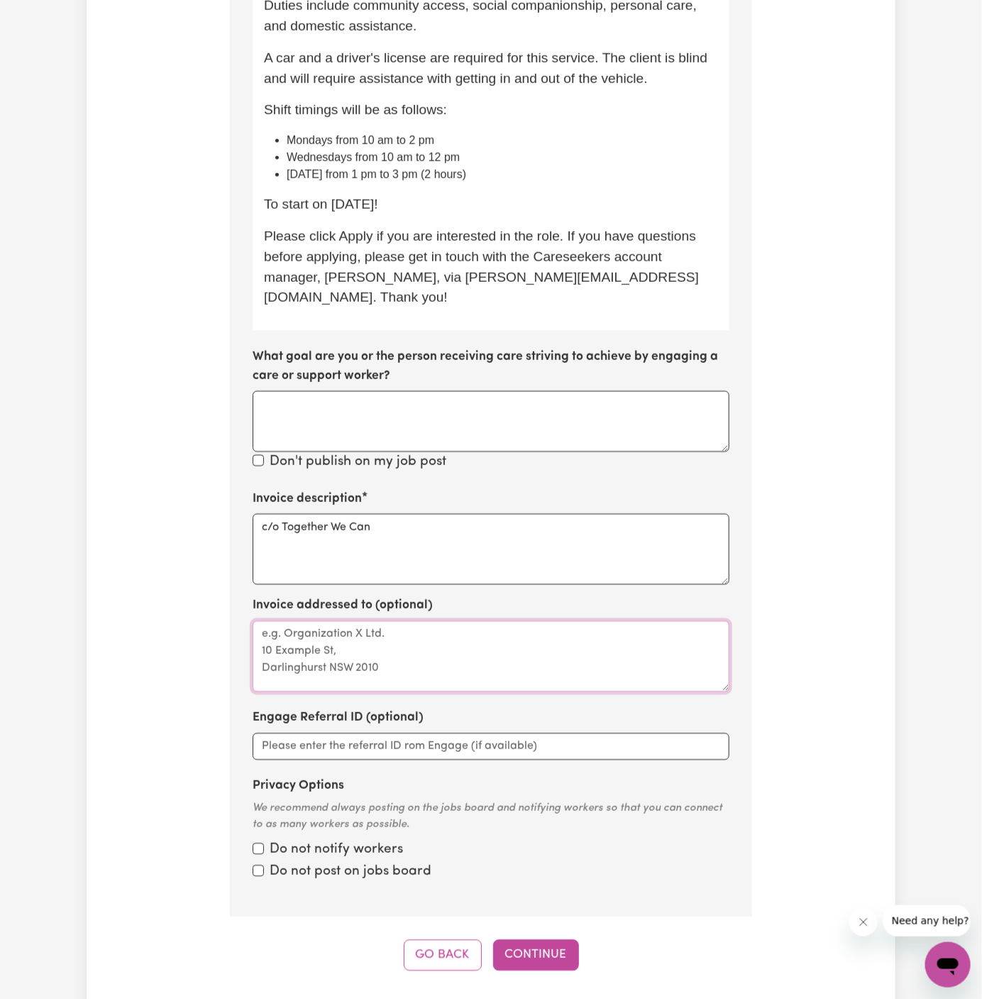
click at [324, 638] on textarea "Invoice addressed to (optional)" at bounding box center [491, 656] width 477 height 71
paste textarea "c/o Together We Can"
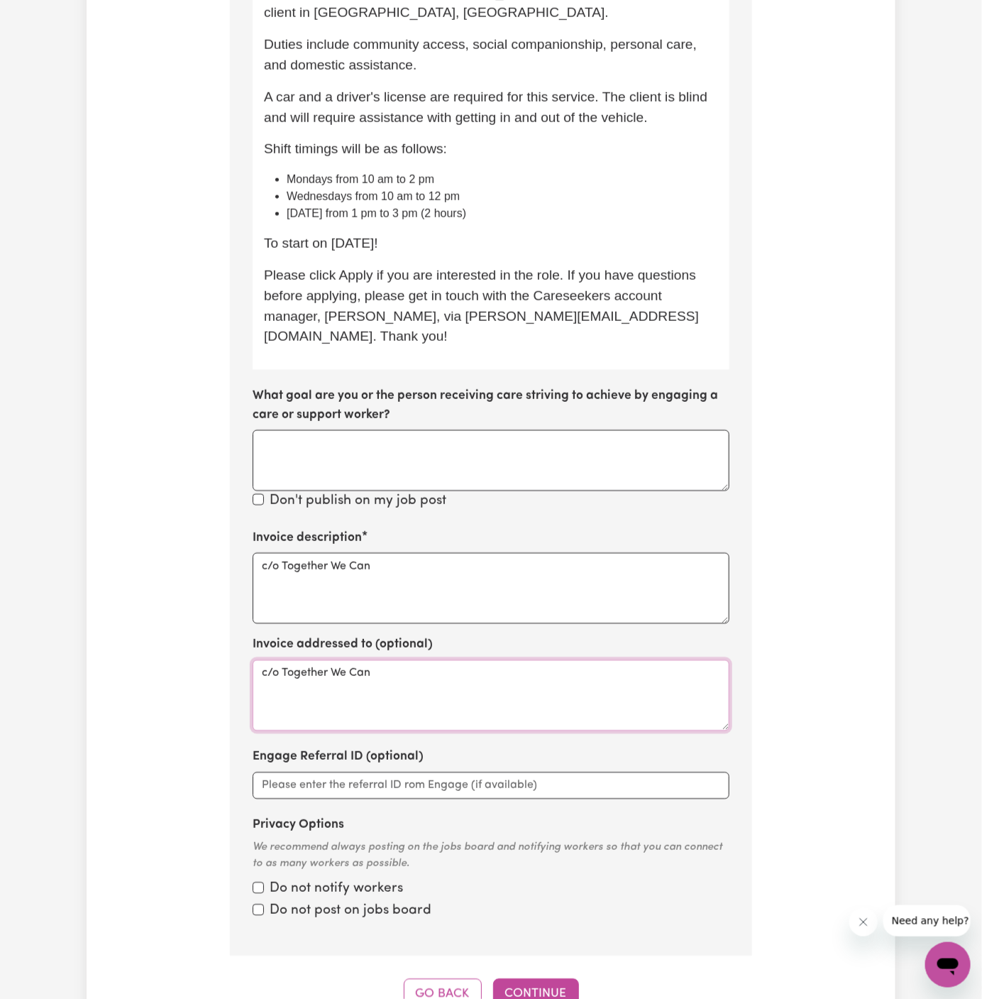
scroll to position [1190, 0]
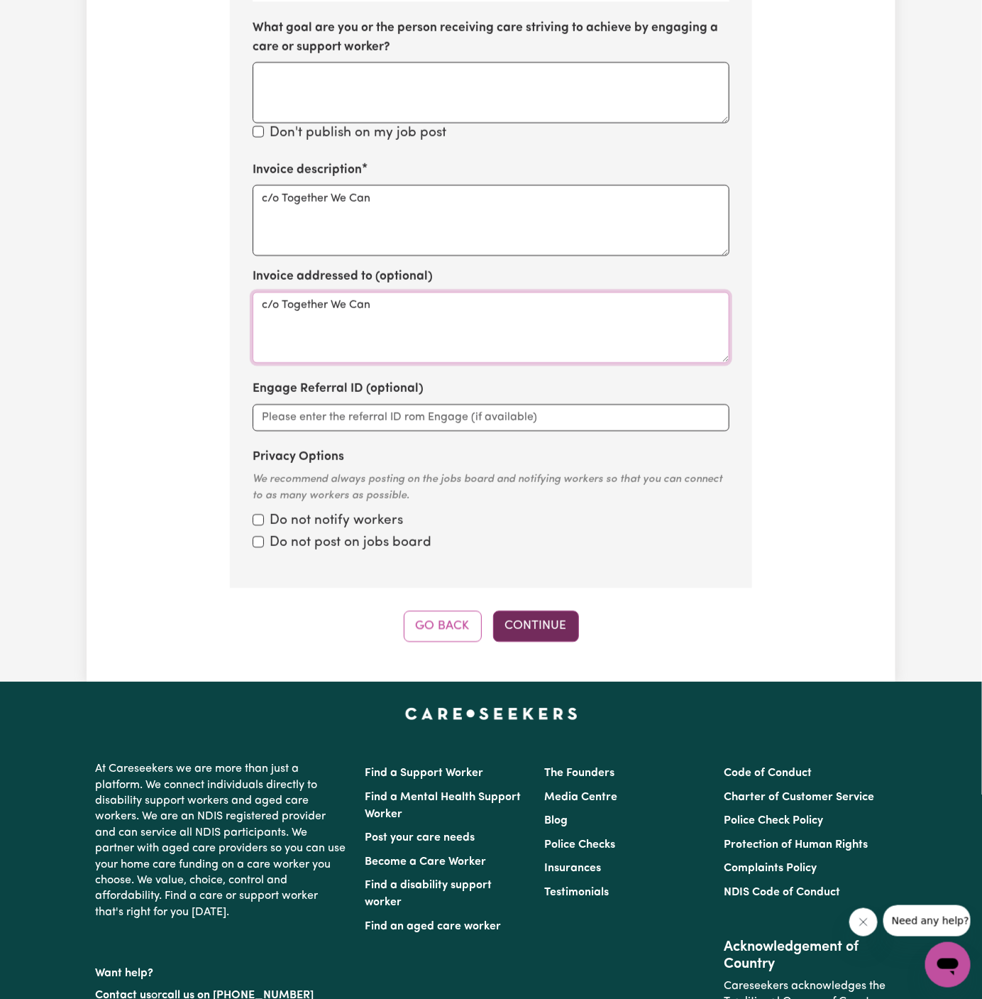
type textarea "c/o Together We Can"
click at [548, 610] on button "Continue" at bounding box center [536, 625] width 86 height 31
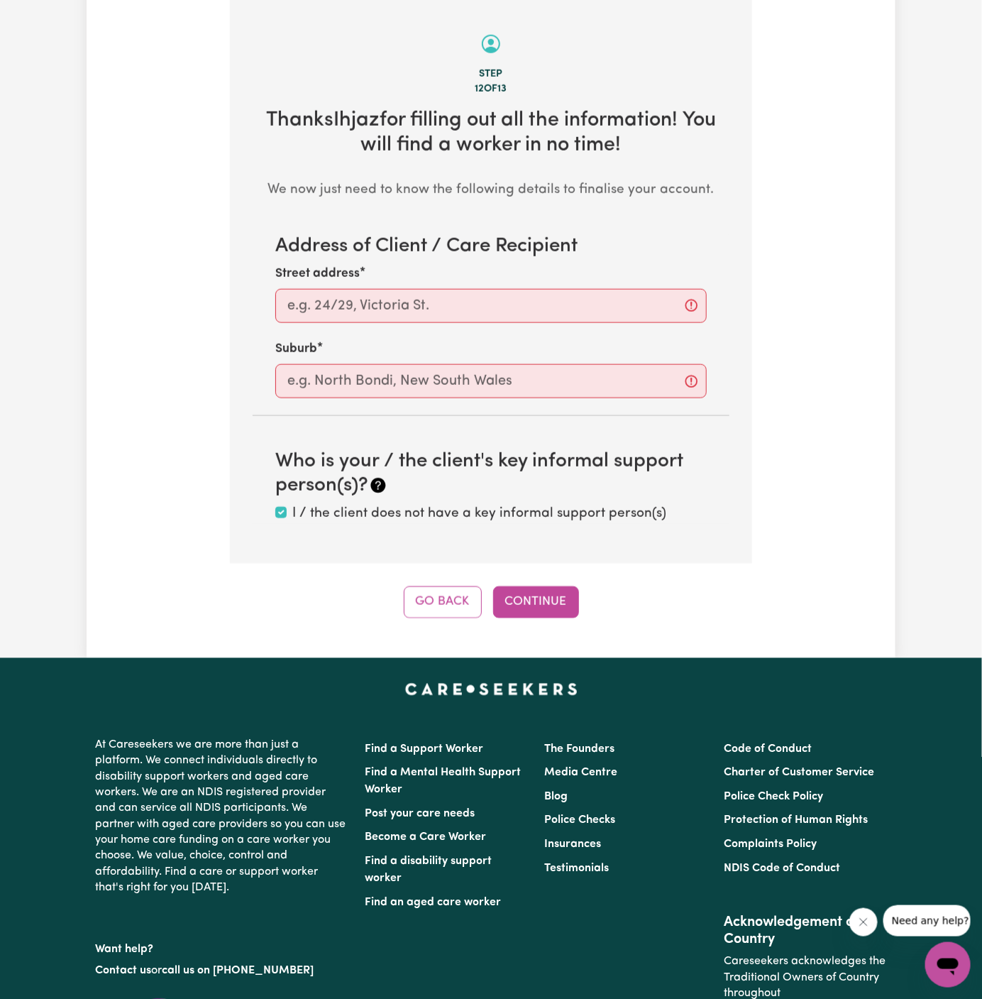
scroll to position [503, 0]
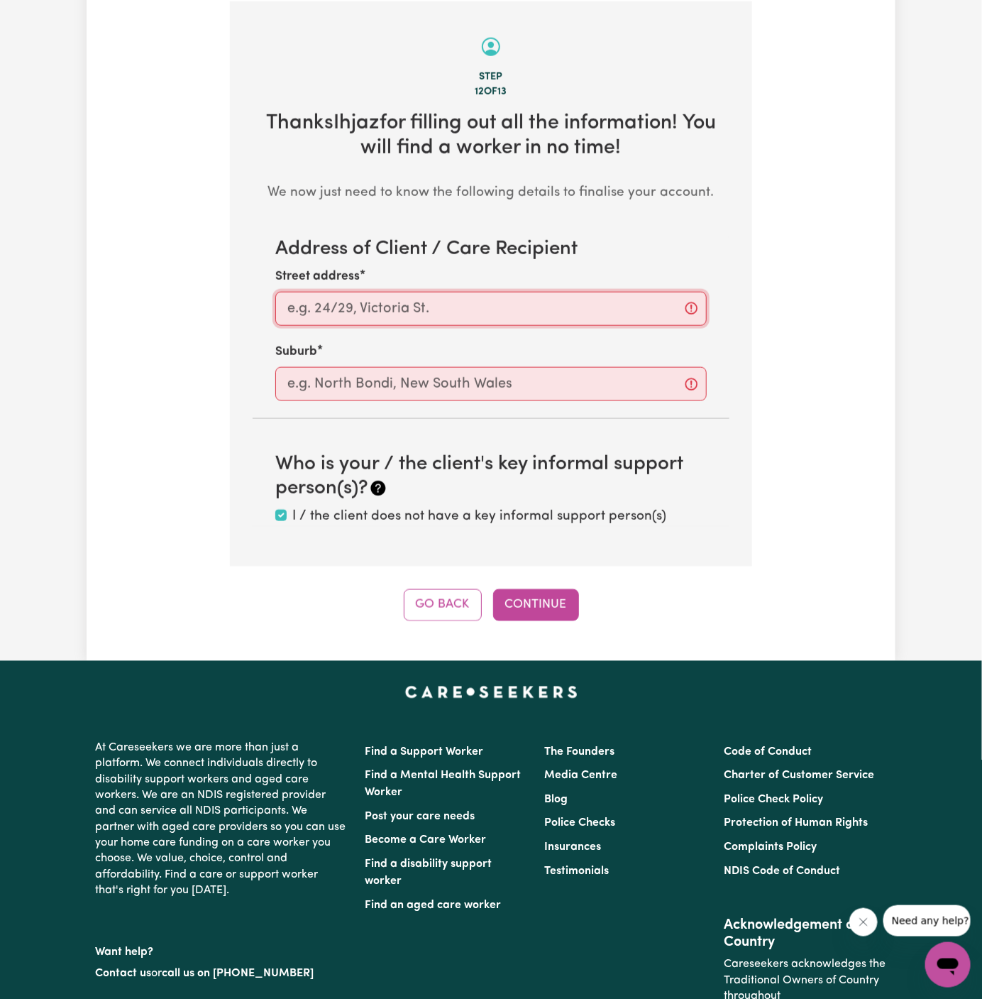
click at [638, 310] on input "Street address" at bounding box center [490, 309] width 431 height 34
paste input "[STREET_ADDRESS][PERSON_NAME],"
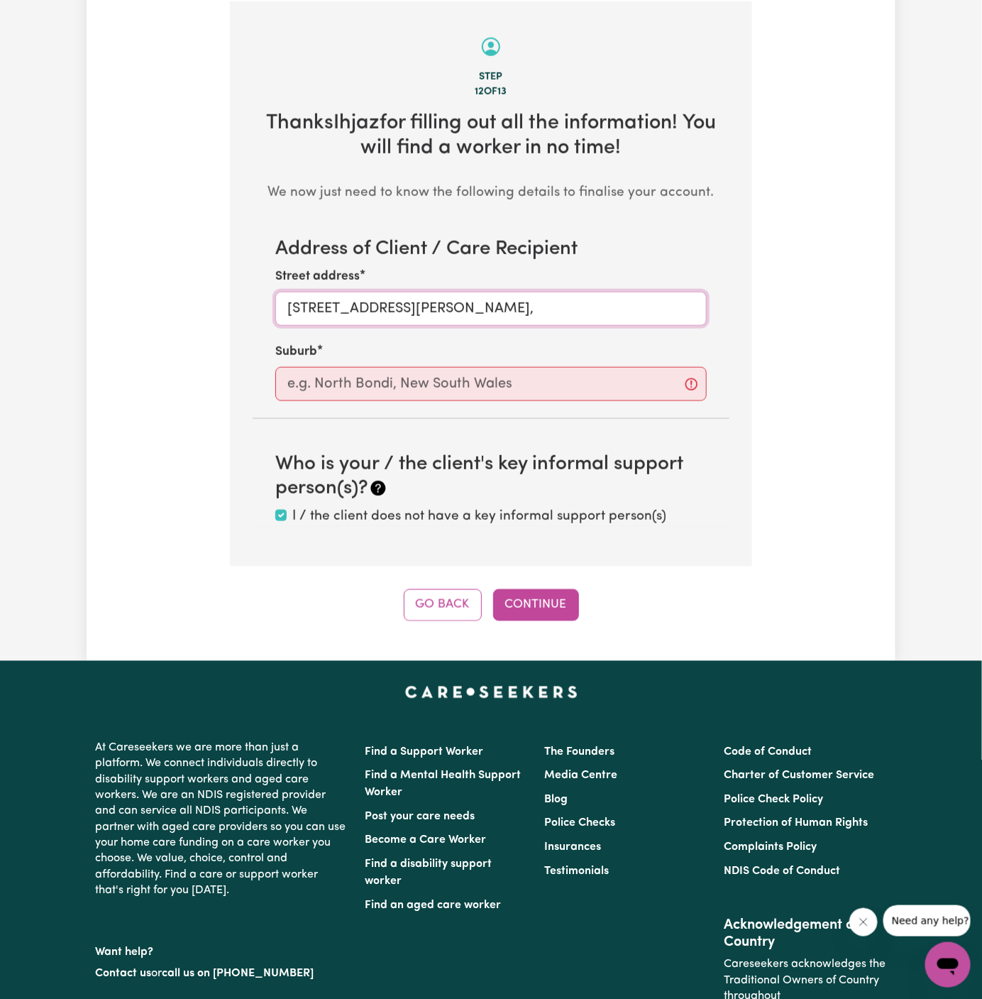
type input "[STREET_ADDRESS][PERSON_NAME],"
click at [472, 378] on input "text" at bounding box center [490, 384] width 431 height 34
paste input "Plympton"
type input "Plympton"
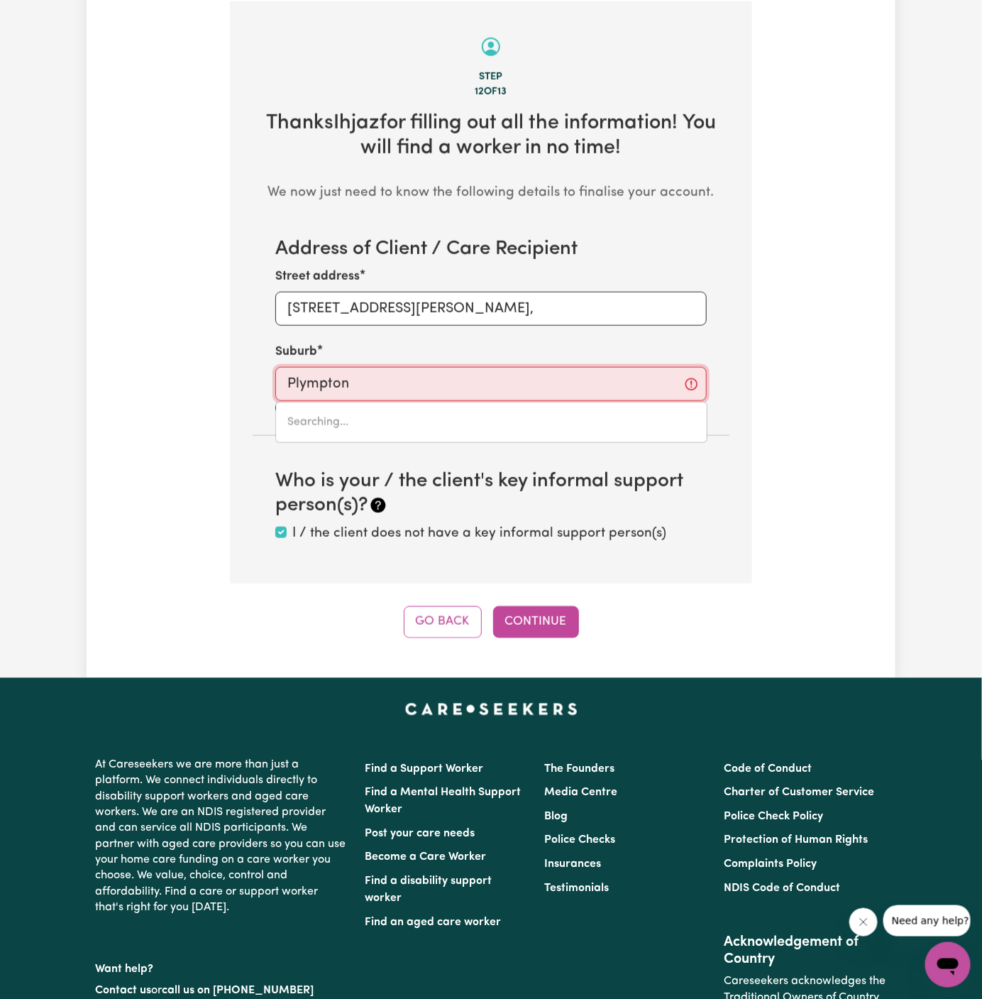
type input "[GEOGRAPHIC_DATA]"
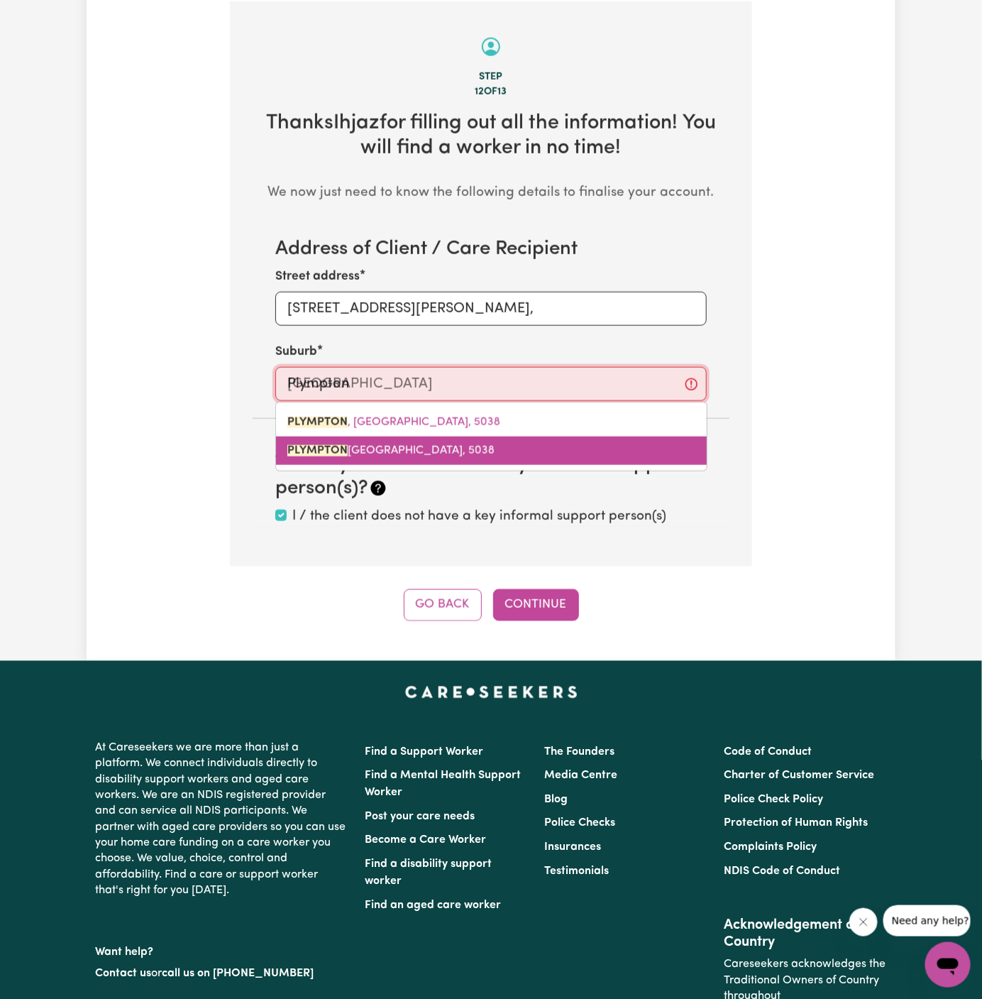
click at [454, 439] on link "[GEOGRAPHIC_DATA], [GEOGRAPHIC_DATA]" at bounding box center [491, 450] width 431 height 28
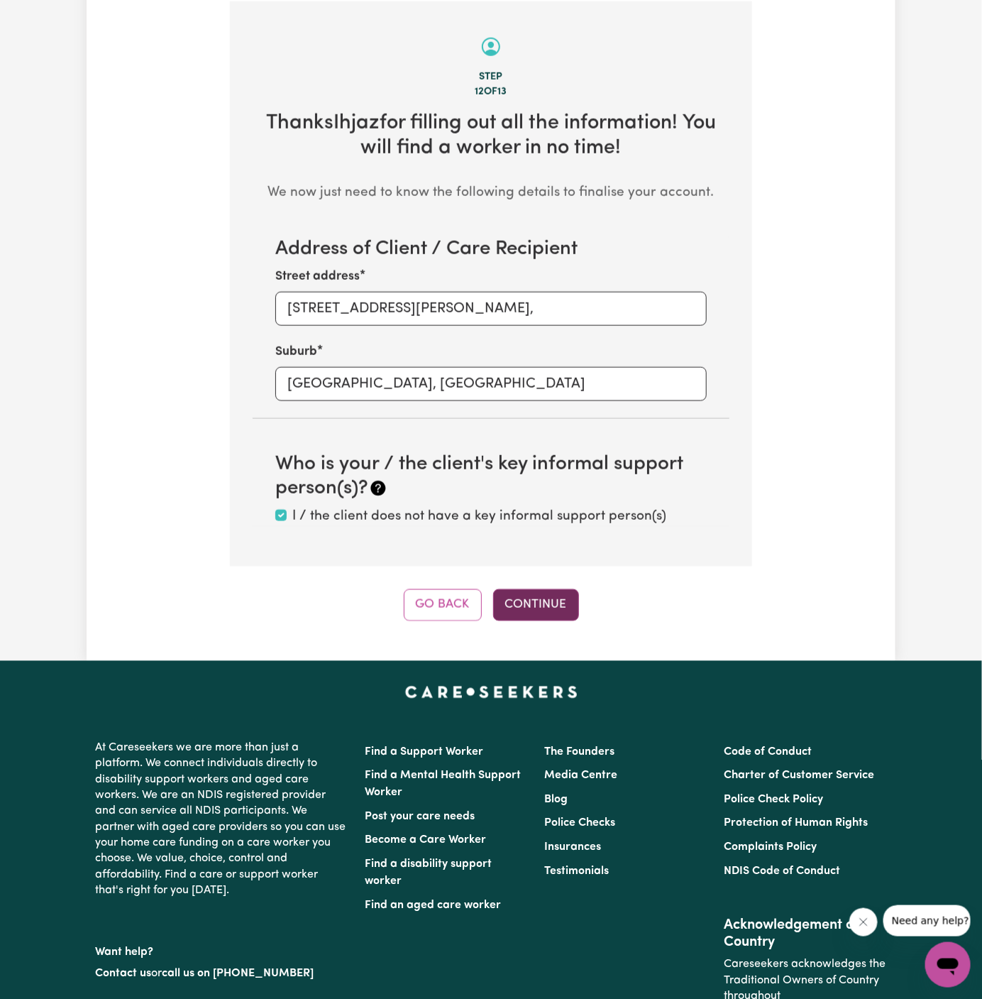
click at [546, 601] on button "Continue" at bounding box center [536, 604] width 86 height 31
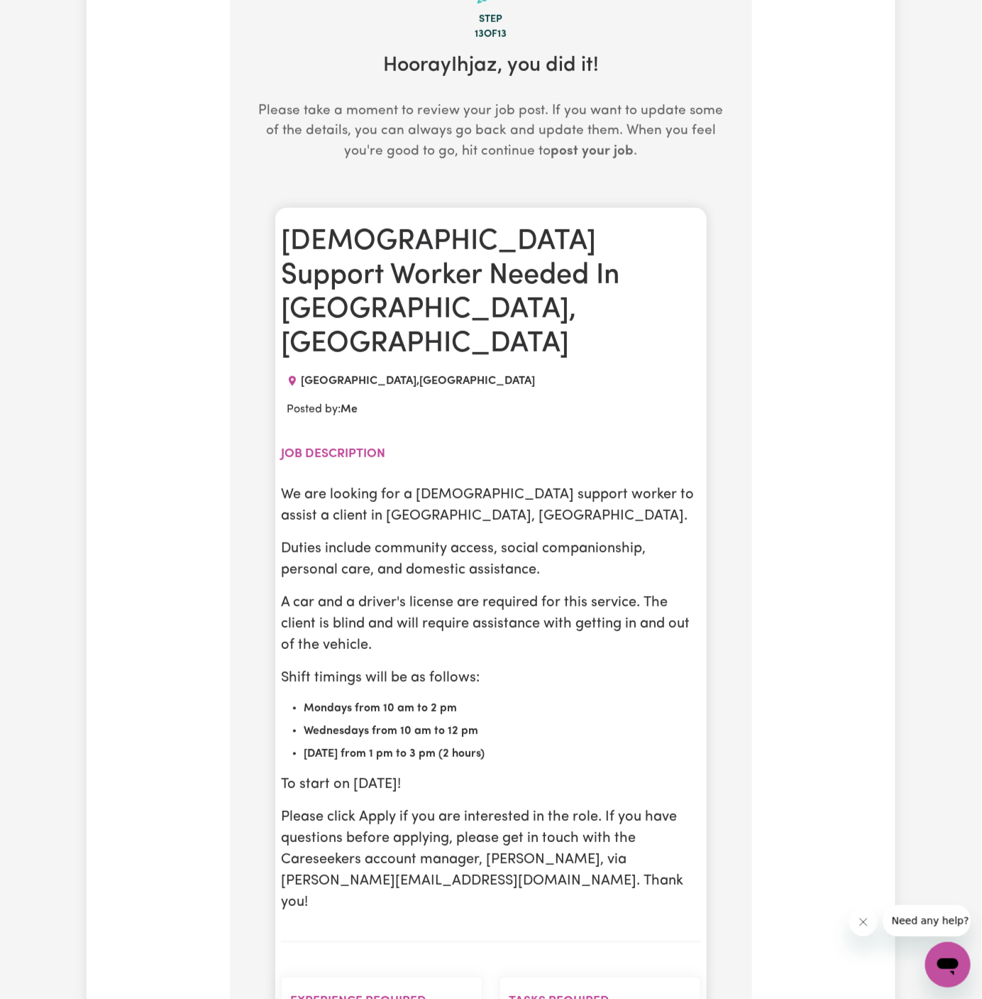
scroll to position [573, 0]
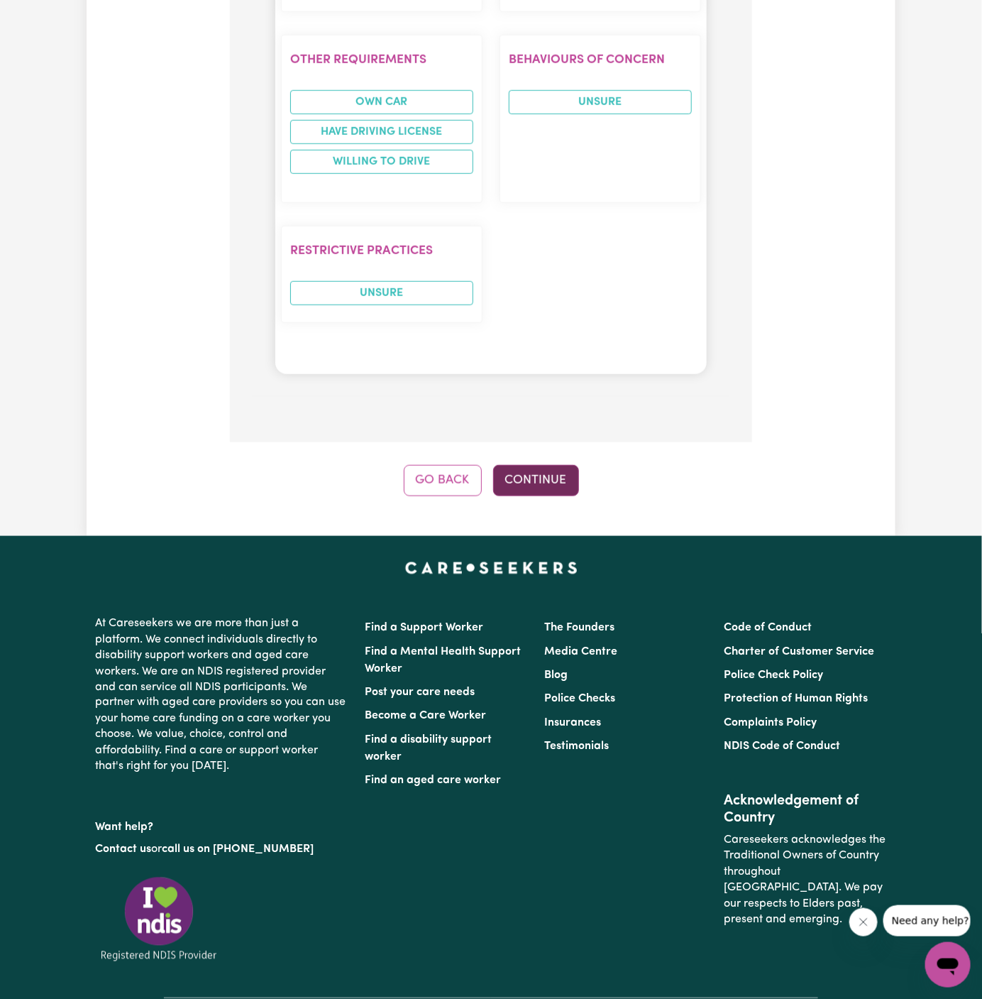
click at [539, 465] on button "Continue" at bounding box center [536, 480] width 86 height 31
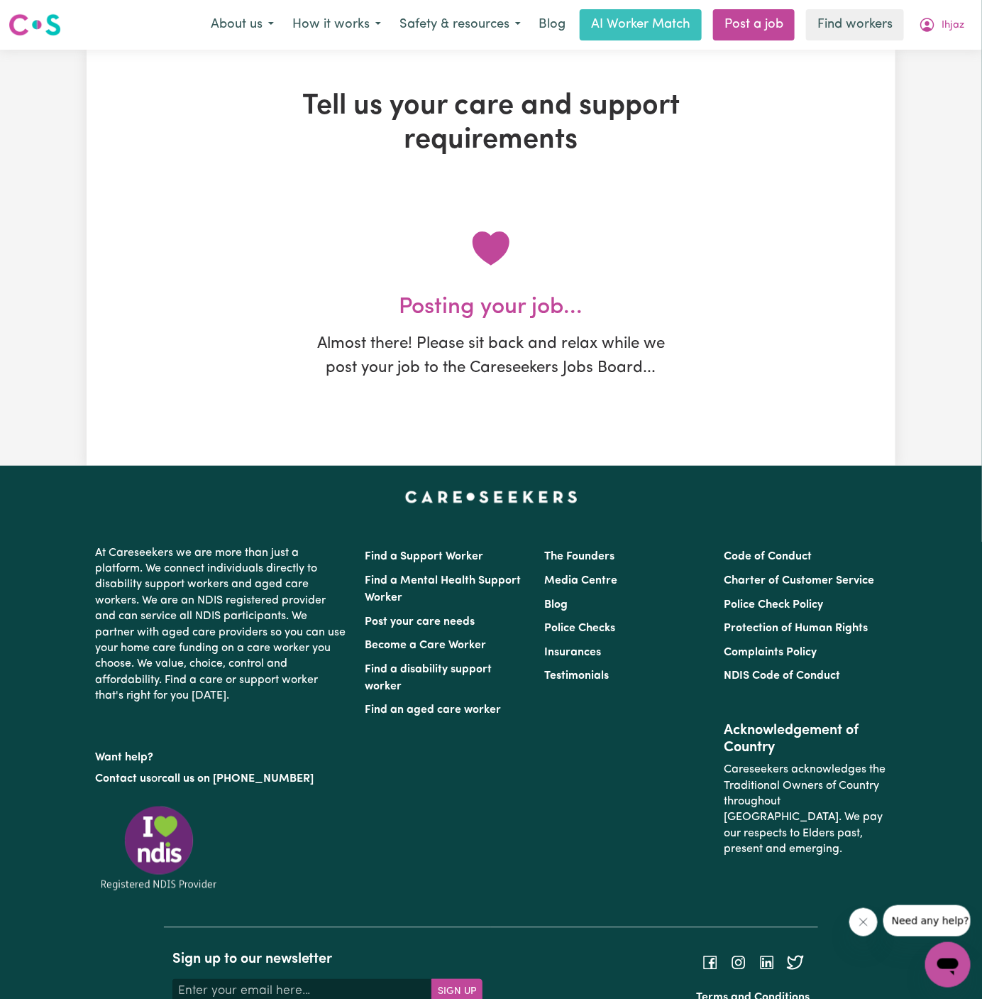
scroll to position [0, 0]
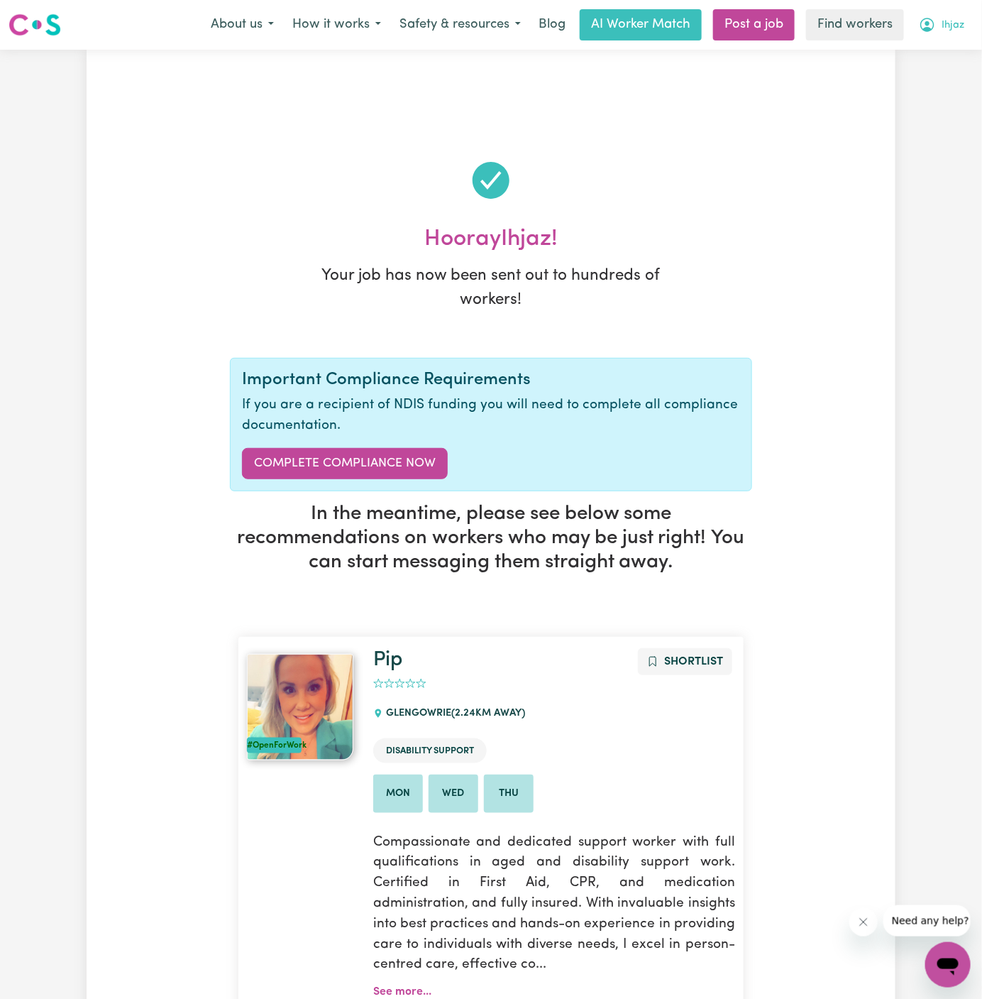
click at [955, 21] on span "Ihjaz" at bounding box center [953, 26] width 23 height 16
click at [928, 55] on link "My Dashboard" at bounding box center [917, 55] width 112 height 27
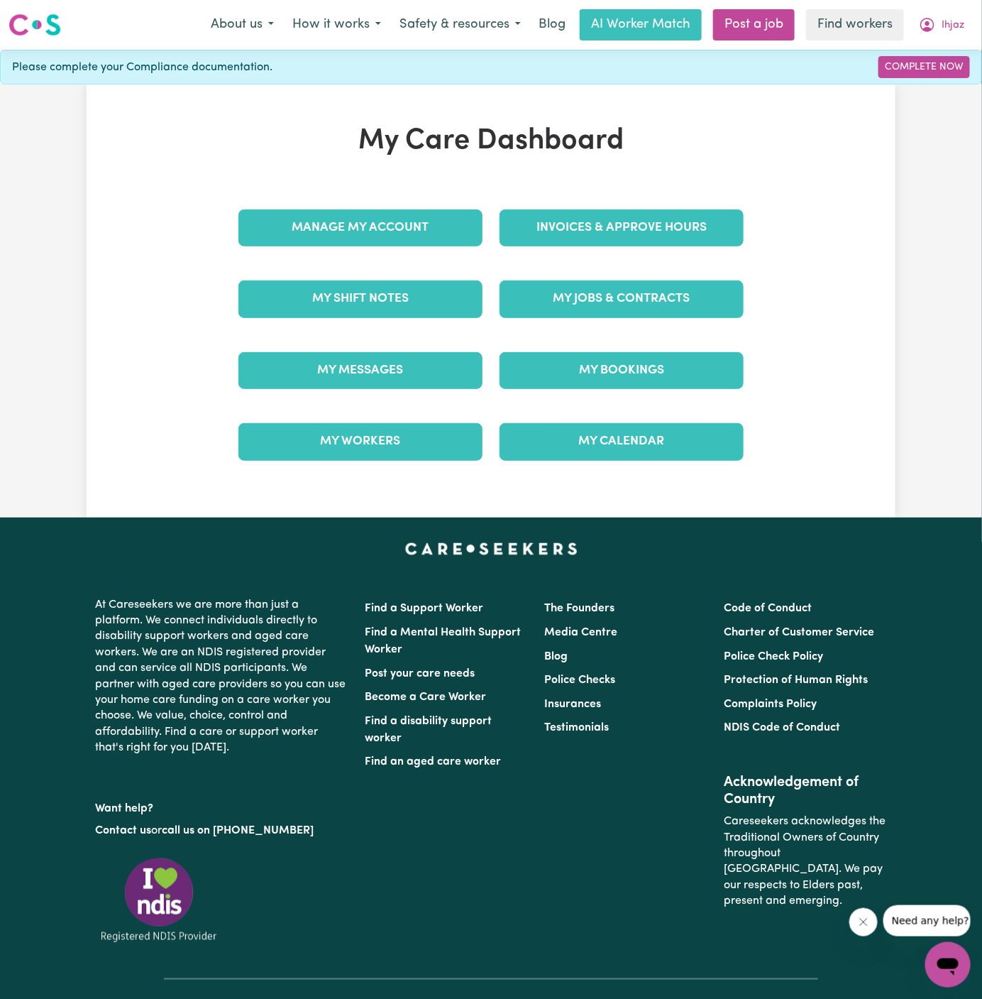
click at [648, 264] on div "My Jobs & Contracts" at bounding box center [621, 298] width 261 height 71
click at [649, 305] on link "My Jobs & Contracts" at bounding box center [622, 298] width 244 height 37
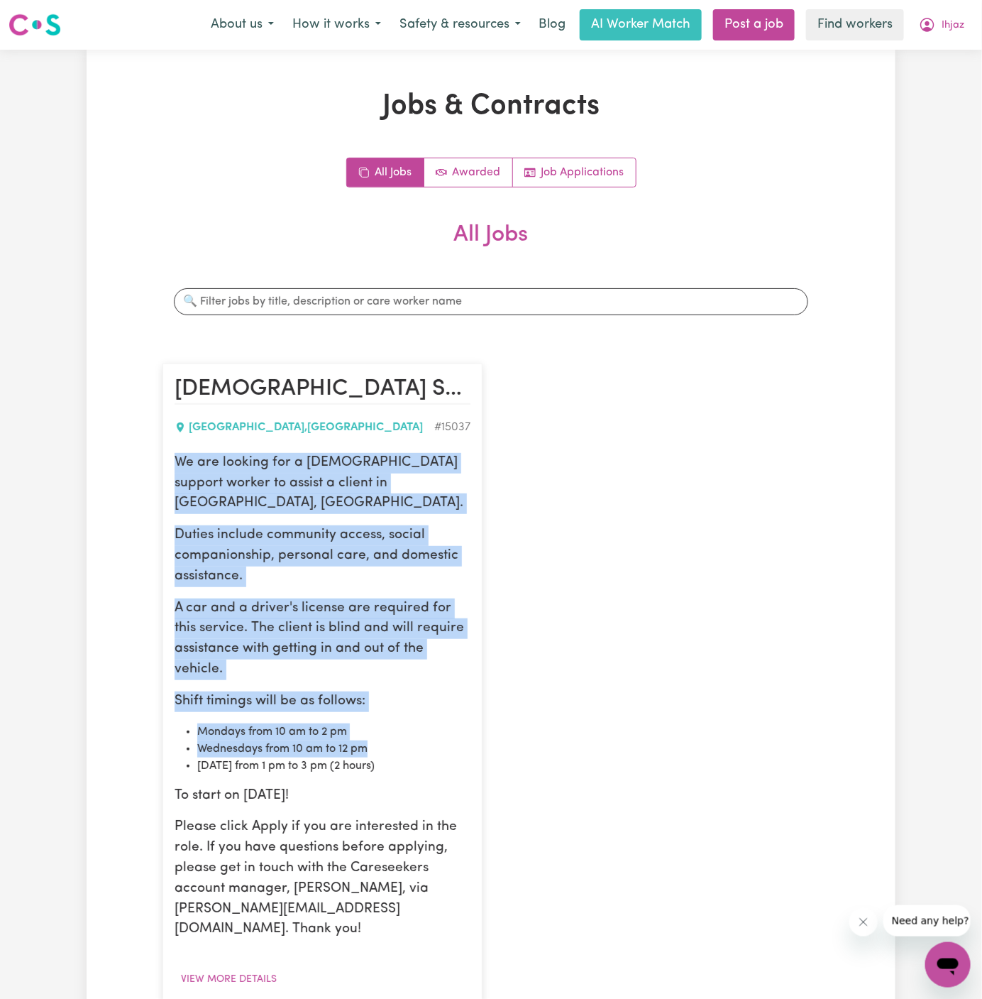
drag, startPoint x: 175, startPoint y: 460, endPoint x: 419, endPoint y: 734, distance: 366.5
click at [419, 734] on div "We are looking for a [DEMOGRAPHIC_DATA] support worker to assist a client in [G…" at bounding box center [323, 696] width 296 height 487
drag, startPoint x: 419, startPoint y: 734, endPoint x: 400, endPoint y: 763, distance: 34.8
click at [400, 786] on p "To start on [DATE]!" at bounding box center [323, 796] width 296 height 21
drag, startPoint x: 388, startPoint y: 770, endPoint x: 170, endPoint y: 461, distance: 378.9
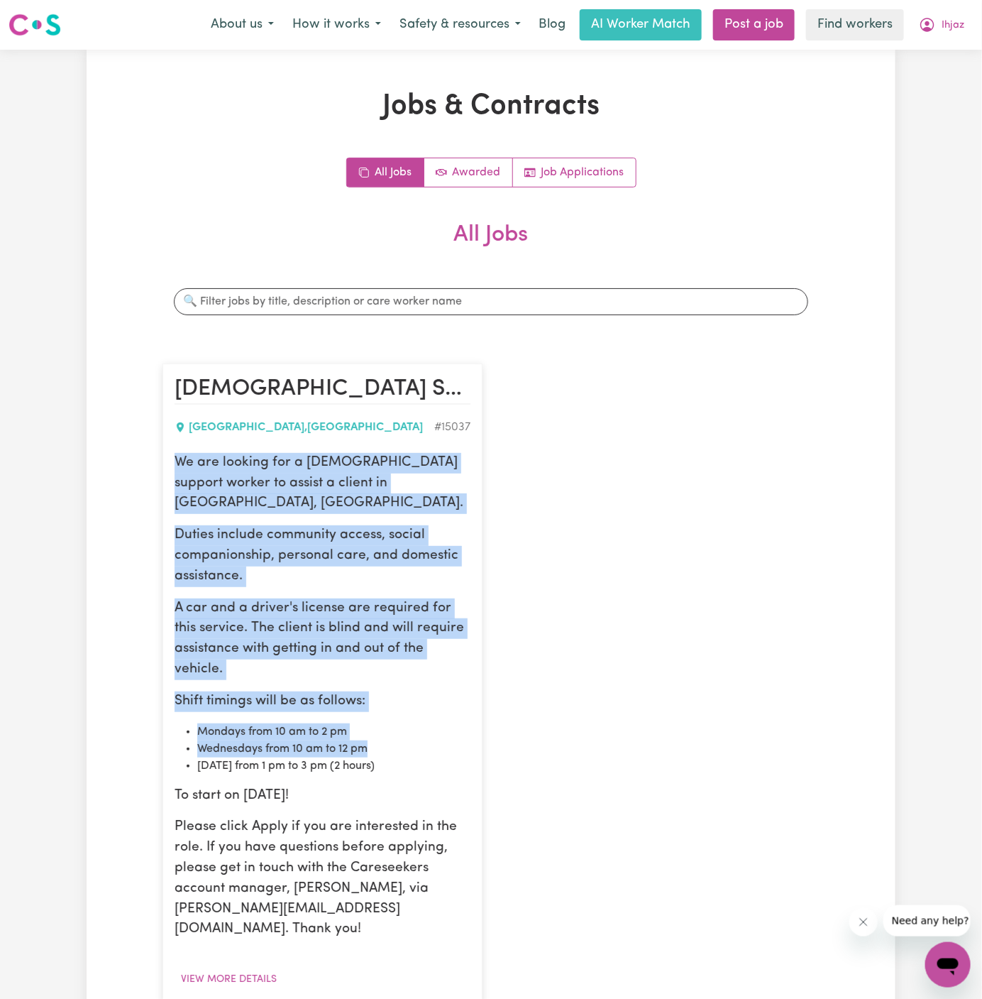
click at [170, 461] on article "[DEMOGRAPHIC_DATA] Support Worker Needed In [GEOGRAPHIC_DATA],SA [GEOGRAPHIC_DA…" at bounding box center [323, 710] width 320 height 695
copy div "We are looking for a [DEMOGRAPHIC_DATA] support worker to assist a client in [G…"
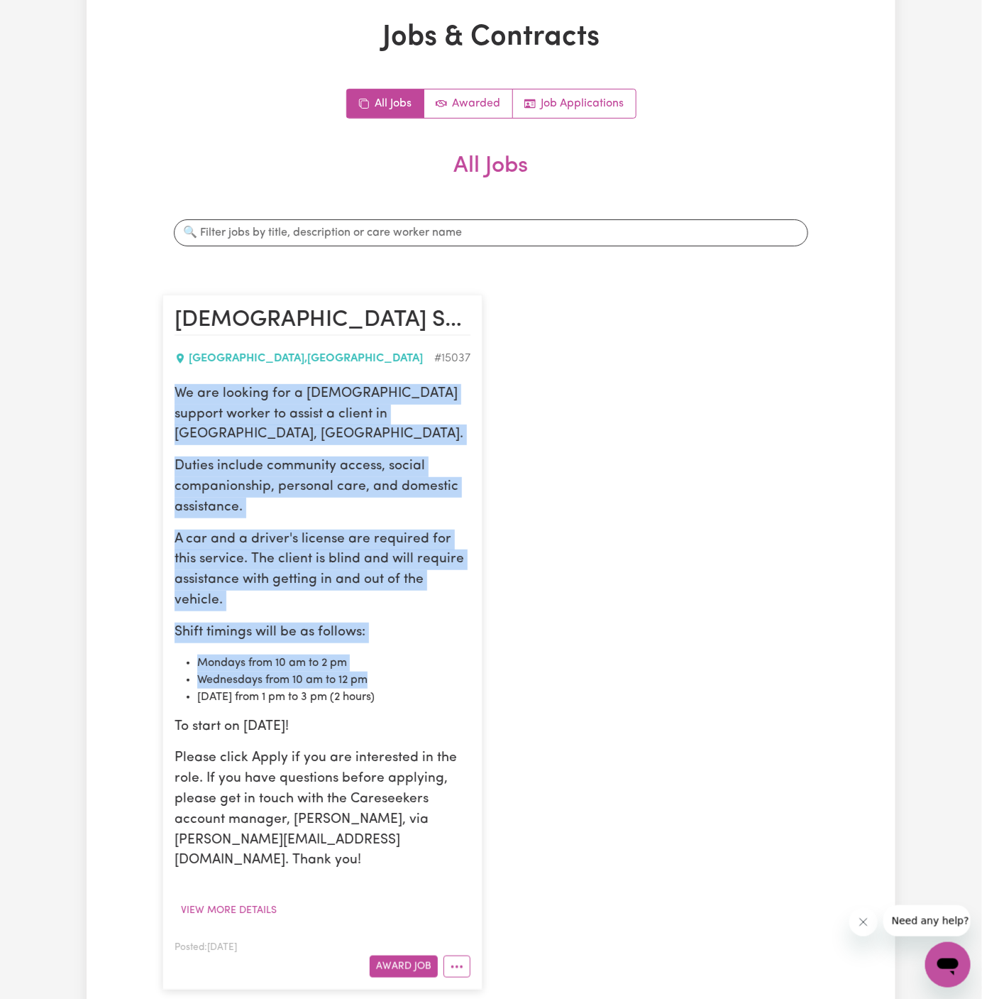
scroll to position [106, 0]
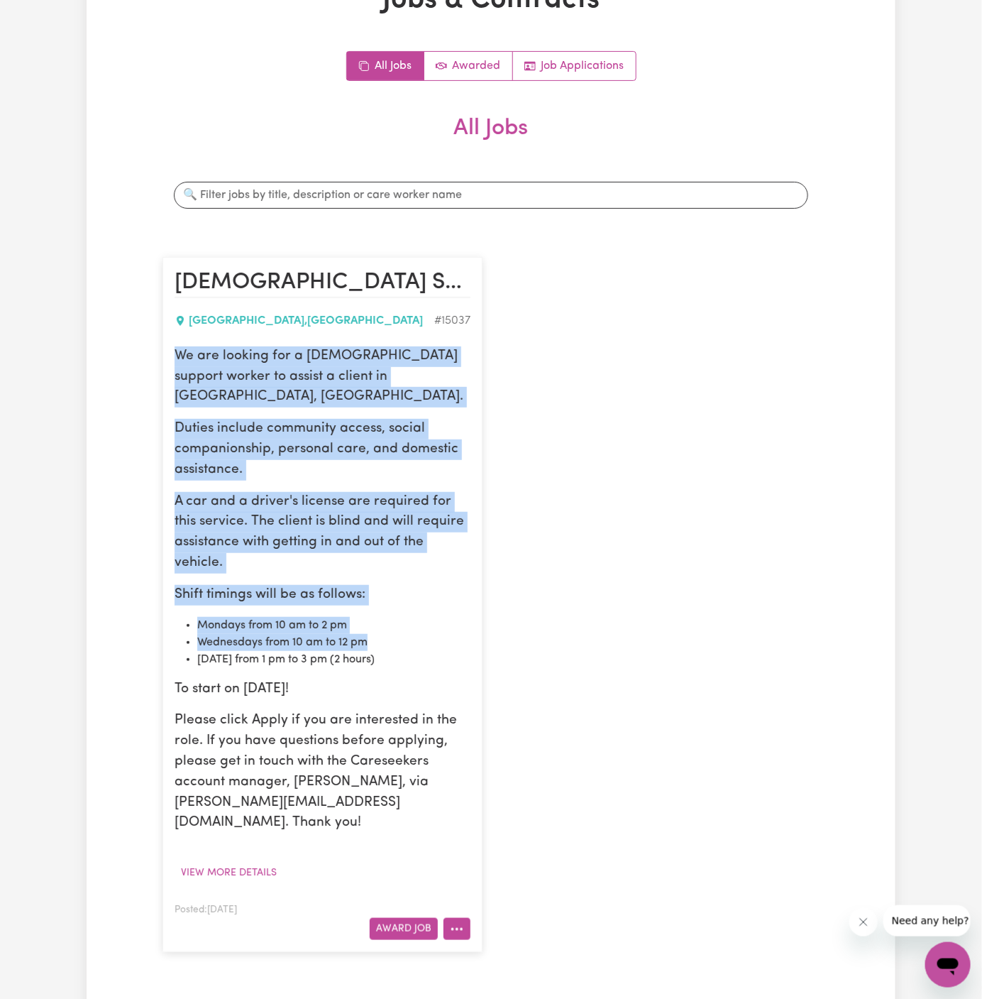
click at [456, 922] on icon "More options" at bounding box center [457, 929] width 14 height 14
click at [510, 854] on link "Edit Job" at bounding box center [500, 868] width 112 height 28
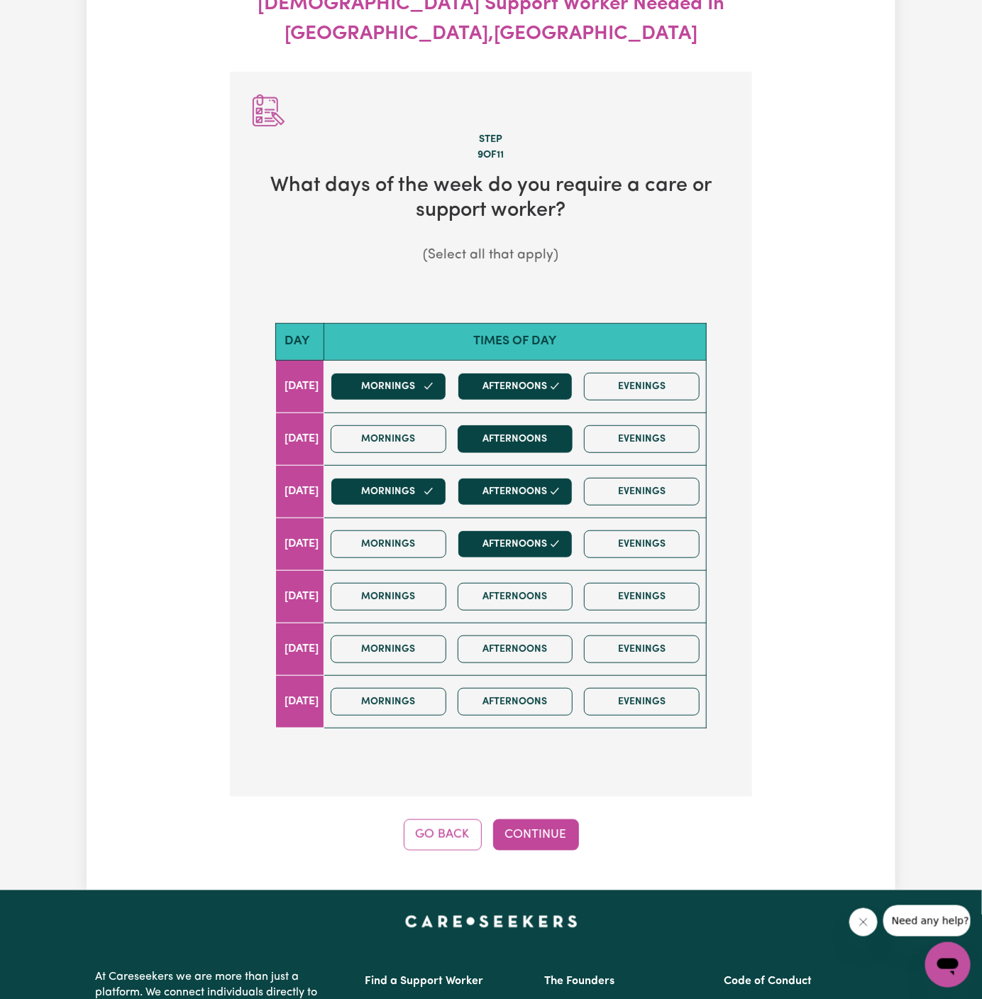
scroll to position [401, 0]
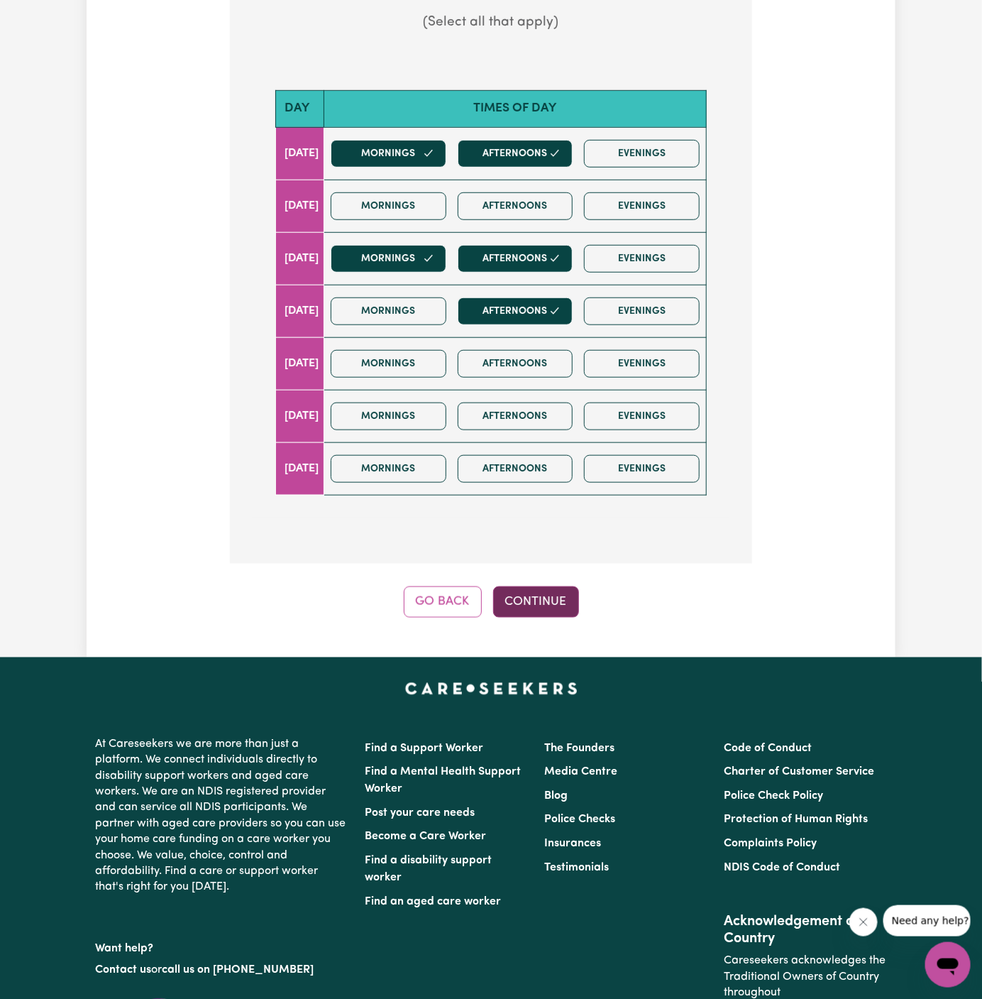
click at [546, 586] on button "Continue" at bounding box center [536, 601] width 86 height 31
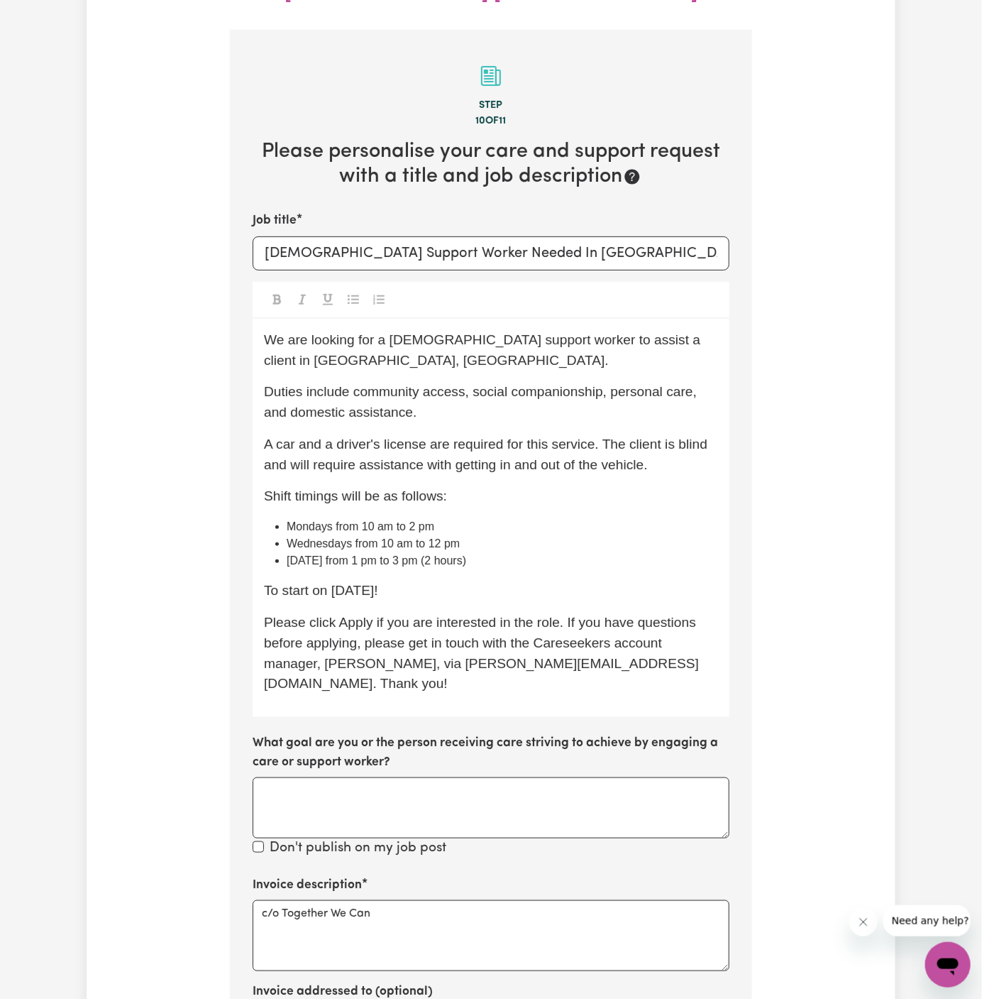
scroll to position [211, 0]
click at [511, 551] on li "[DATE] from 1 pm to 3 pm (2 hours)" at bounding box center [502, 559] width 431 height 17
click at [523, 551] on li "[DATE] from 1 pm to 3 pm (2 hours)" at bounding box center [502, 559] width 431 height 17
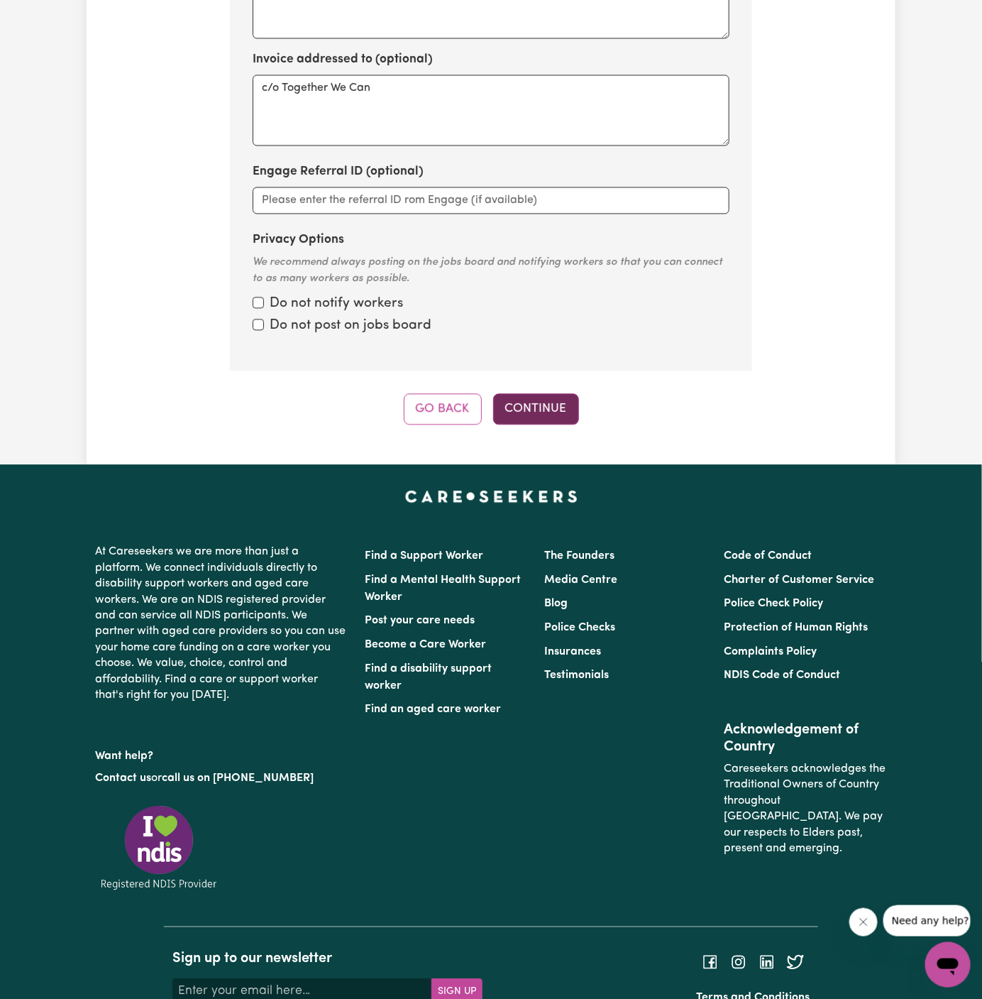
click at [554, 393] on button "Continue" at bounding box center [536, 408] width 86 height 31
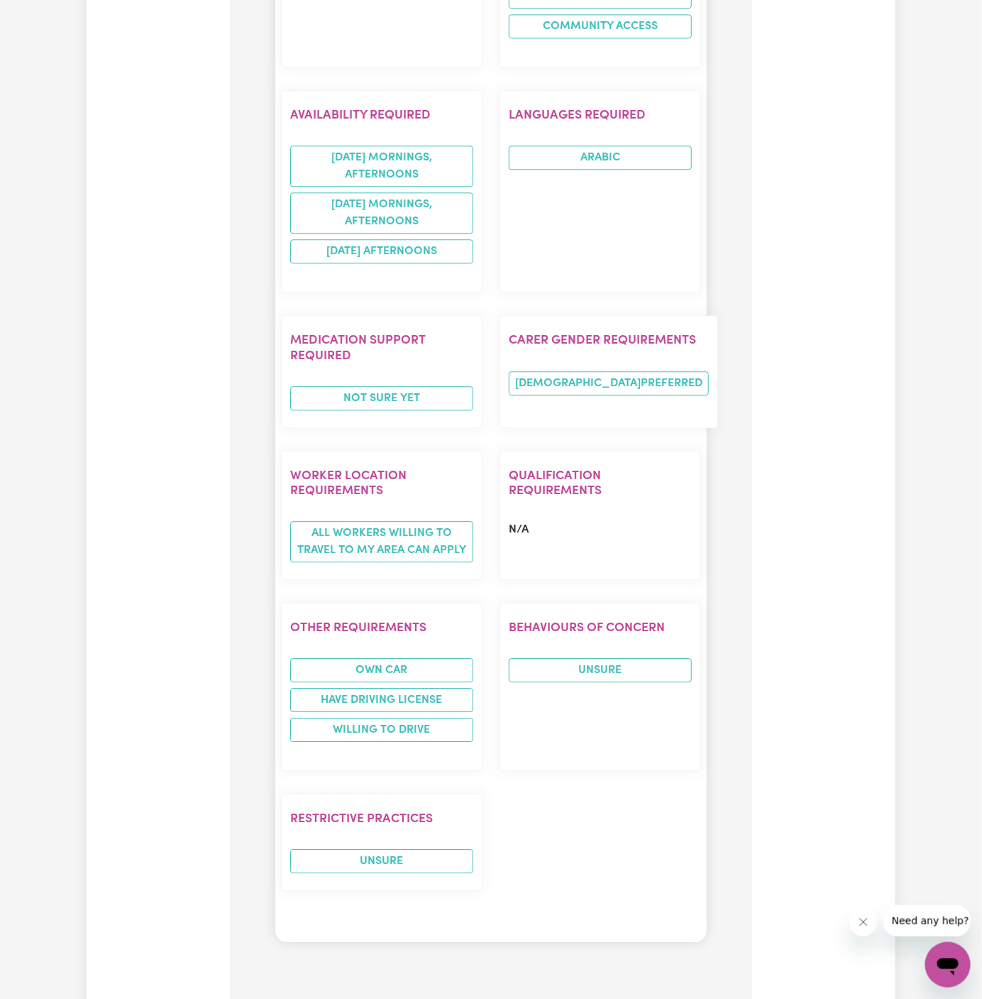
scroll to position [1522, 0]
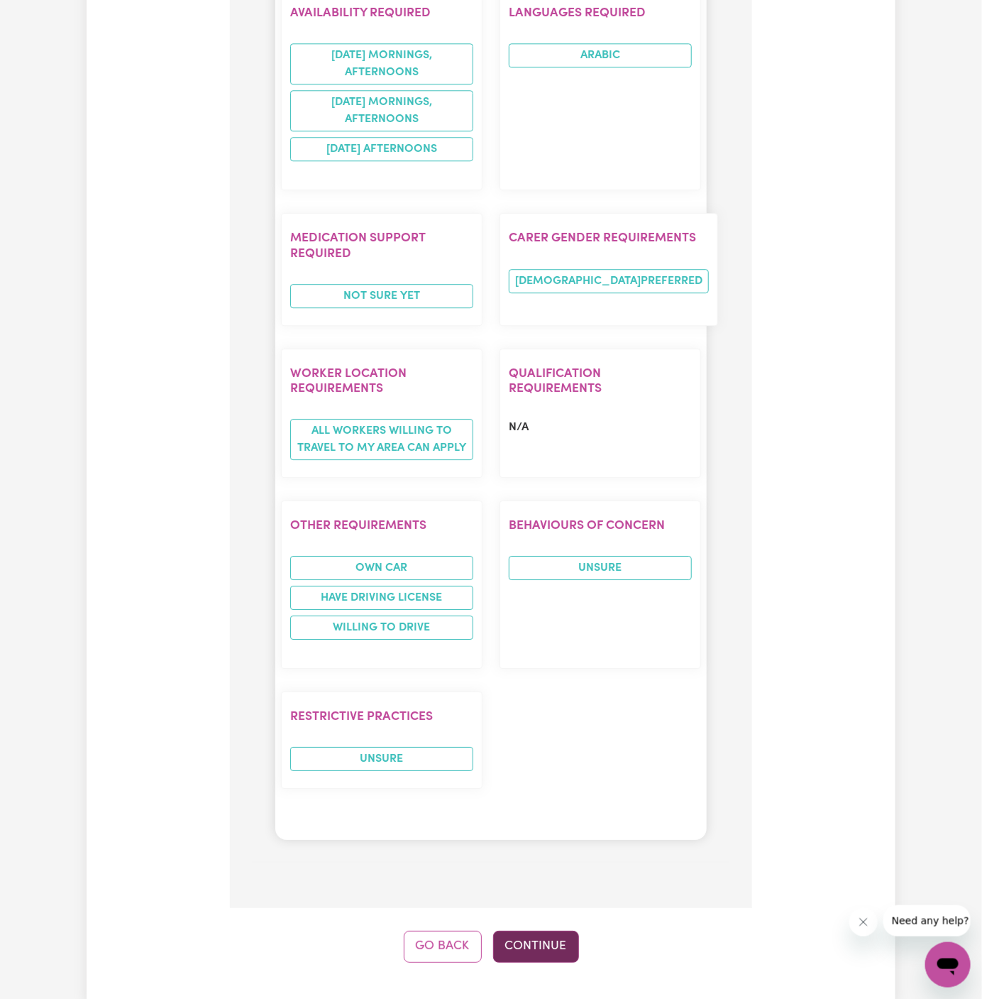
click at [537, 930] on button "Continue" at bounding box center [536, 945] width 86 height 31
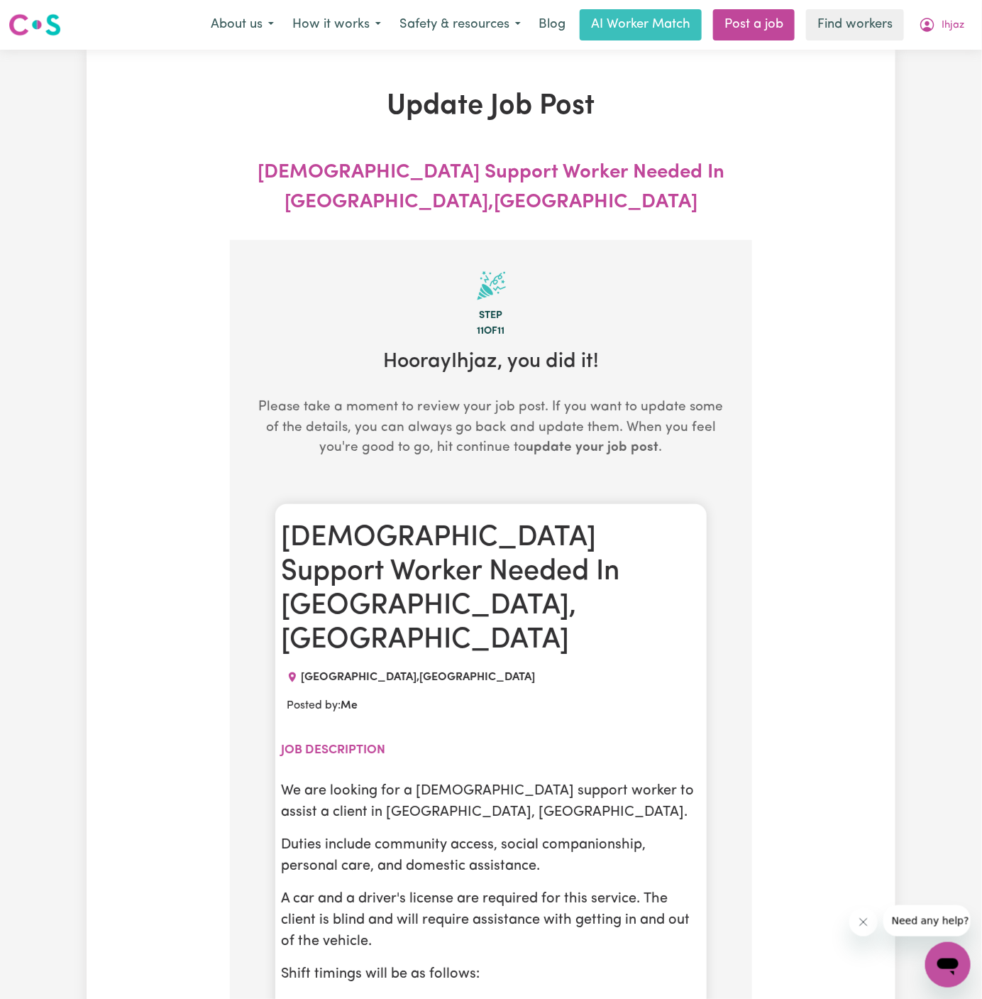
scroll to position [0, 0]
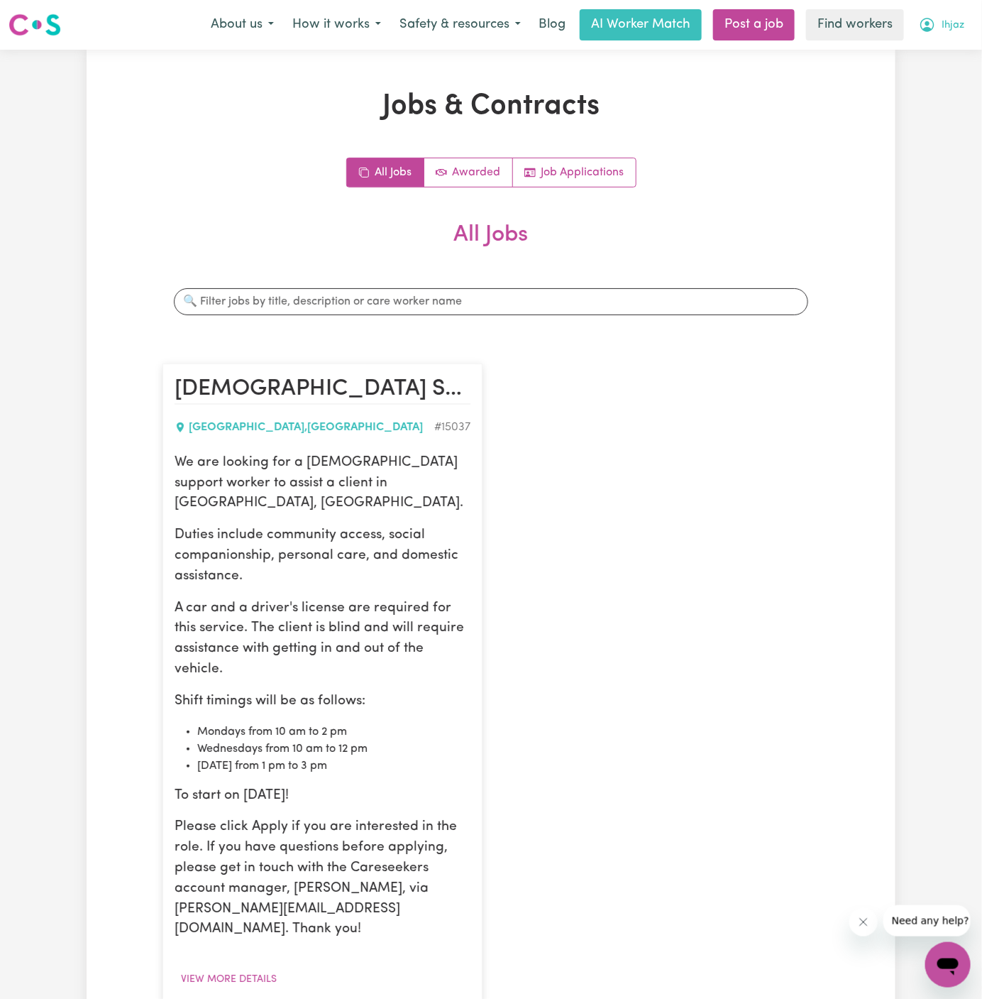
click at [941, 20] on button "Ihjaz" at bounding box center [942, 25] width 64 height 30
click at [941, 48] on link "My Dashboard" at bounding box center [917, 55] width 112 height 27
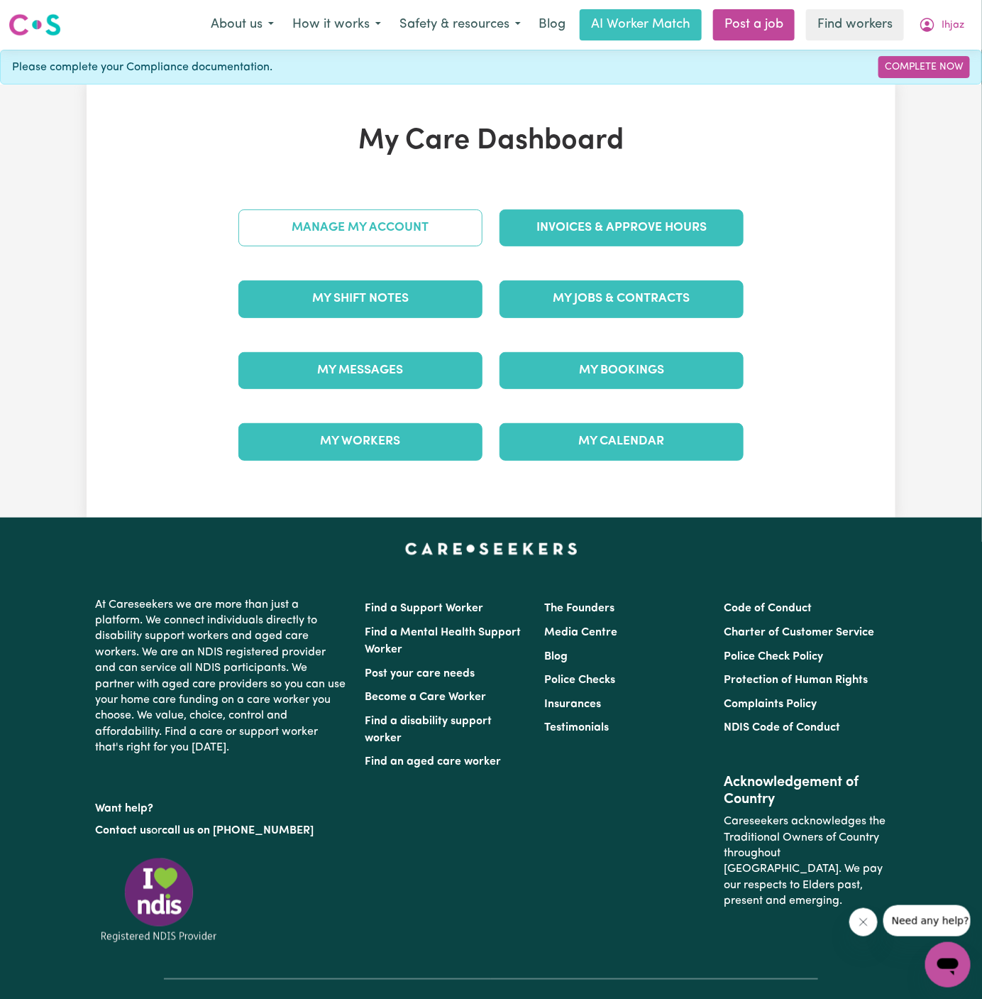
click at [385, 224] on link "Manage My Account" at bounding box center [360, 227] width 244 height 37
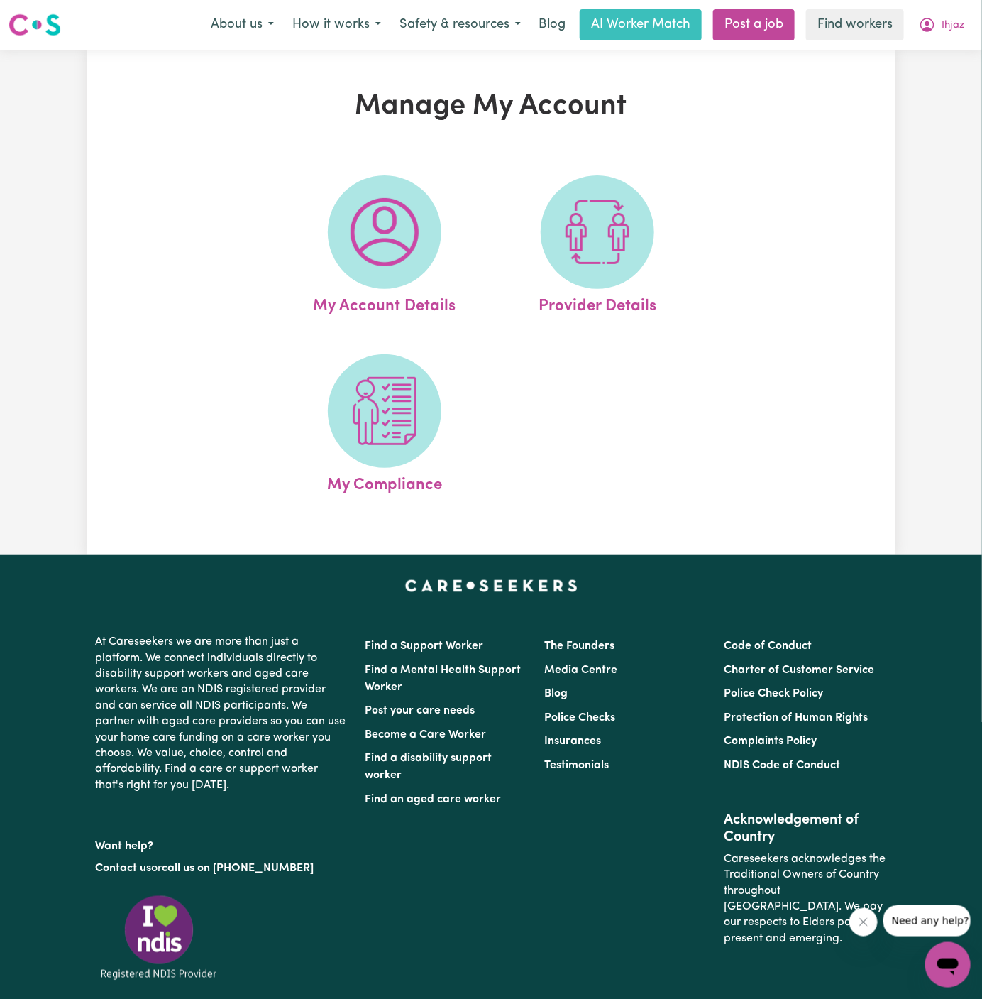
click at [385, 224] on img at bounding box center [385, 232] width 68 height 68
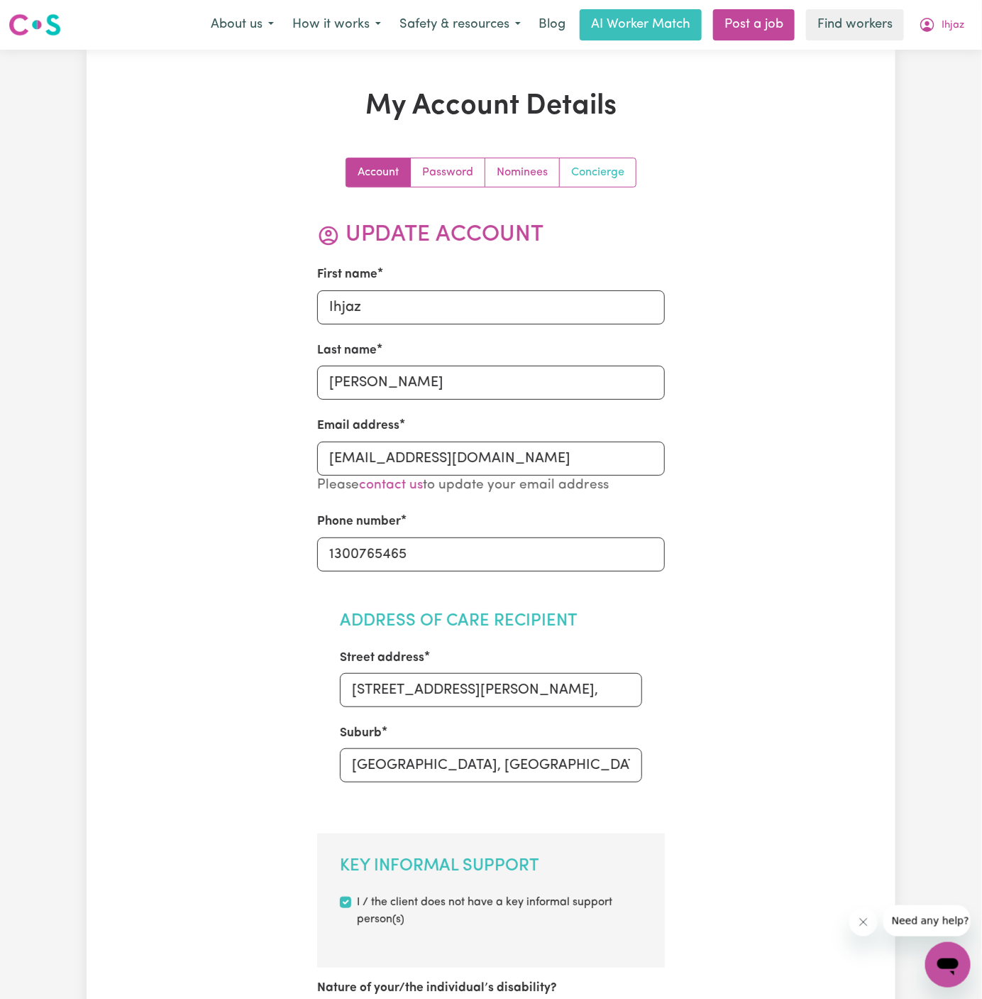
click at [603, 175] on link "Concierge" at bounding box center [598, 172] width 76 height 28
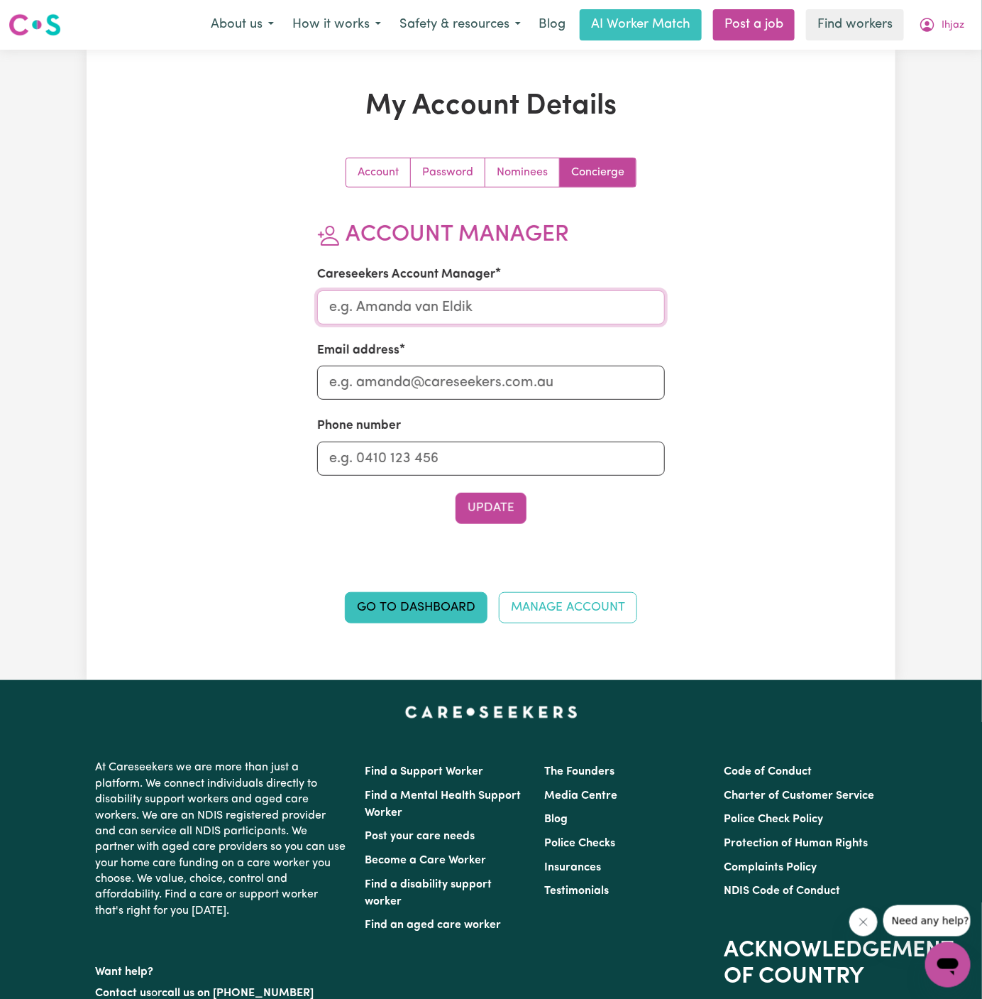
click at [399, 317] on input "Careseekers Account Manager" at bounding box center [491, 307] width 348 height 34
type input "[PERSON_NAME]"
click at [454, 390] on input "Email address" at bounding box center [491, 382] width 348 height 34
type input "[PERSON_NAME][EMAIL_ADDRESS][DOMAIN_NAME]"
click at [493, 461] on input "Phone number" at bounding box center [491, 458] width 348 height 34
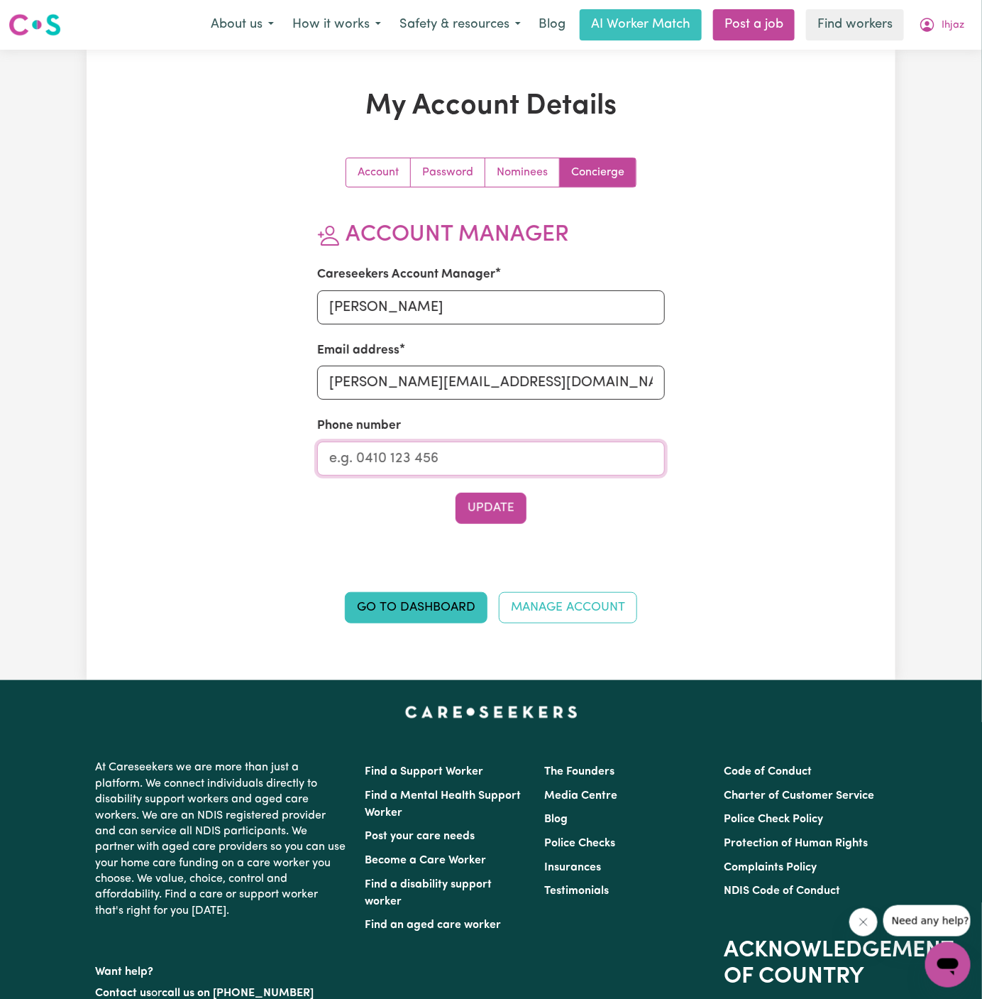
type input "1300765465"
click at [513, 505] on button "Update" at bounding box center [491, 508] width 71 height 31
click at [953, 20] on span "Ihjaz" at bounding box center [953, 26] width 23 height 16
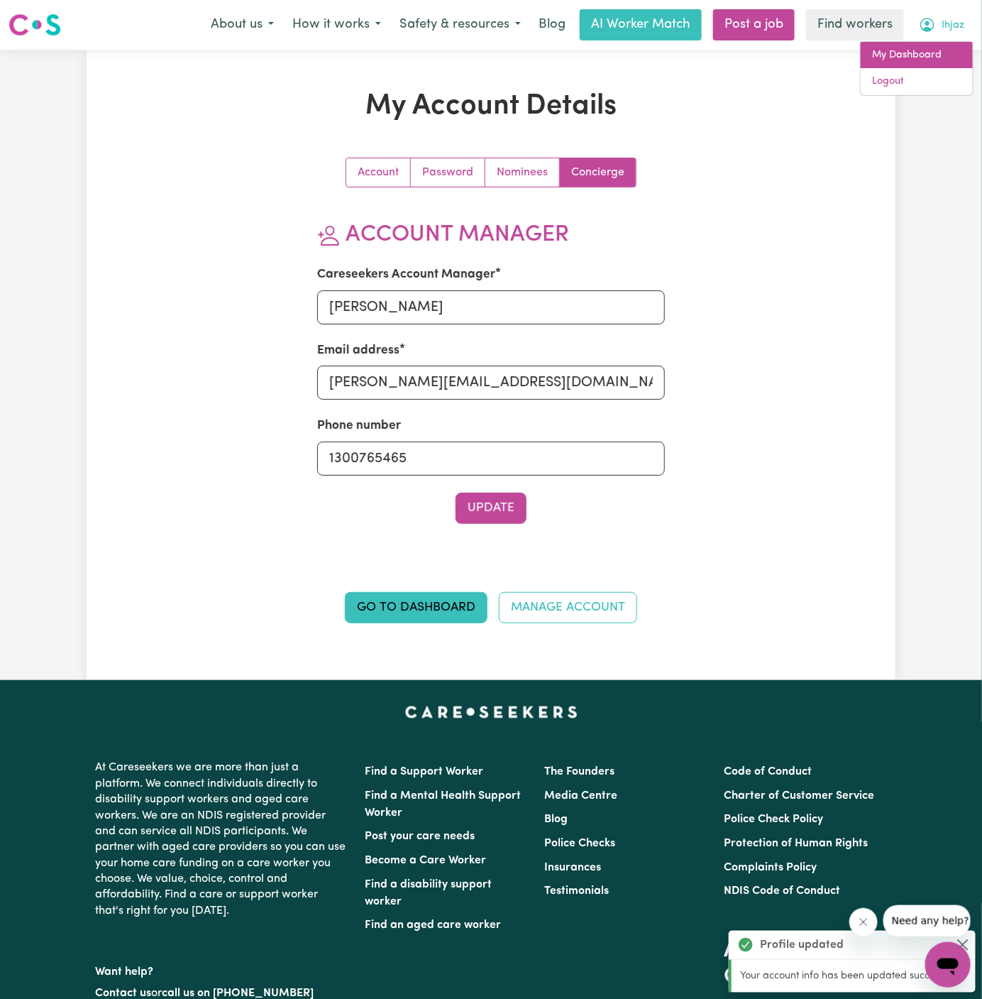
click at [934, 53] on link "My Dashboard" at bounding box center [917, 55] width 112 height 27
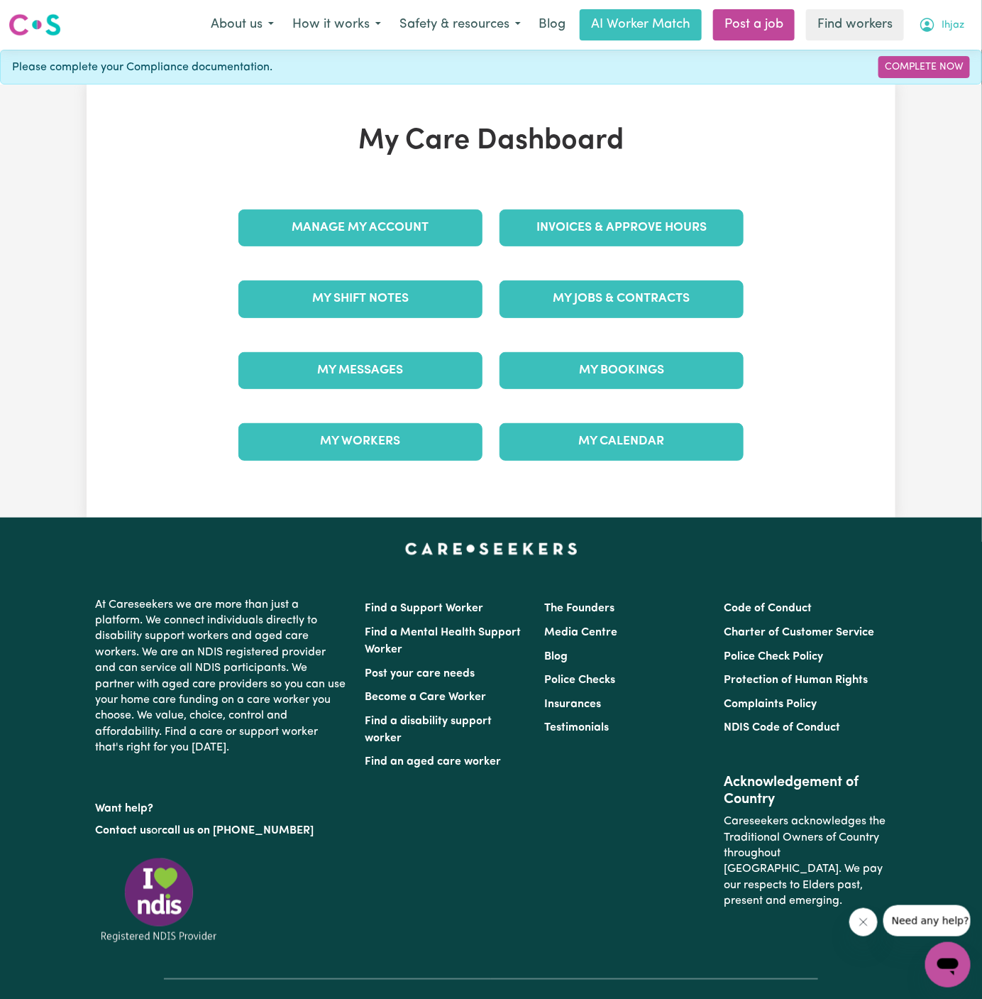
click at [960, 21] on span "Ihjaz" at bounding box center [953, 26] width 23 height 16
click at [923, 76] on link "Logout" at bounding box center [917, 81] width 112 height 27
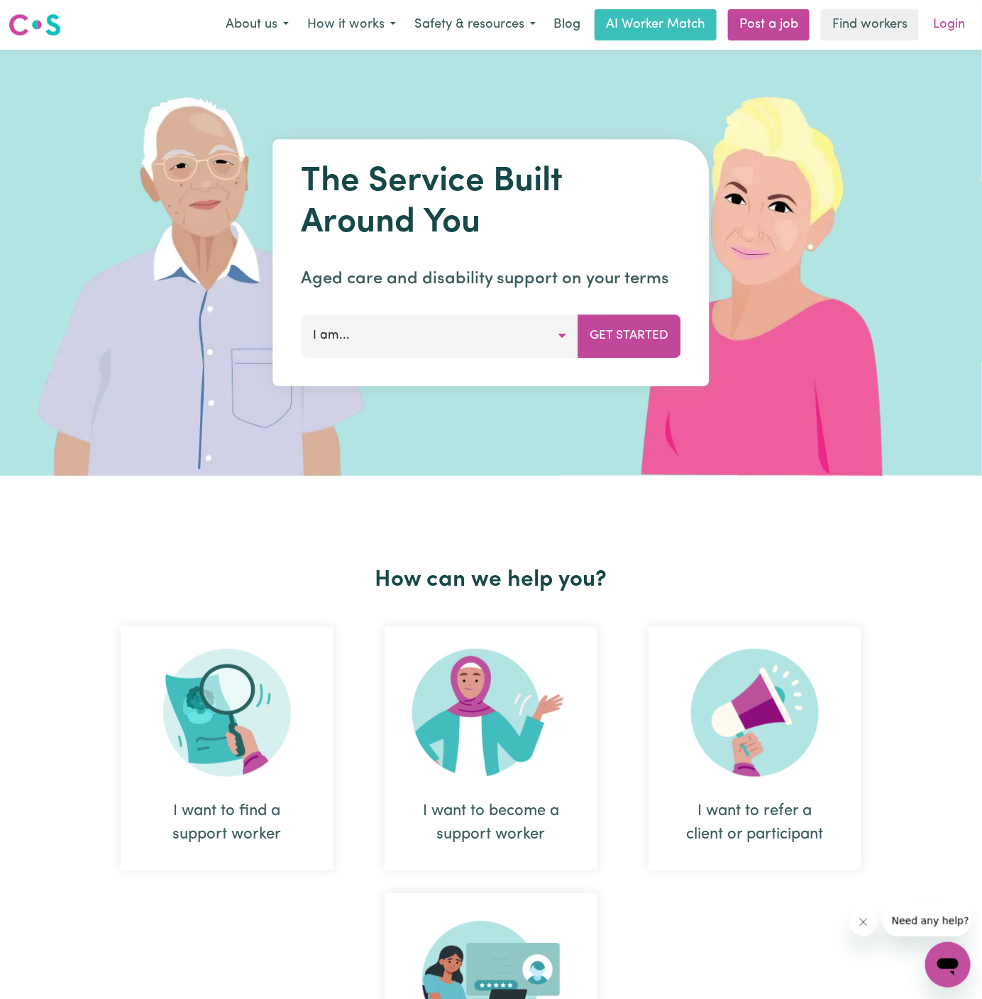
click at [950, 33] on link "Login" at bounding box center [949, 24] width 49 height 31
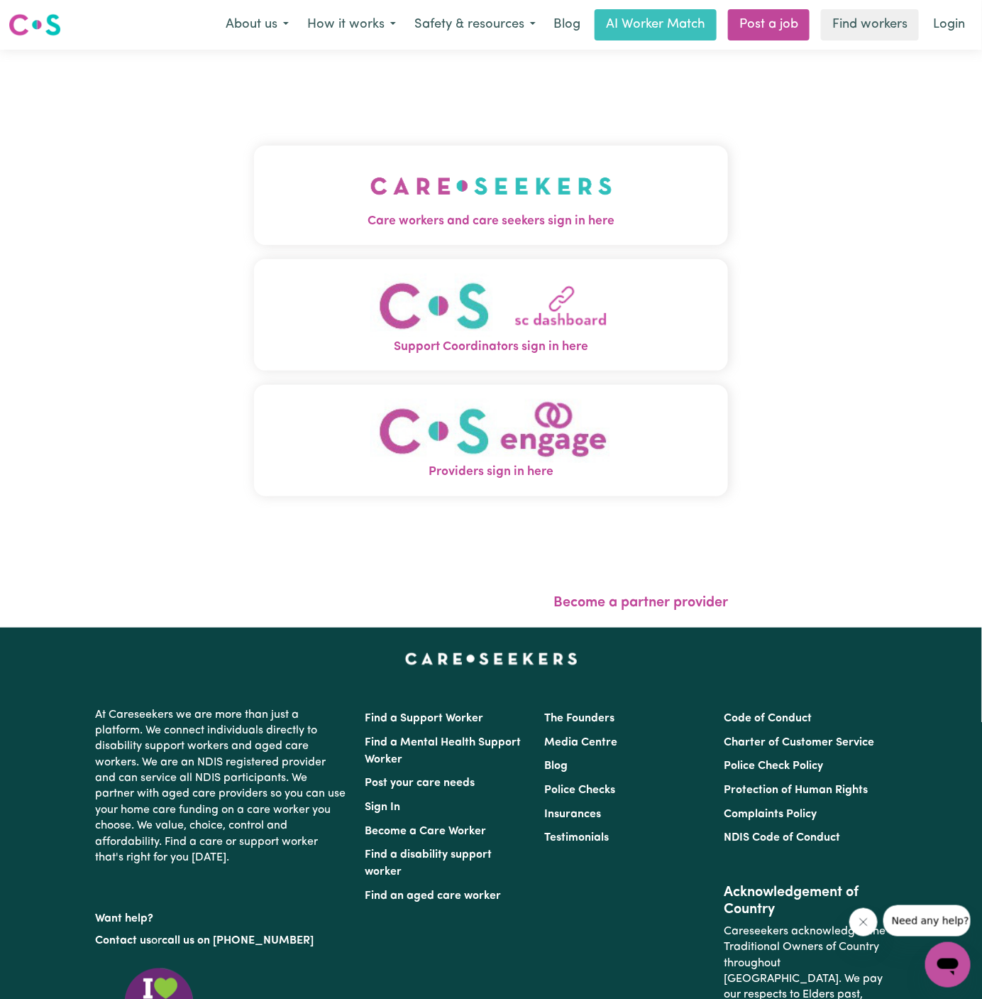
click at [518, 193] on img "Care workers and care seekers sign in here" at bounding box center [491, 186] width 242 height 53
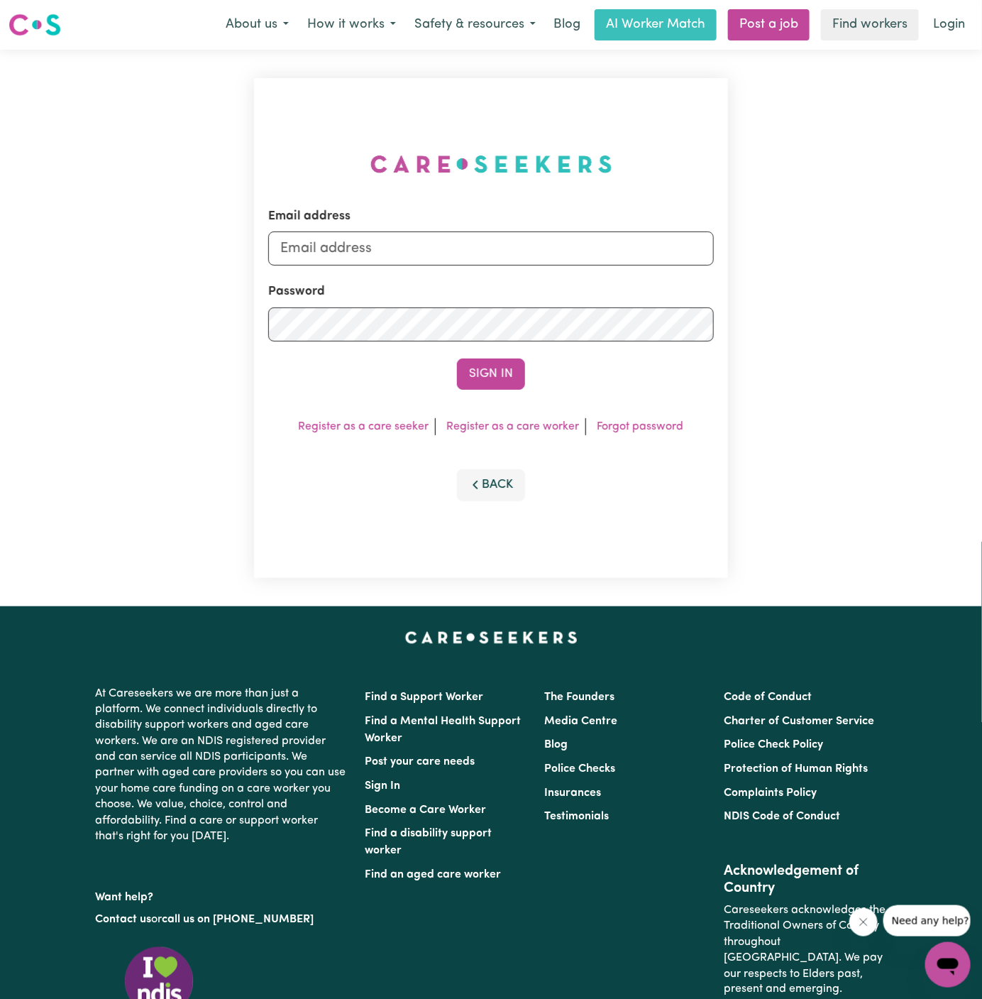
type input "[PERSON_NAME][EMAIL_ADDRESS][DOMAIN_NAME]"
click at [784, 26] on link "Post a job" at bounding box center [769, 24] width 82 height 31
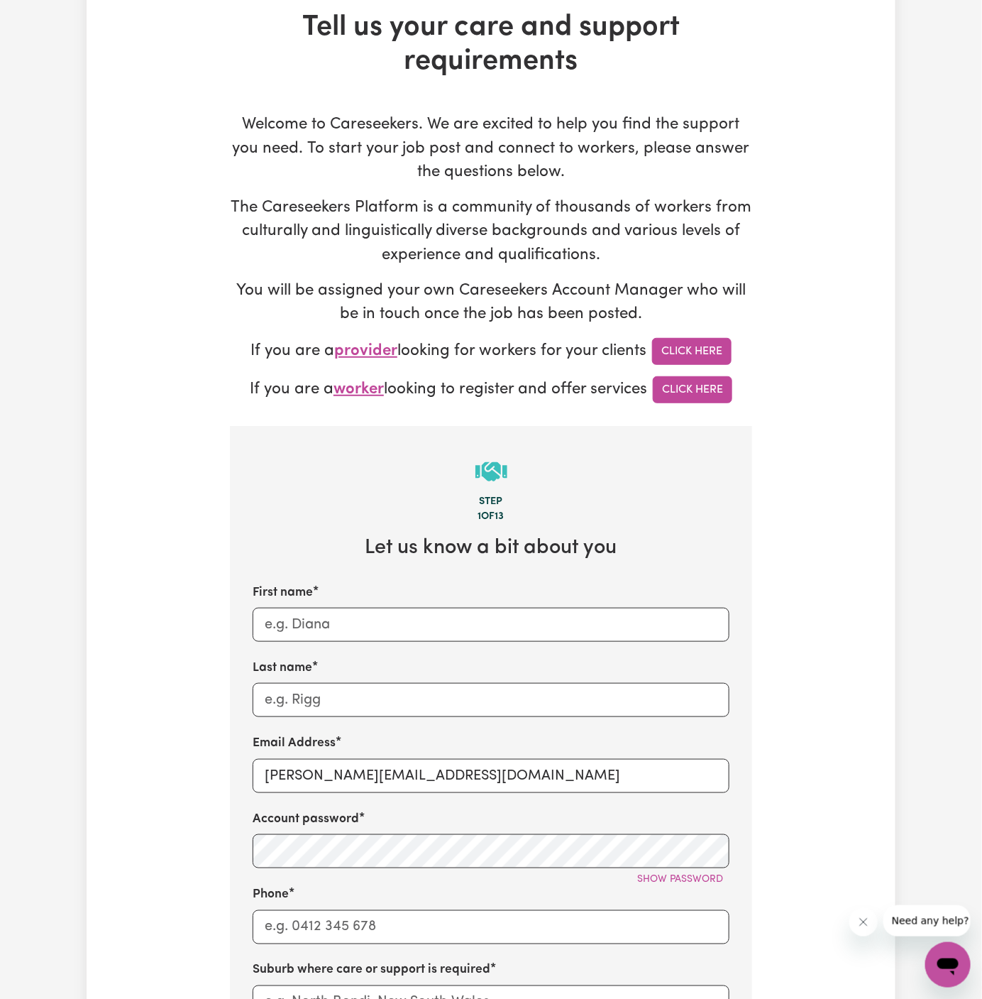
scroll to position [99, 0]
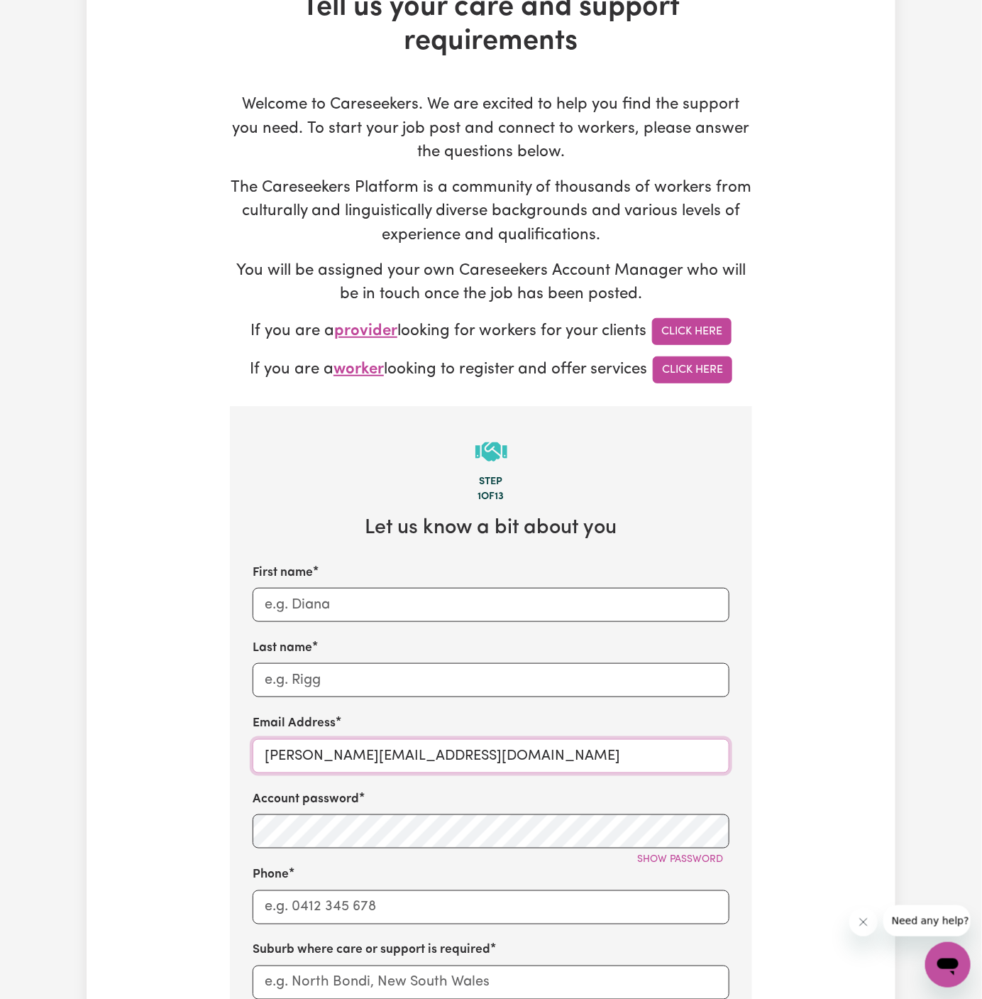
drag, startPoint x: 299, startPoint y: 753, endPoint x: 552, endPoint y: 744, distance: 253.5
click at [552, 744] on input "[PERSON_NAME][EMAIL_ADDRESS][DOMAIN_NAME]" at bounding box center [491, 756] width 477 height 34
click at [430, 755] on input "[PERSON_NAME][EMAIL_ADDRESS][DOMAIN_NAME]" at bounding box center [491, 756] width 477 height 34
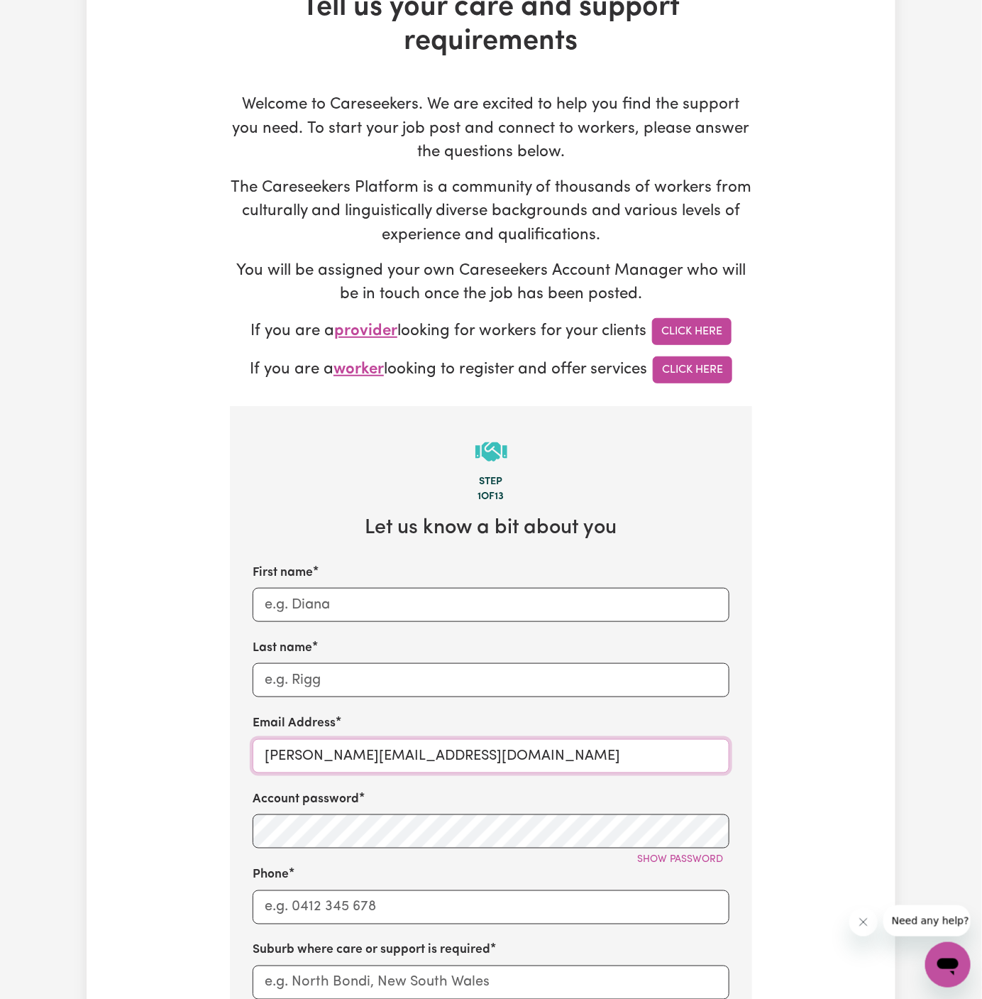
paste input "HamdiBaroudiTWC"
type input "[EMAIL_ADDRESS][DOMAIN_NAME]"
click at [502, 898] on input "Phone" at bounding box center [491, 907] width 477 height 34
type input "1300765465"
type input "[PERSON_NAME]"
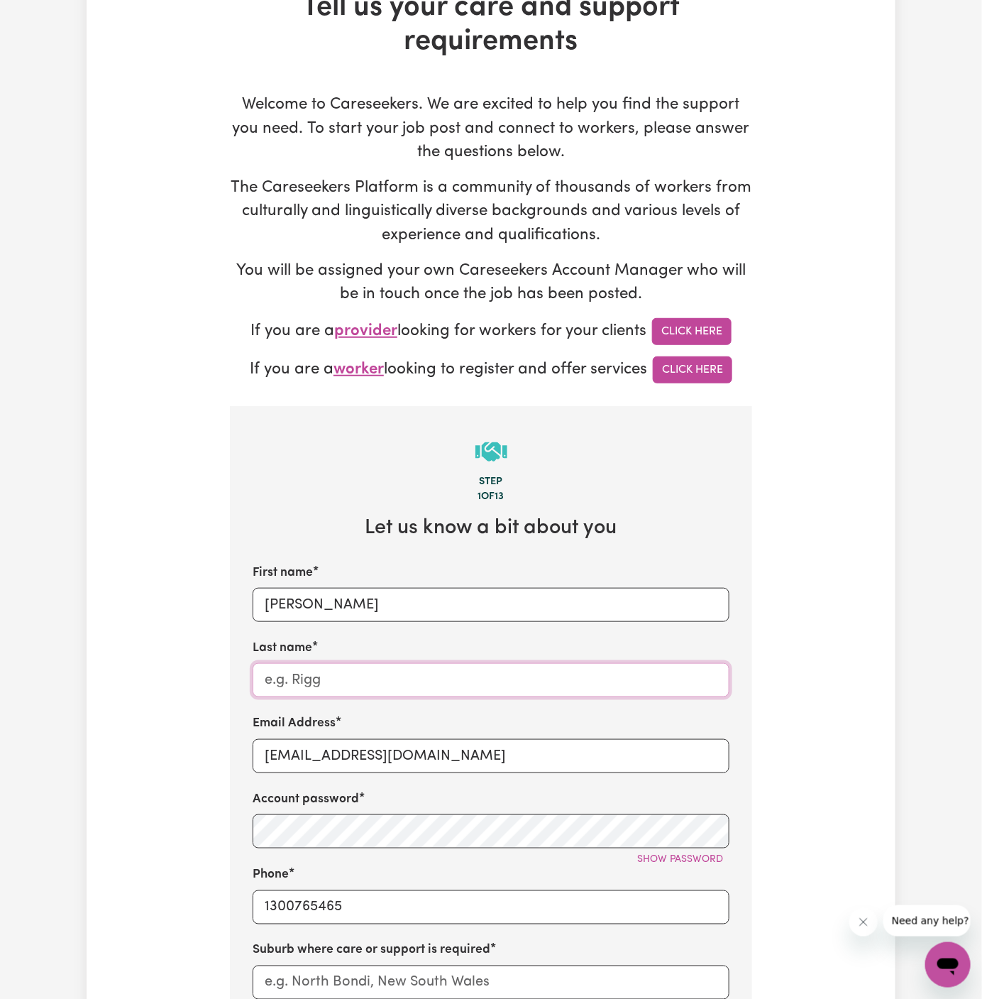
type input "[PERSON_NAME]"
type input "LEICHHARDT, [GEOGRAPHIC_DATA], 2040"
click at [412, 591] on input "[PERSON_NAME]" at bounding box center [491, 605] width 477 height 34
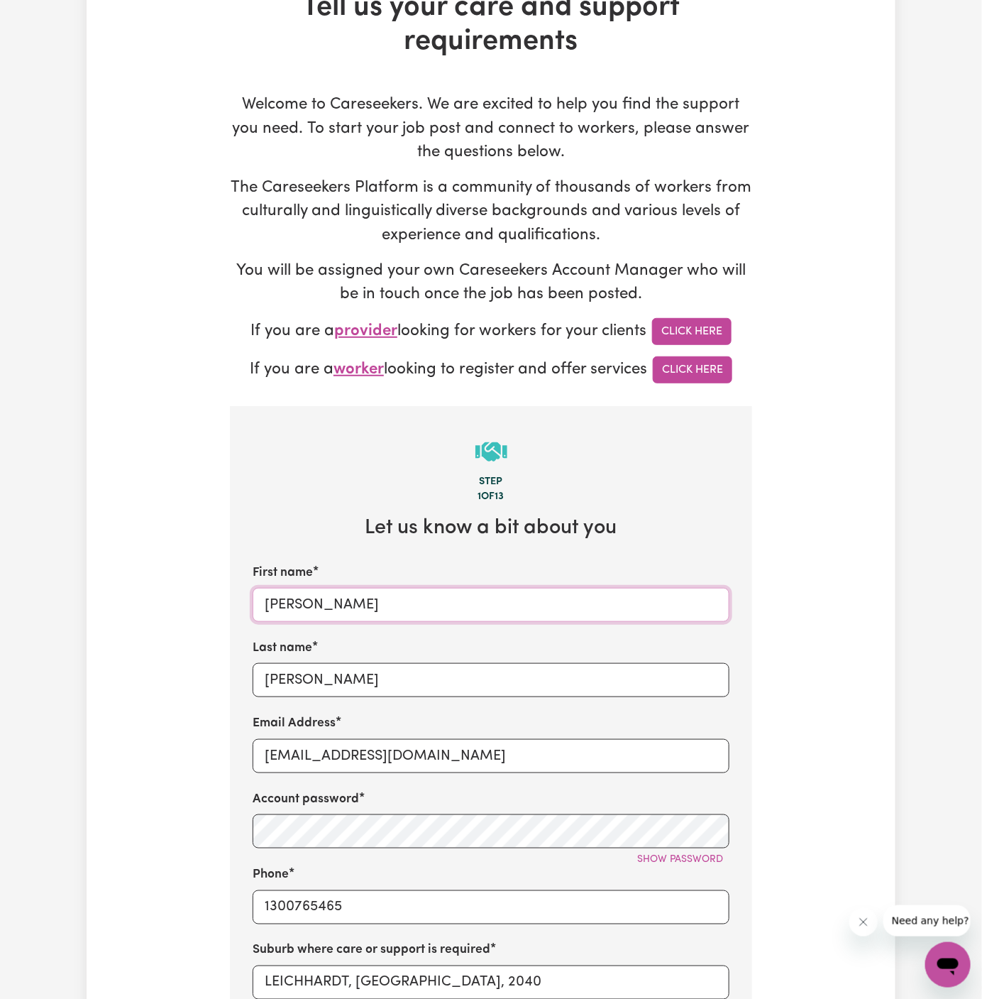
paste input "[PERSON_NAME]"
click at [330, 599] on input "[PERSON_NAME]" at bounding box center [491, 605] width 477 height 34
type input "Hamdi"
click at [355, 691] on input "[PERSON_NAME]" at bounding box center [491, 680] width 477 height 34
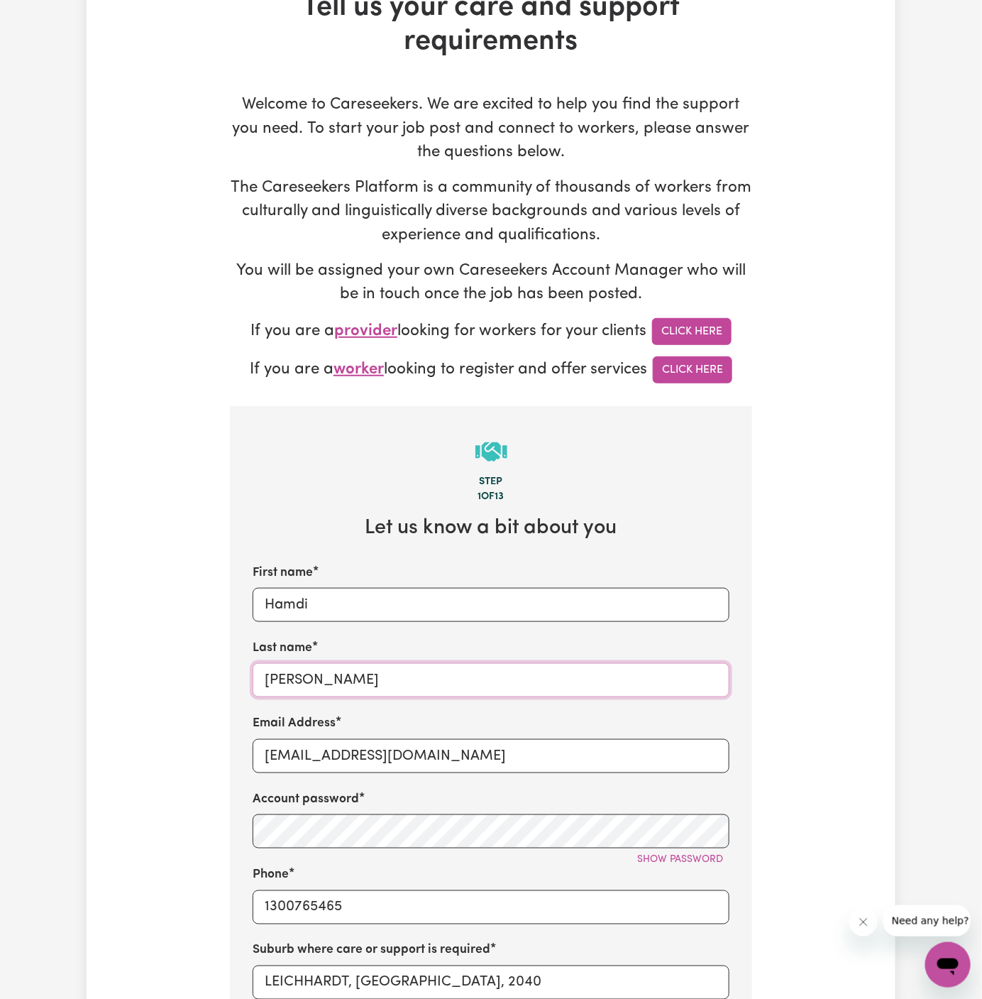
click at [355, 691] on input "[PERSON_NAME]" at bounding box center [491, 680] width 477 height 34
paste input "[PERSON_NAME]"
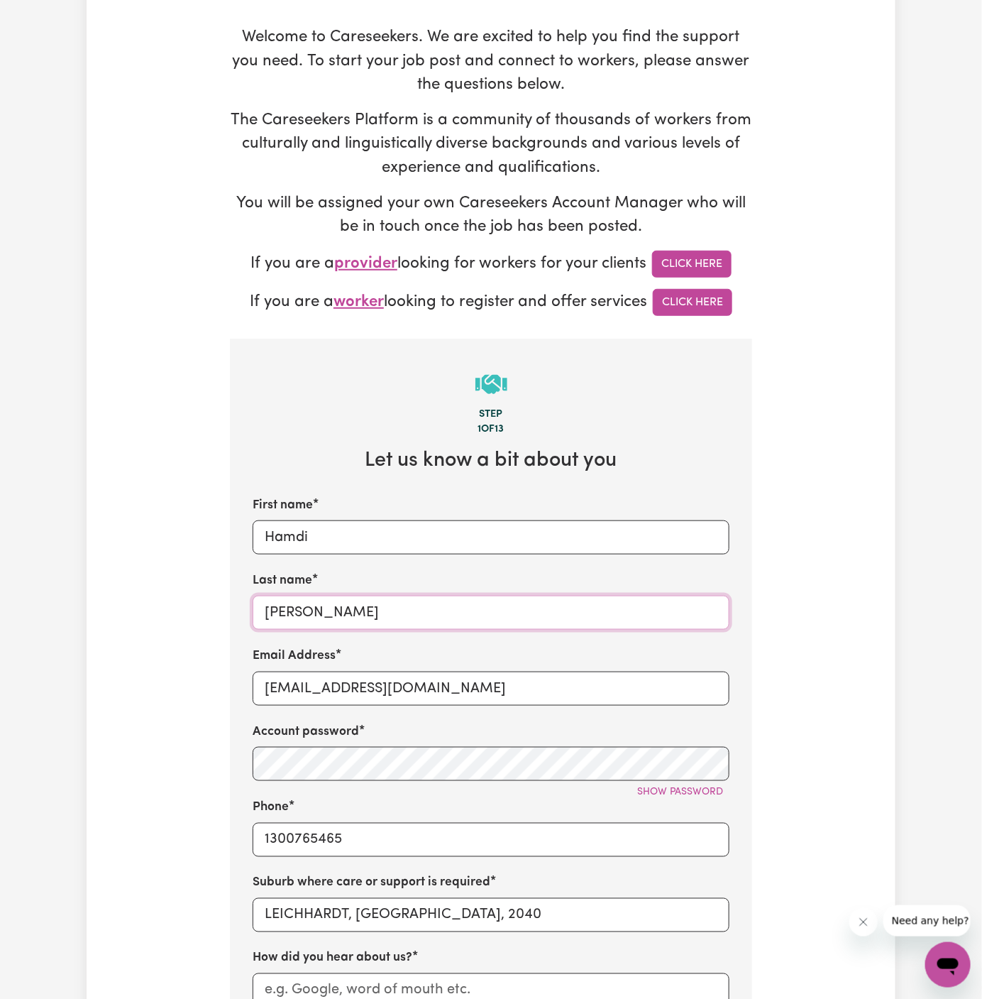
scroll to position [217, 0]
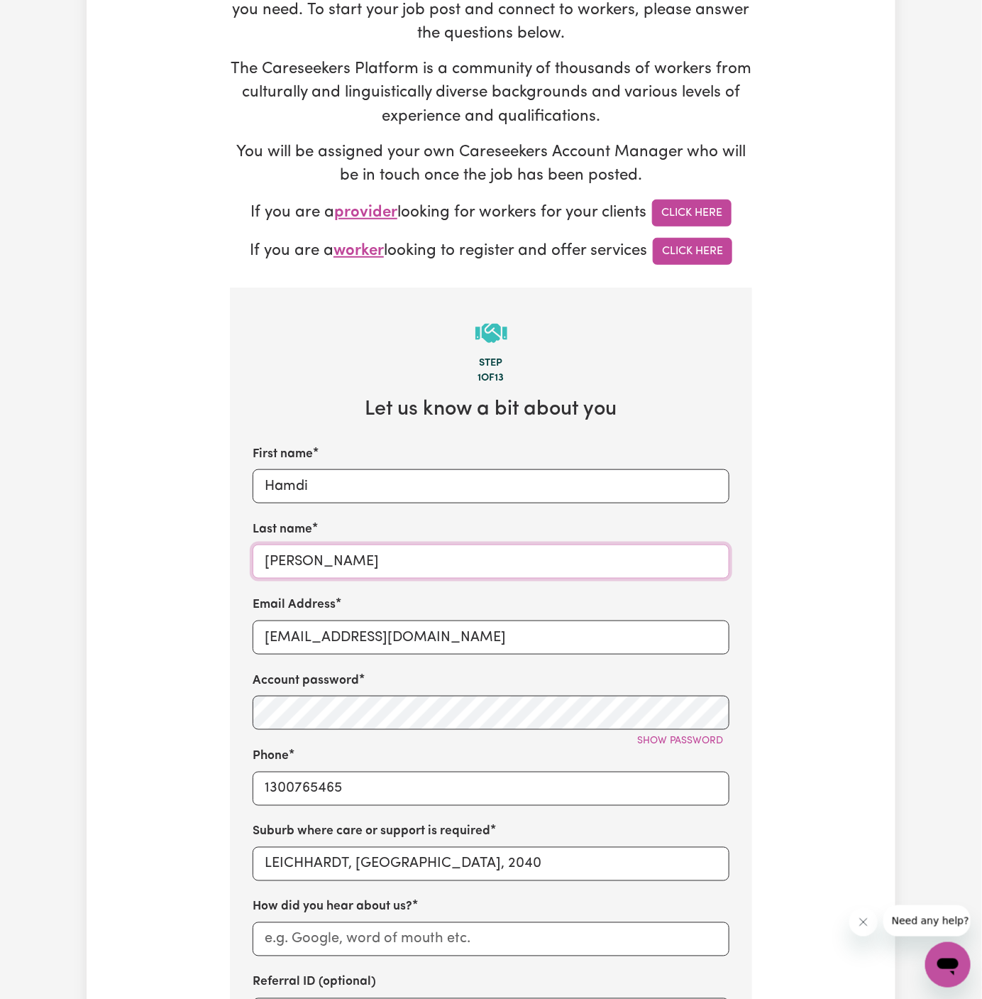
type input "[PERSON_NAME]"
click at [405, 850] on input "LEICHHARDT, [GEOGRAPHIC_DATA], 2040" at bounding box center [491, 864] width 477 height 34
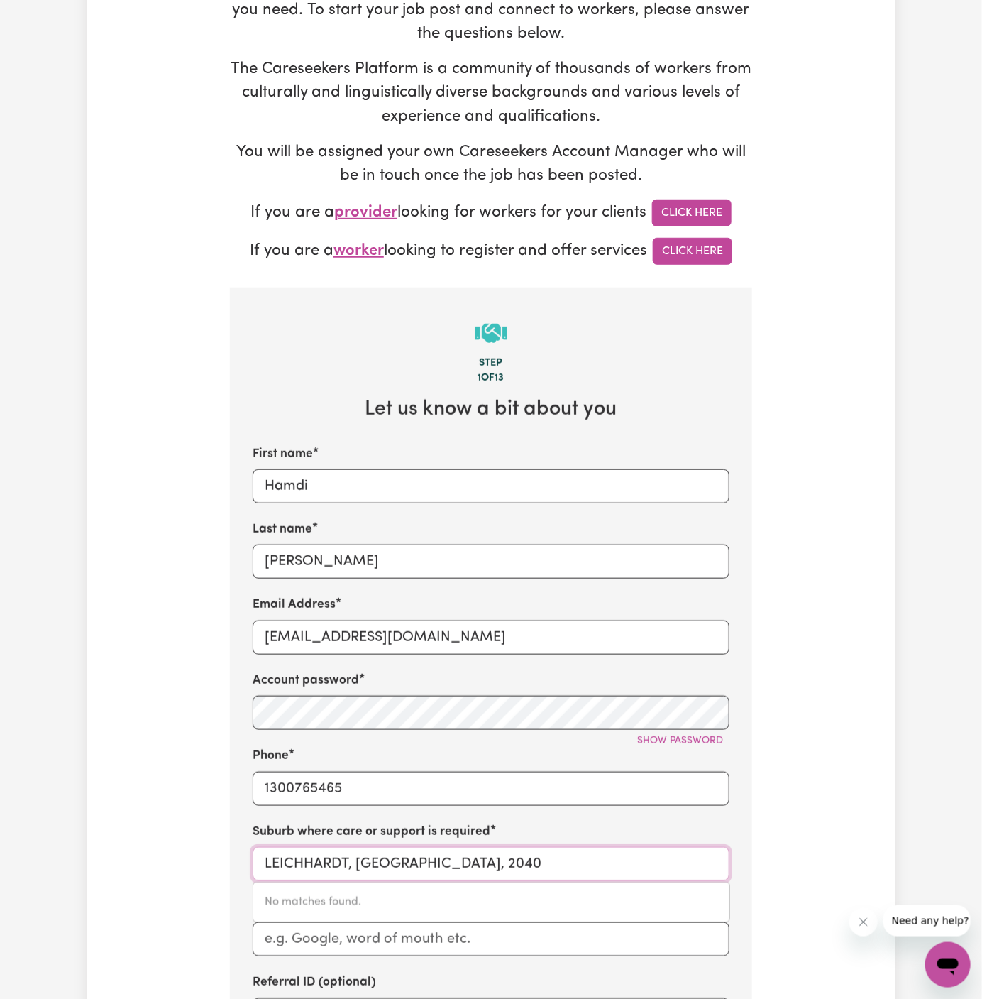
click at [405, 850] on input "LEICHHARDT, [GEOGRAPHIC_DATA], 2040" at bounding box center [491, 864] width 477 height 34
paste input "[GEOGRAPHIC_DATA],"
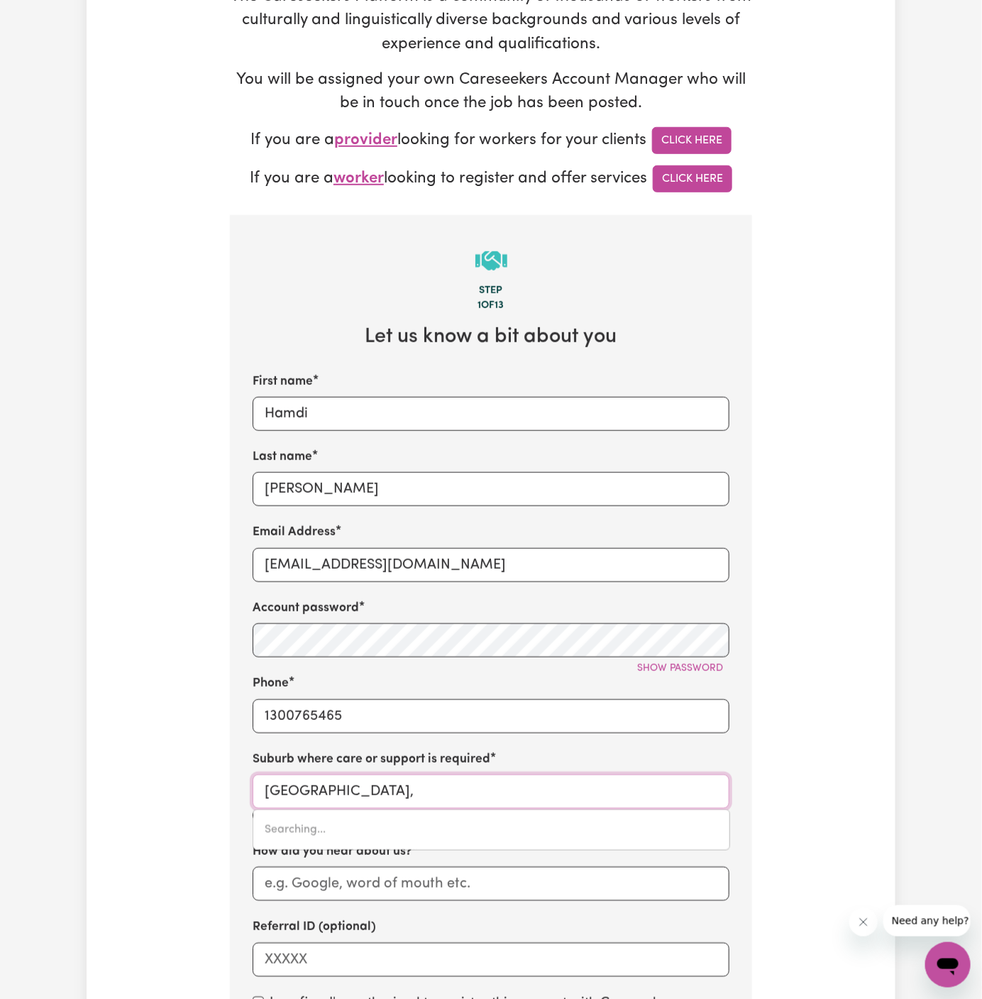
scroll to position [367, 0]
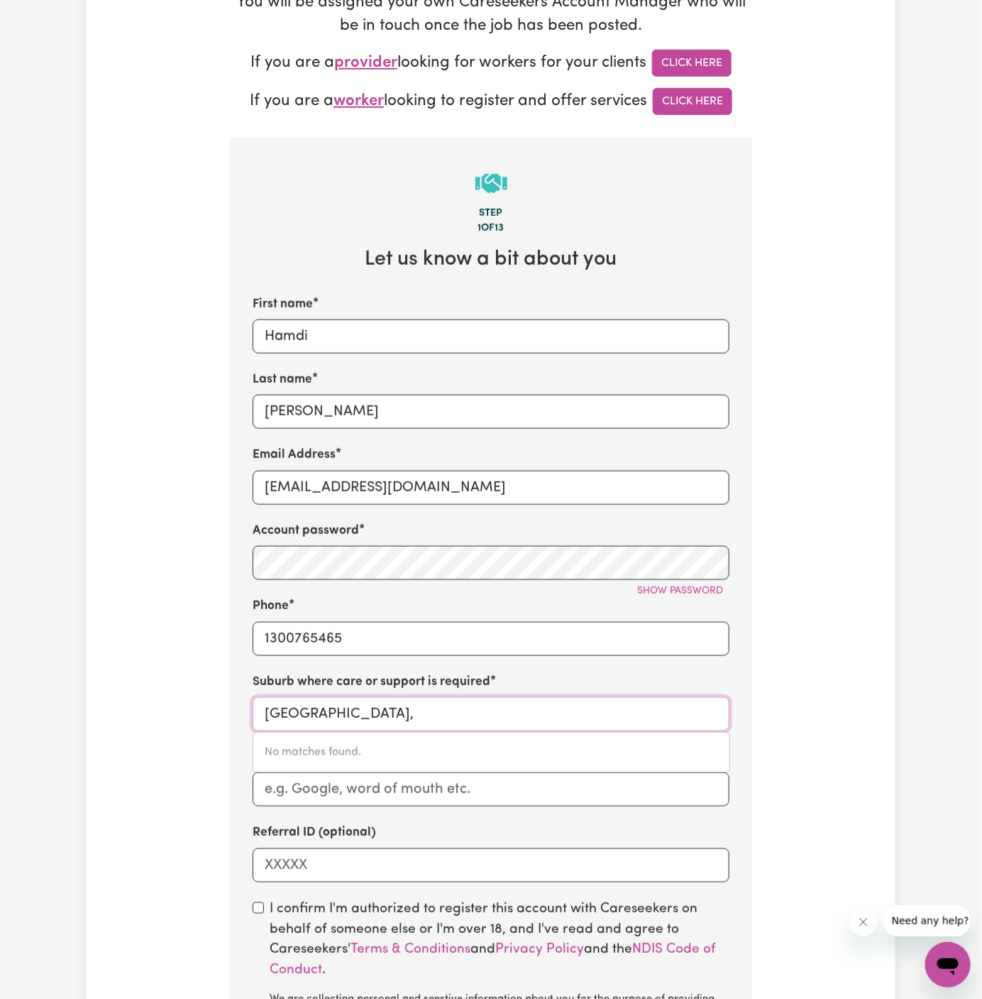
type input "[GEOGRAPHIC_DATA]"
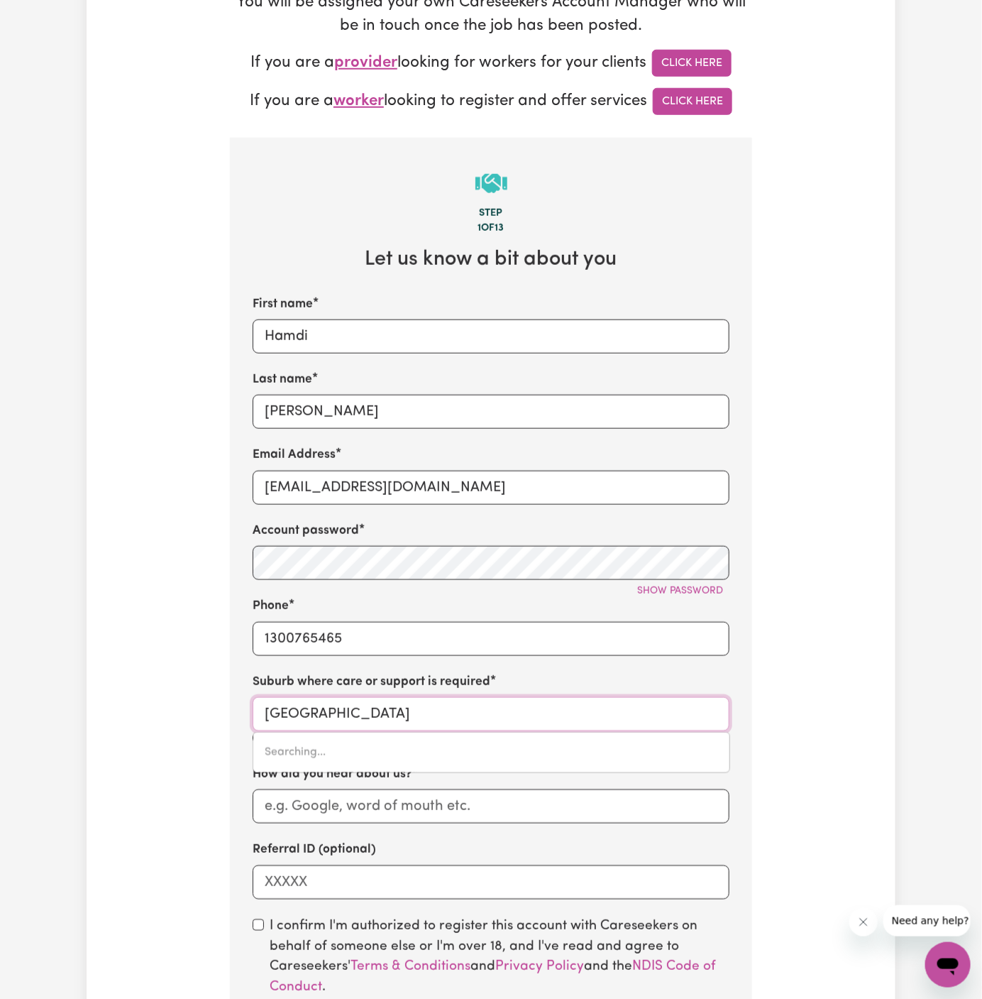
type input "[GEOGRAPHIC_DATA]"
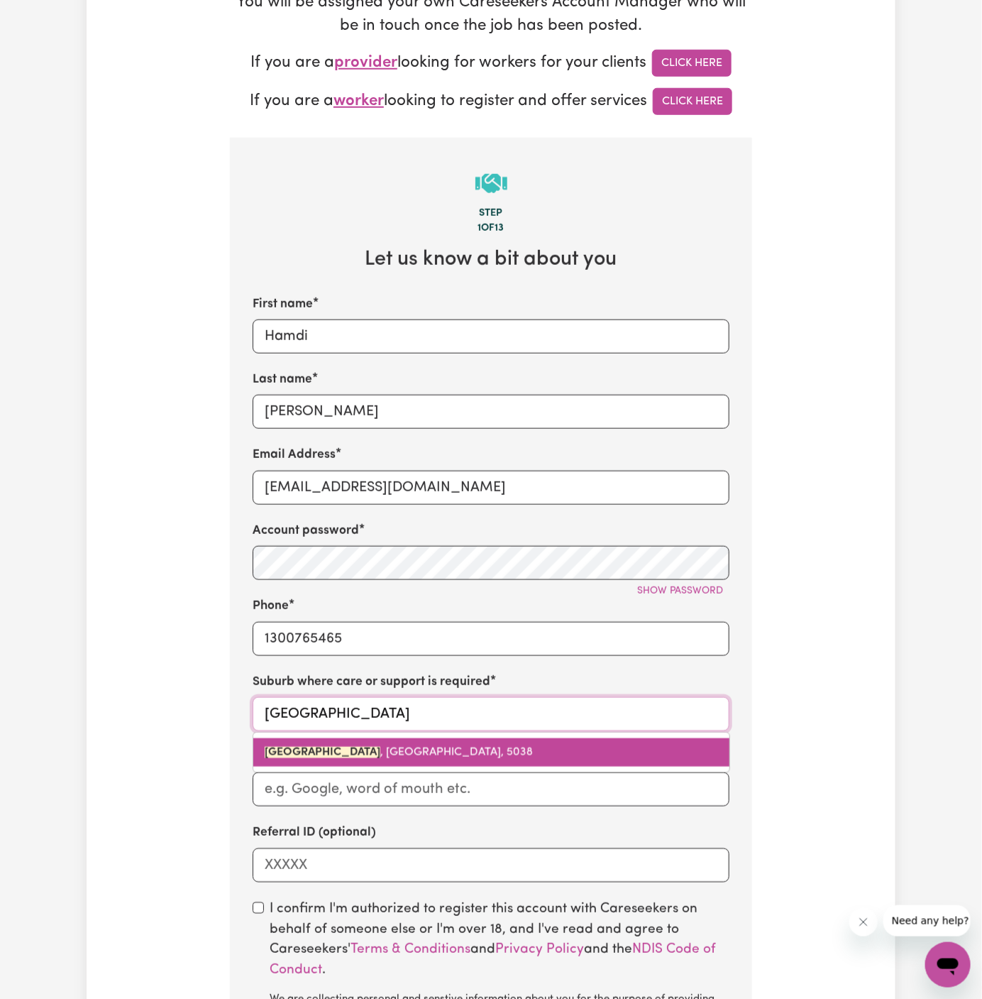
click at [372, 750] on span "[GEOGRAPHIC_DATA] , [GEOGRAPHIC_DATA]" at bounding box center [399, 752] width 268 height 11
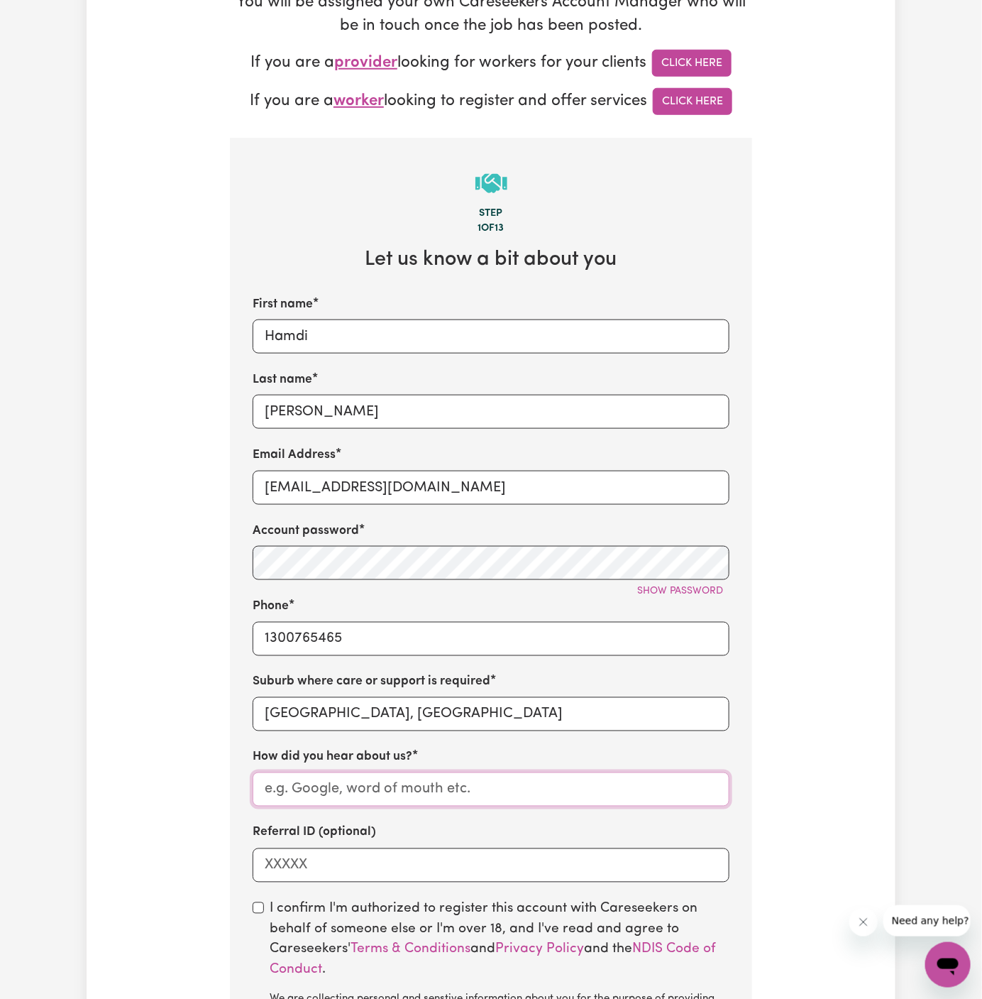
click at [441, 791] on input "How did you hear about us?" at bounding box center [491, 789] width 477 height 34
paste input "Together We Can"
type input "Together We Can"
click at [258, 908] on input "checkbox" at bounding box center [258, 907] width 11 height 11
checkbox input "true"
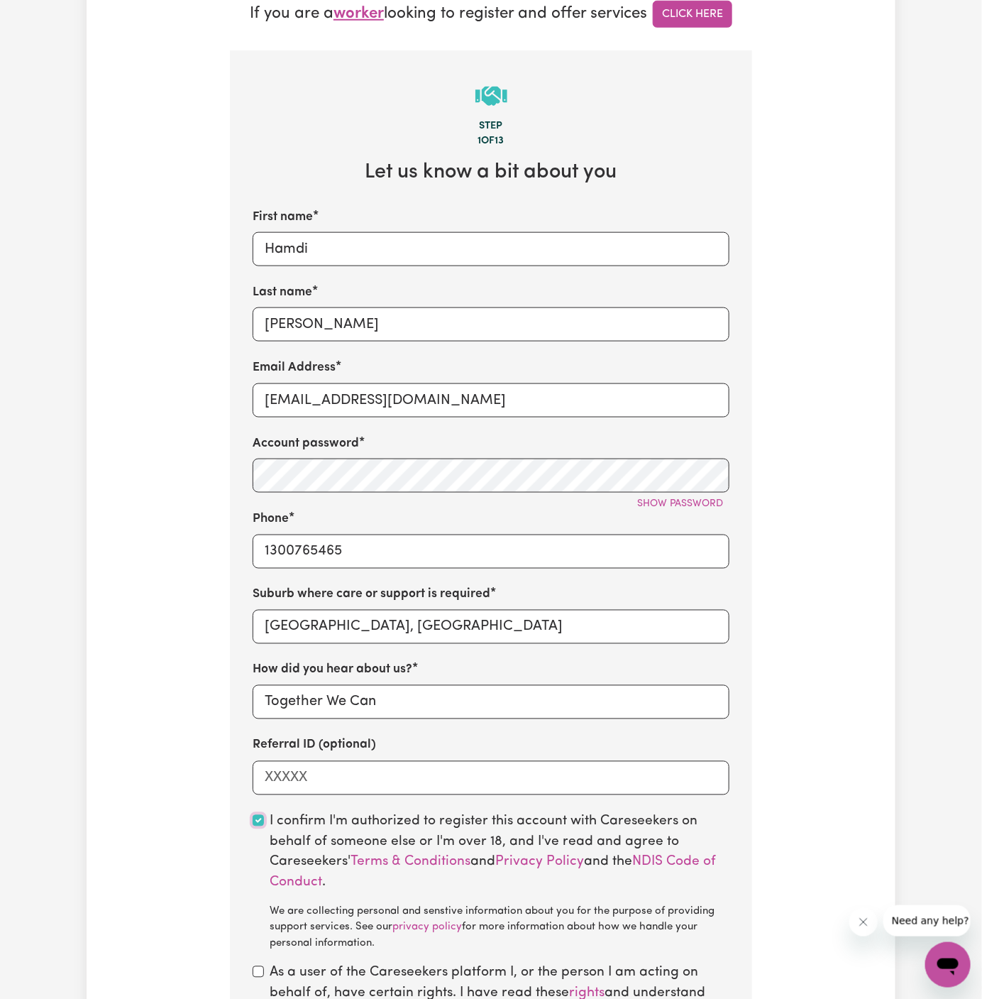
scroll to position [522, 0]
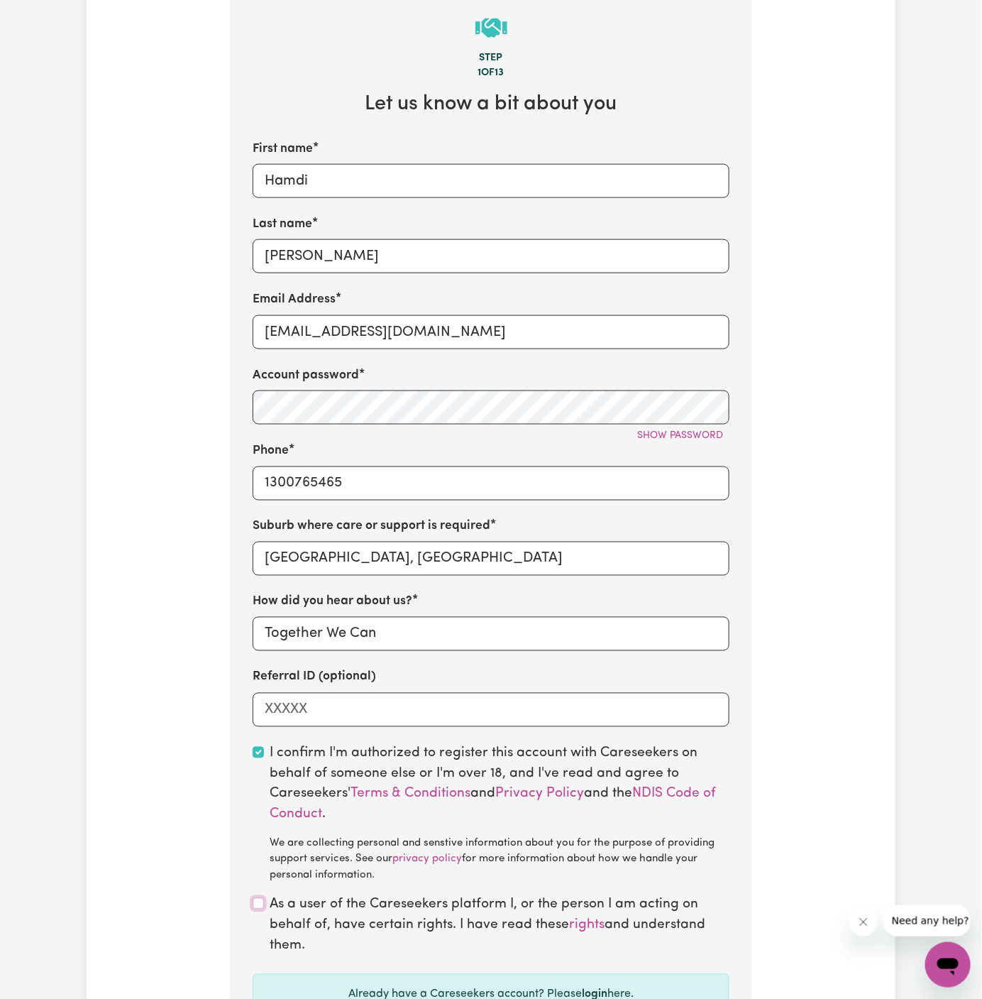
click at [263, 901] on input "checkbox" at bounding box center [258, 903] width 11 height 11
checkbox input "true"
click at [679, 438] on span "Show password" at bounding box center [680, 435] width 86 height 11
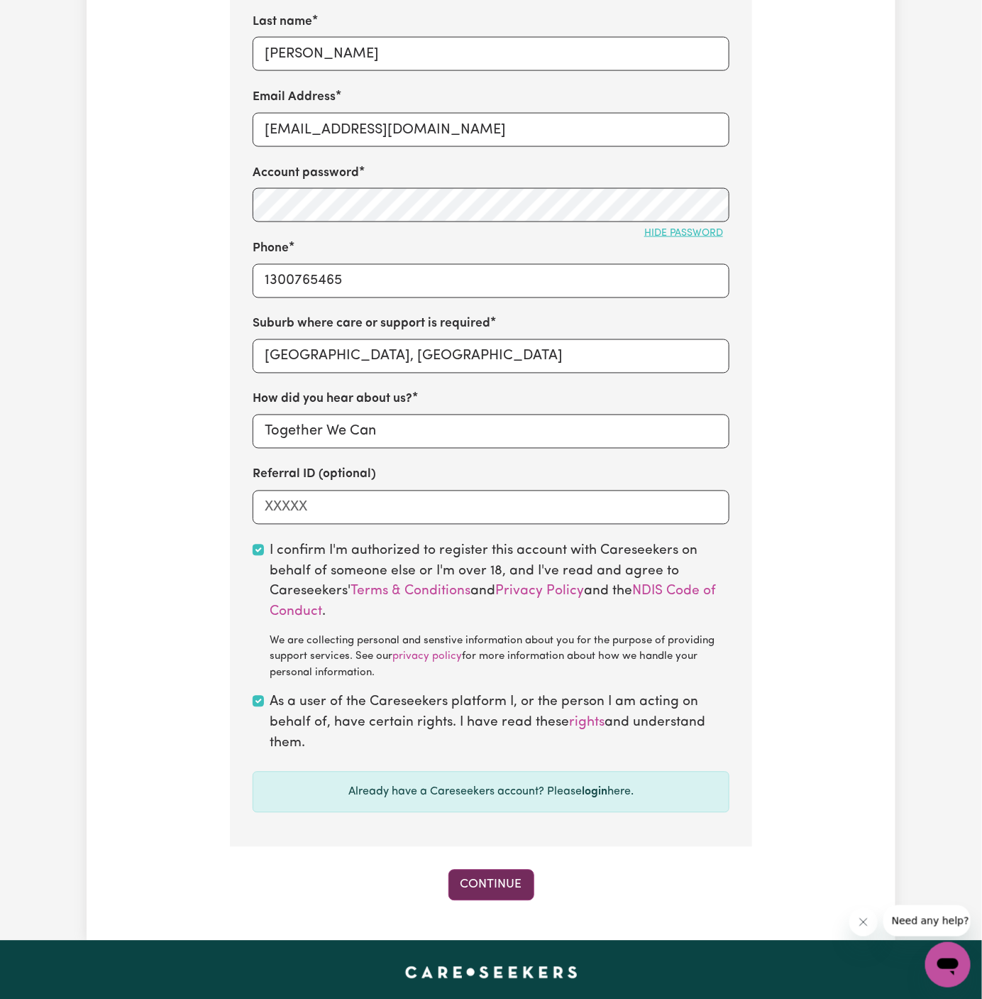
scroll to position [764, 0]
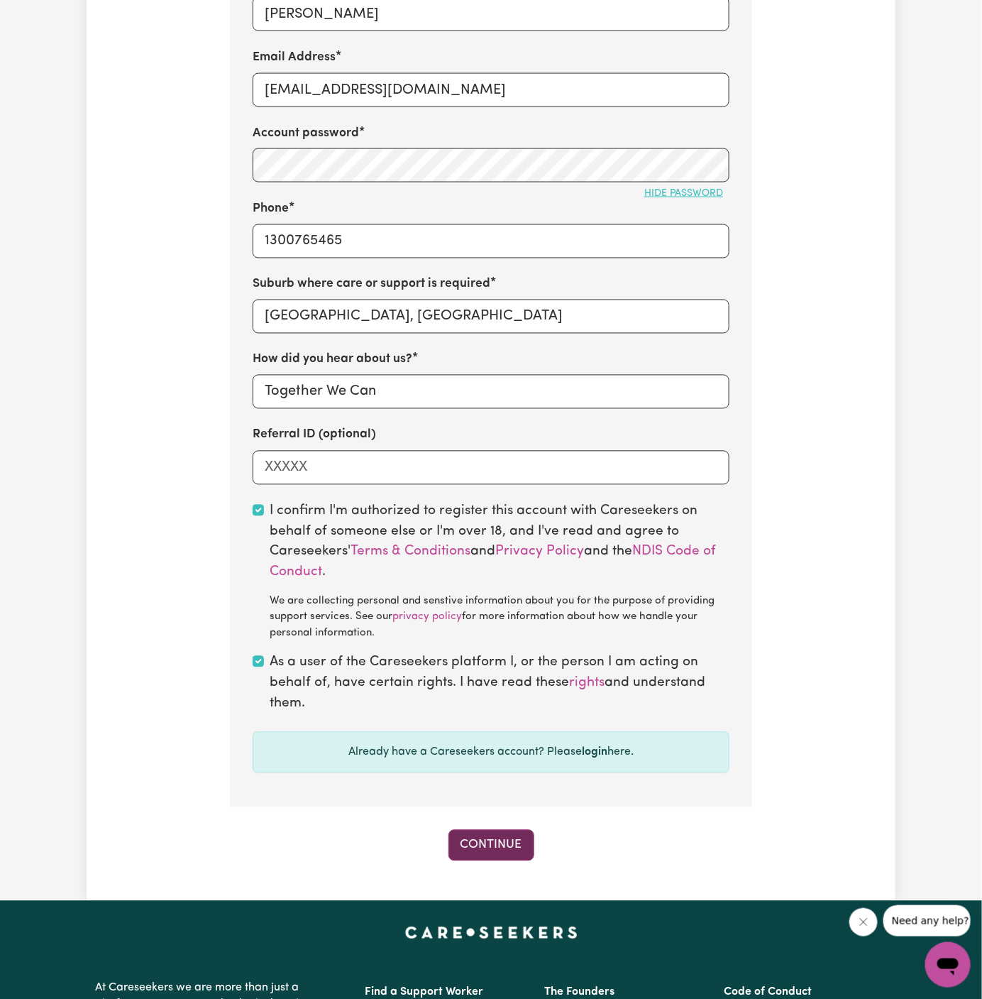
click at [488, 850] on button "Continue" at bounding box center [492, 845] width 86 height 31
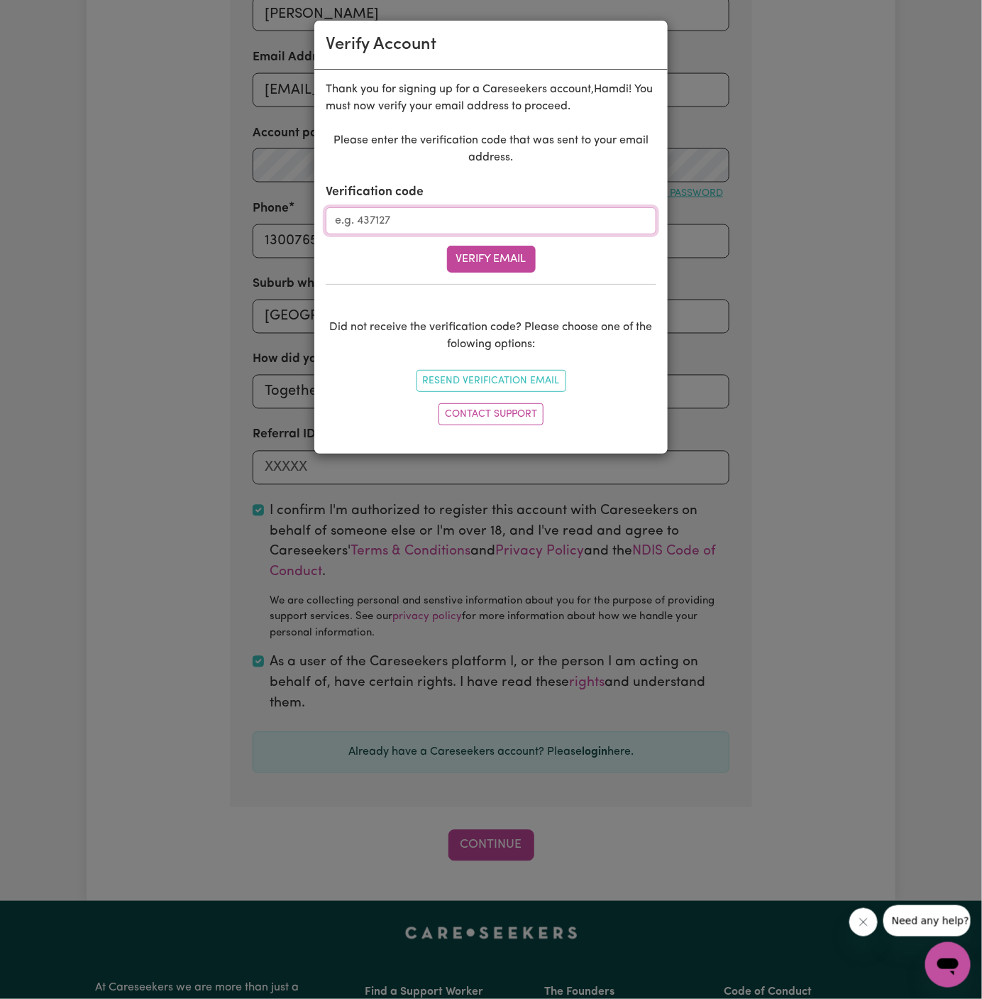
click at [402, 215] on input "Verification code" at bounding box center [491, 220] width 331 height 27
paste input "747774"
type input "747774"
click at [483, 262] on button "Verify Email" at bounding box center [491, 259] width 89 height 27
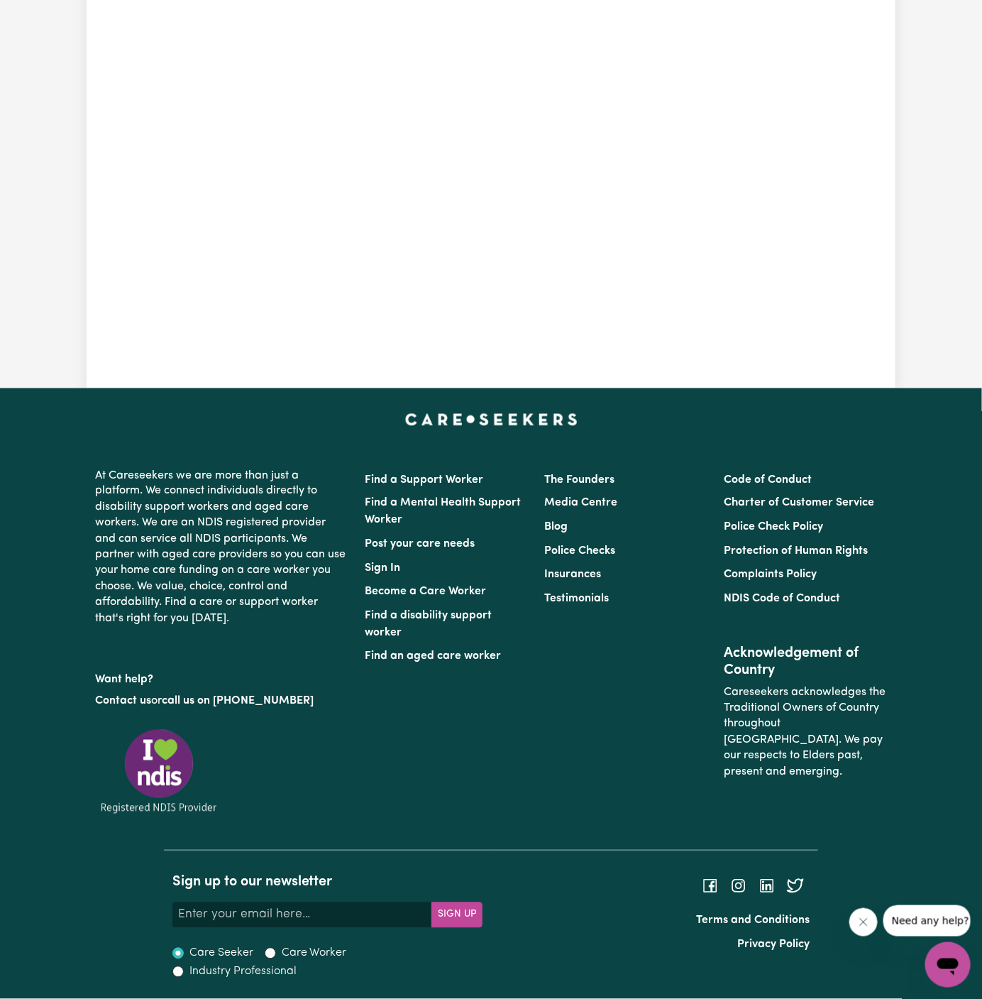
scroll to position [488, 0]
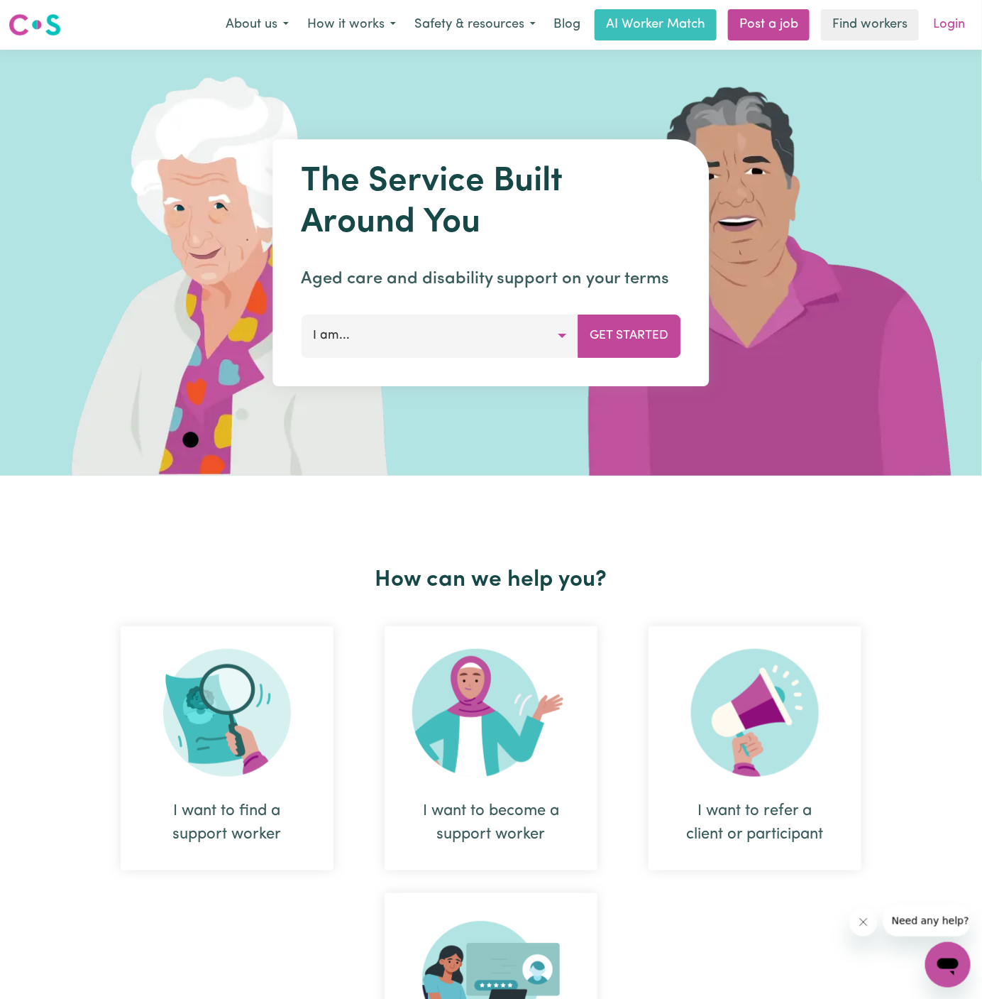
click at [945, 23] on link "Login" at bounding box center [949, 24] width 49 height 31
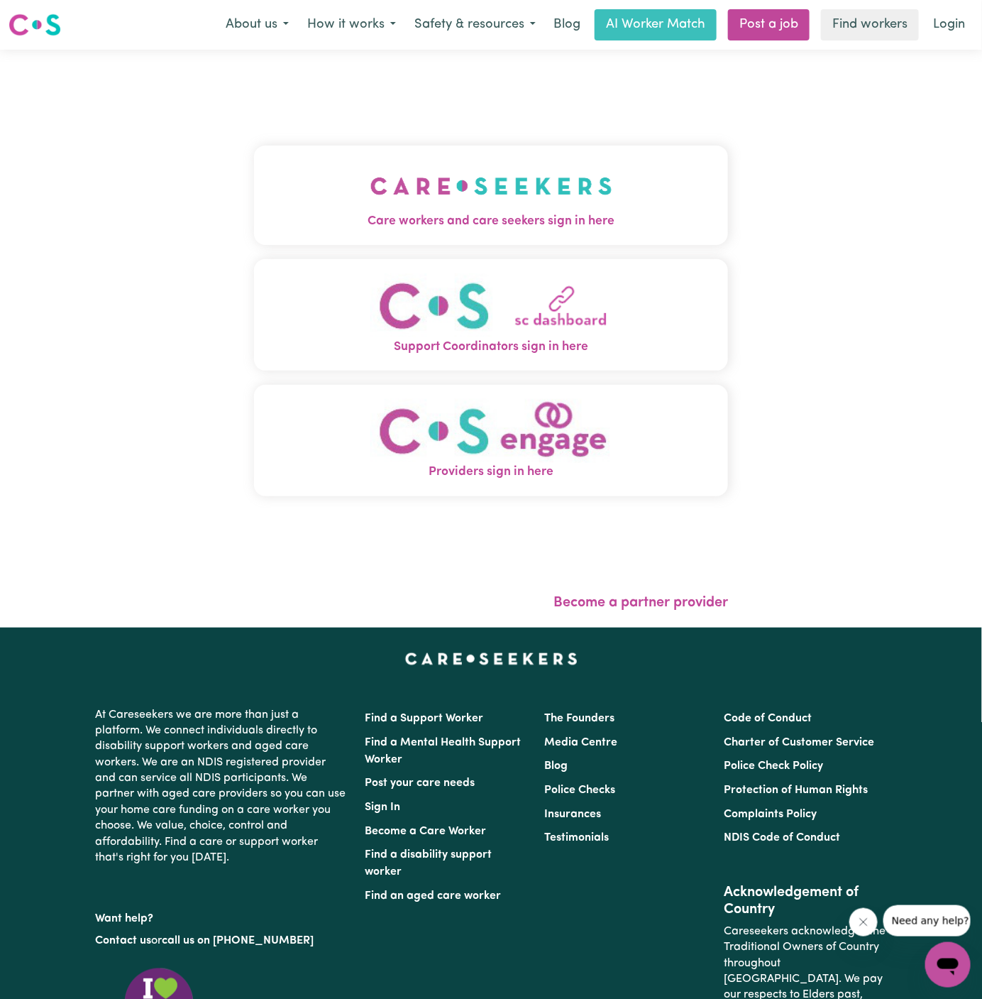
click at [490, 123] on div "Care workers and care seekers sign in here Support Coordinators sign in here Pr…" at bounding box center [491, 328] width 474 height 500
click at [490, 172] on img "Care workers and care seekers sign in here" at bounding box center [491, 186] width 242 height 53
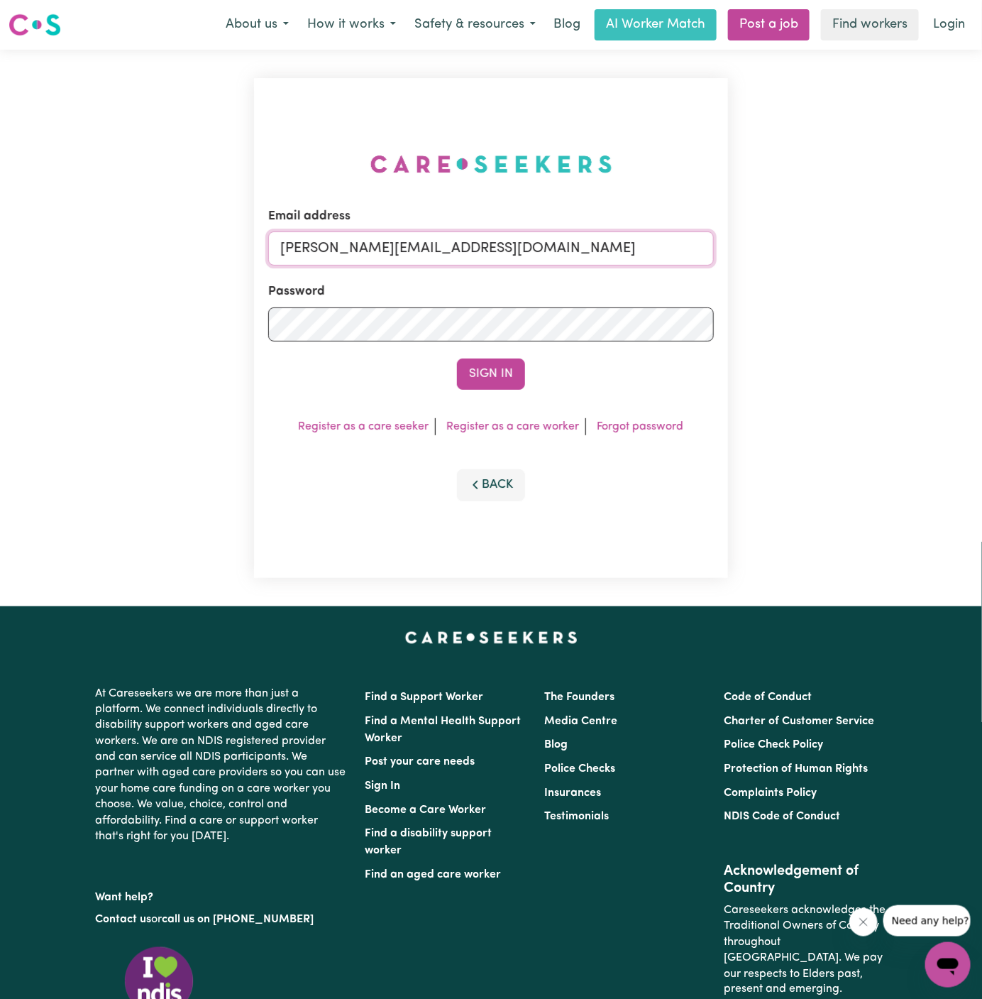
click at [559, 238] on input "[PERSON_NAME][EMAIL_ADDRESS][DOMAIN_NAME]" at bounding box center [491, 248] width 446 height 34
drag, startPoint x: 353, startPoint y: 252, endPoint x: 1009, endPoint y: 247, distance: 656.5
click at [982, 247] on html "Menu About us How it works Safety & resources Blog AI Worker Match Post a job F…" at bounding box center [491, 608] width 982 height 1216
type input "superuser~DeniseMCA@careseekers.com.au"
click at [488, 387] on button "Sign In" at bounding box center [491, 373] width 68 height 31
